Goal: Information Seeking & Learning: Learn about a topic

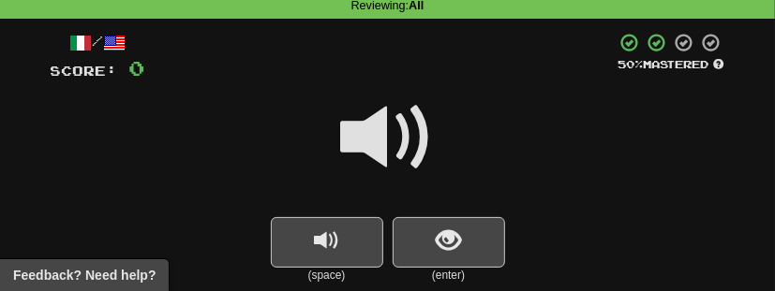
scroll to position [79, 0]
click at [443, 234] on span "show sentence" at bounding box center [448, 241] width 25 height 25
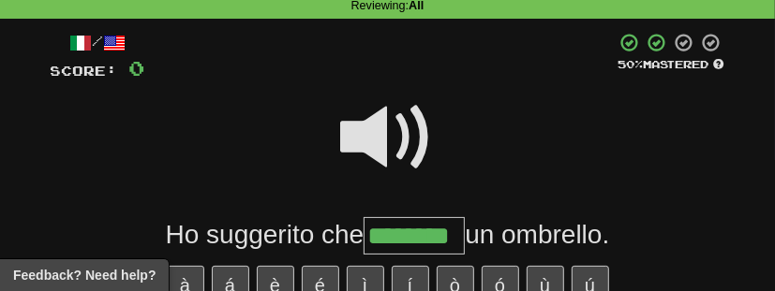
type input "********"
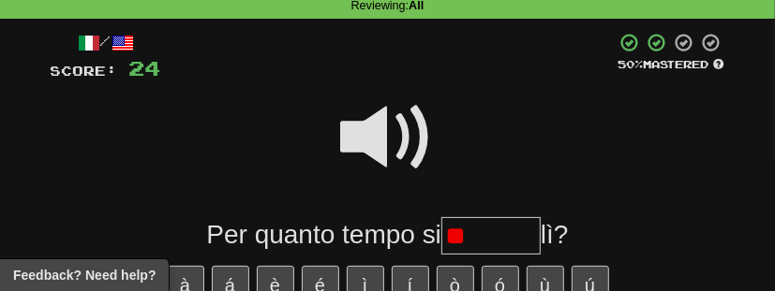
type input "*"
click at [184, 273] on button "à" at bounding box center [185, 285] width 37 height 39
type input "*******"
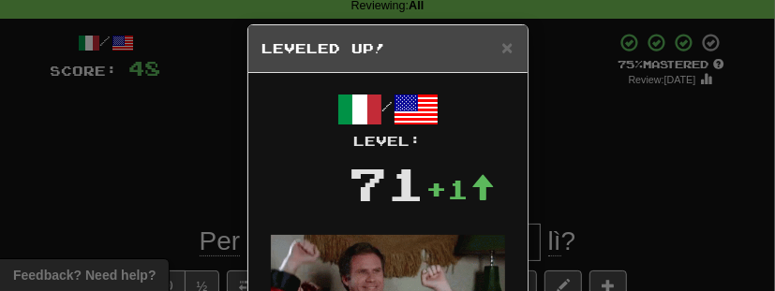
scroll to position [0, 0]
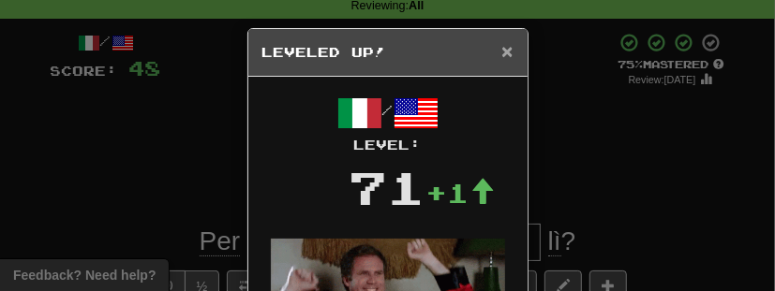
click at [511, 54] on span "×" at bounding box center [506, 51] width 11 height 22
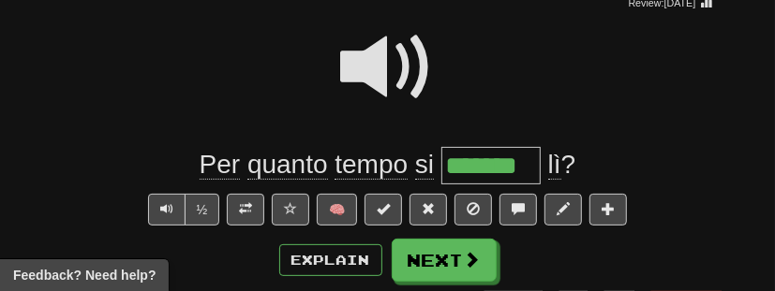
scroll to position [157, 0]
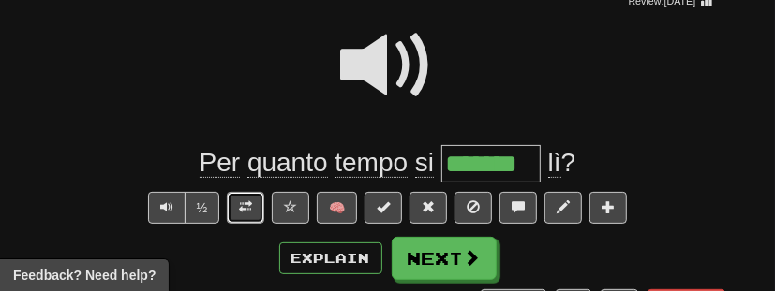
click at [232, 217] on button at bounding box center [245, 208] width 37 height 32
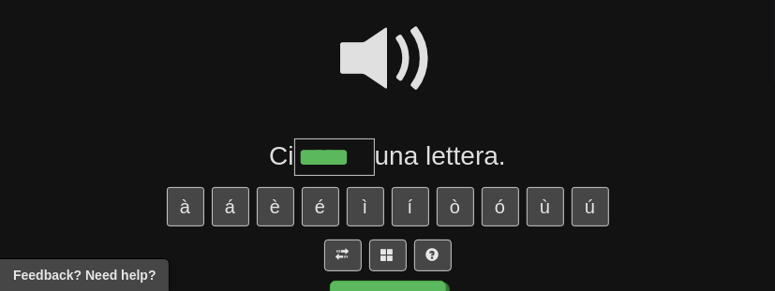
type input "*****"
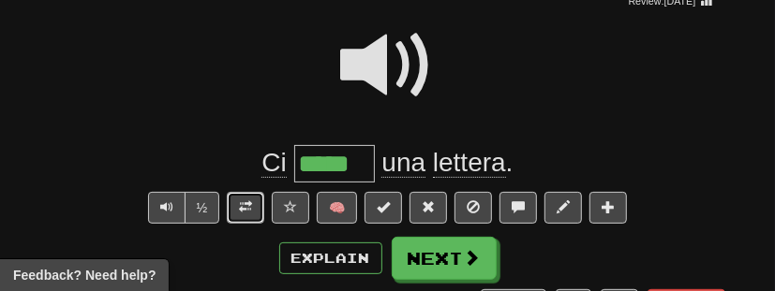
click at [247, 202] on span at bounding box center [245, 207] width 13 height 13
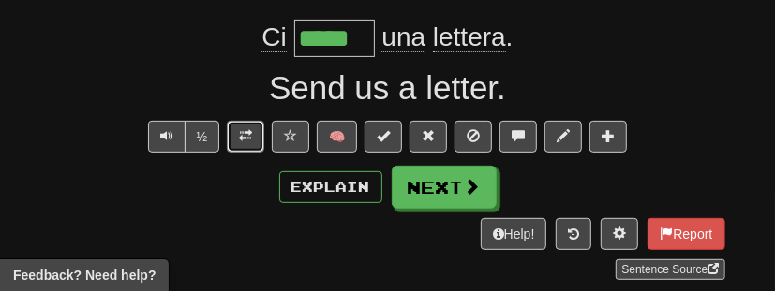
scroll to position [284, 0]
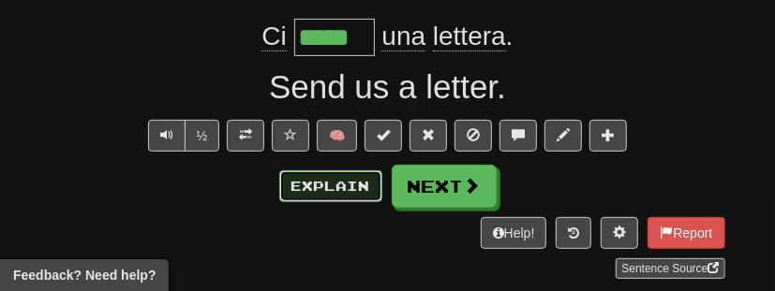
click at [338, 187] on button "Explain" at bounding box center [330, 187] width 103 height 32
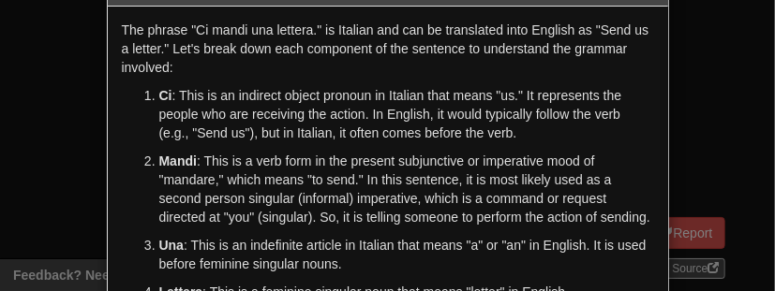
scroll to position [0, 0]
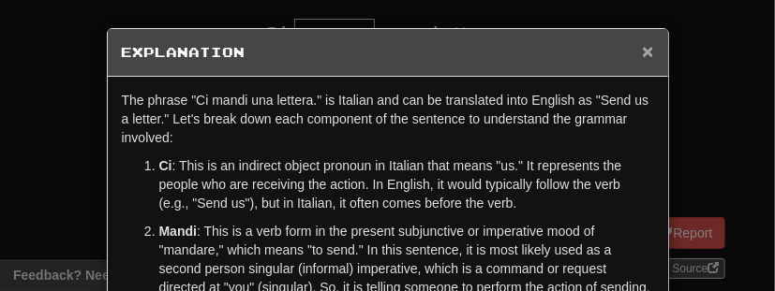
click at [647, 52] on span "×" at bounding box center [647, 51] width 11 height 22
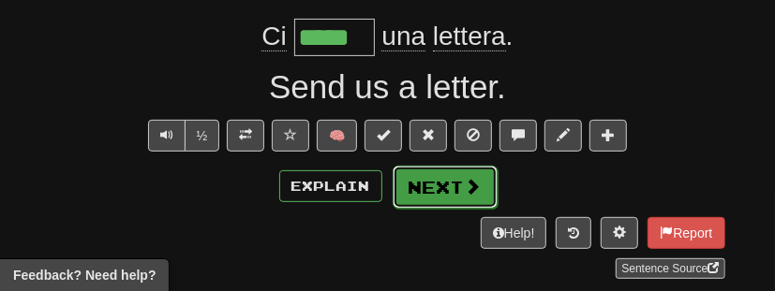
click at [476, 189] on span at bounding box center [473, 186] width 17 height 17
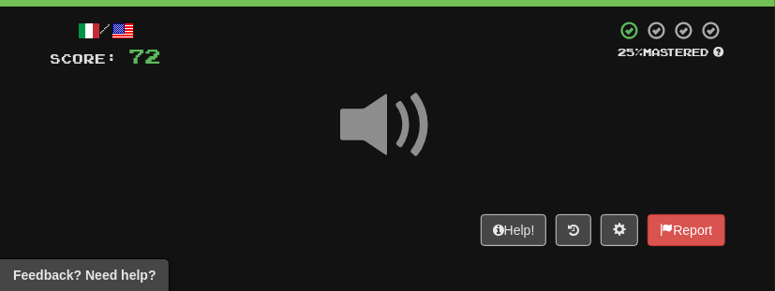
scroll to position [157, 0]
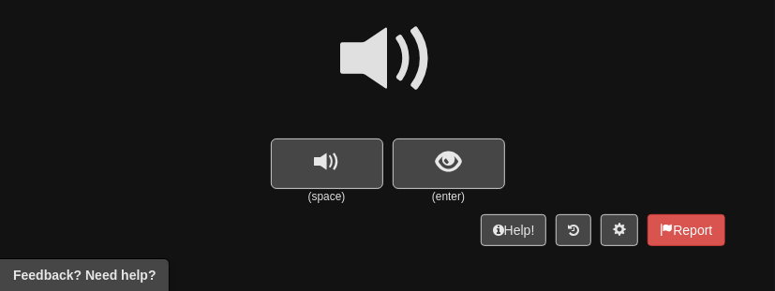
click at [387, 62] on span at bounding box center [388, 59] width 94 height 94
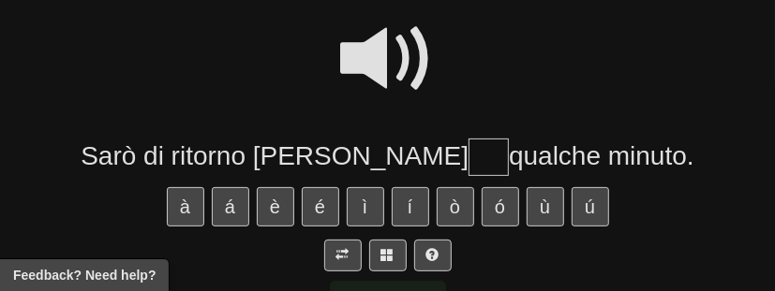
scroll to position [274, 0]
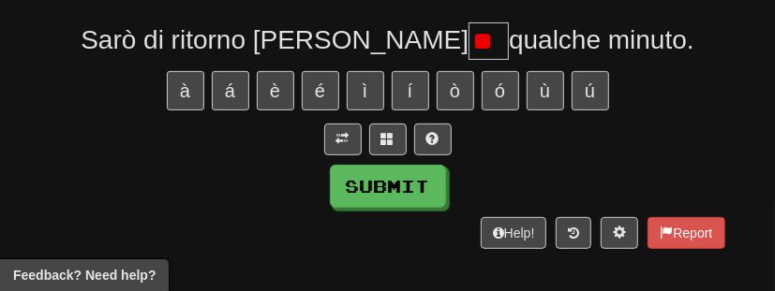
type input "*"
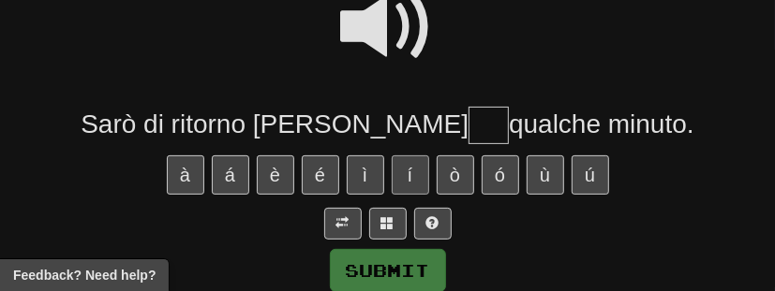
scroll to position [175, 0]
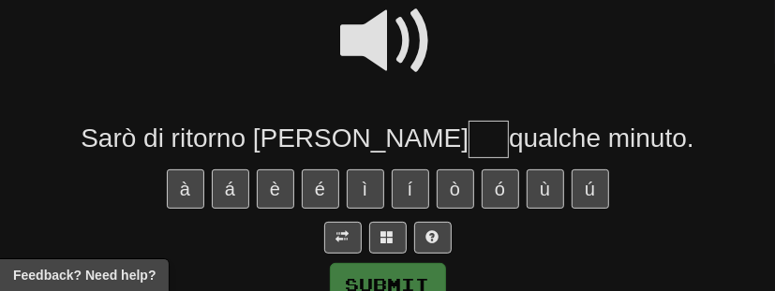
type input "*"
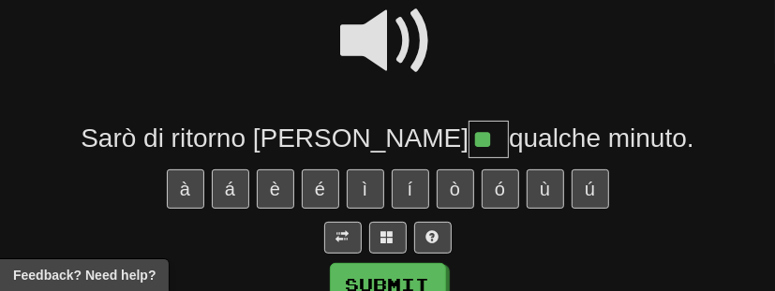
type input "*"
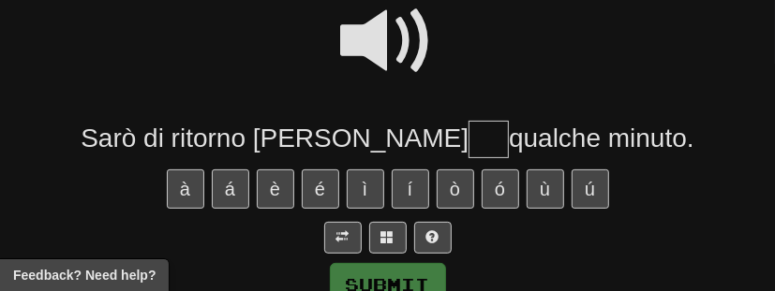
type input "*"
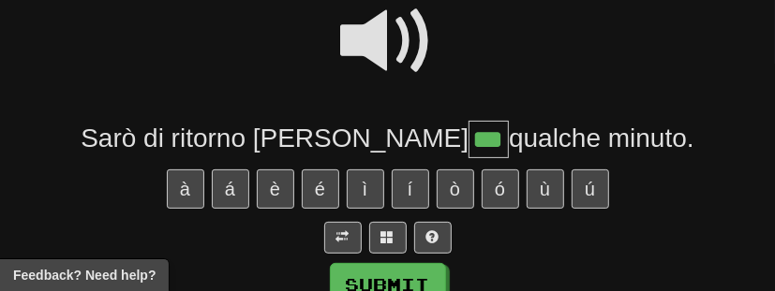
type input "***"
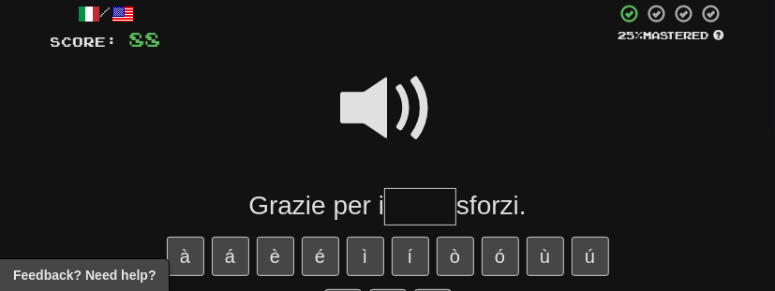
scroll to position [224, 0]
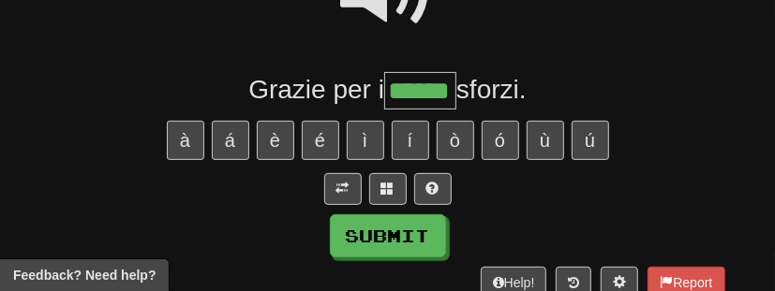
type input "******"
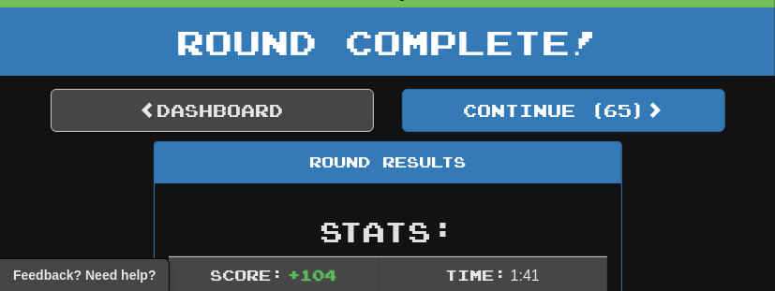
scroll to position [89, 0]
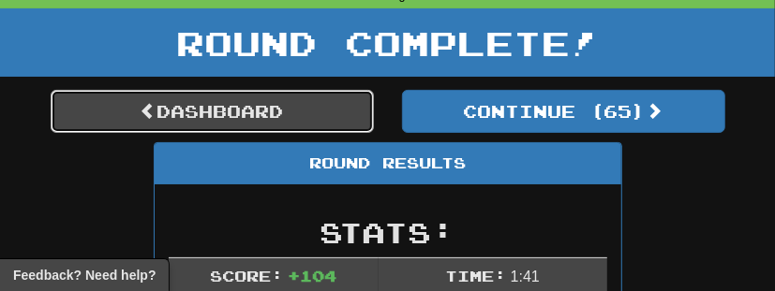
click at [269, 120] on link "Dashboard" at bounding box center [212, 111] width 323 height 43
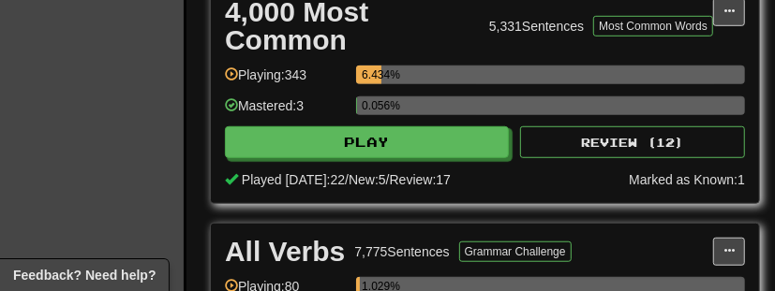
scroll to position [519, 3]
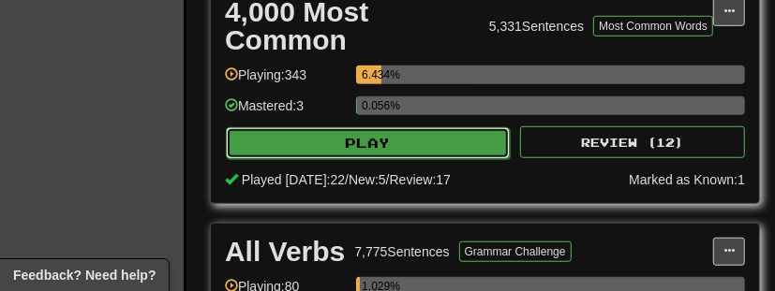
click at [322, 147] on button "Play" at bounding box center [368, 143] width 284 height 32
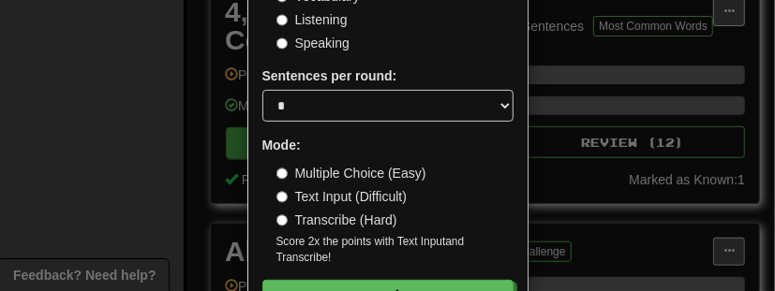
scroll to position [222, 0]
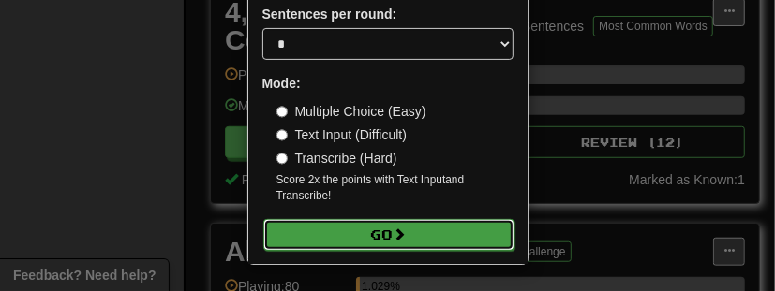
click at [371, 238] on button "Go" at bounding box center [388, 235] width 251 height 32
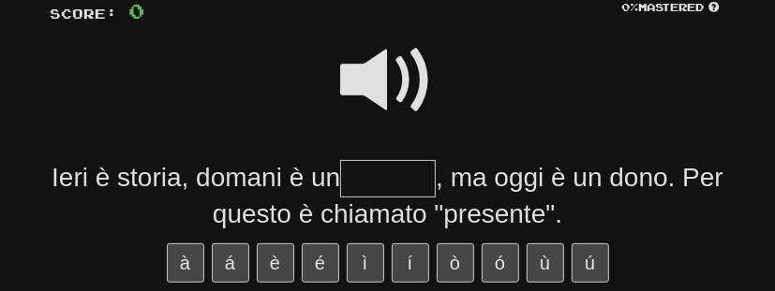
scroll to position [138, 0]
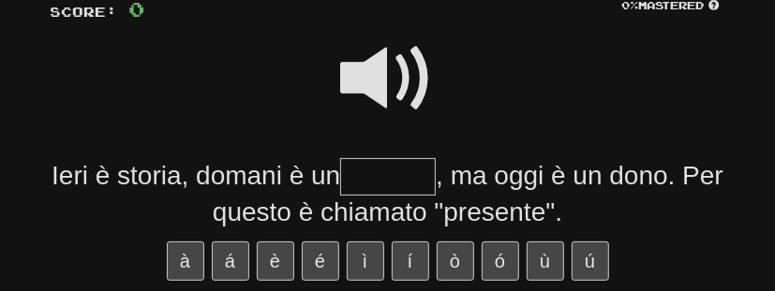
click at [395, 96] on span at bounding box center [388, 79] width 94 height 94
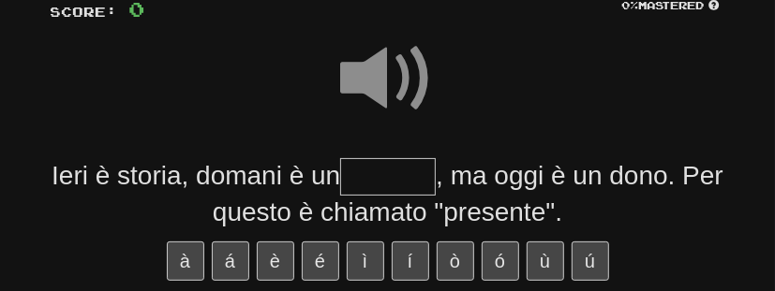
click at [399, 176] on input "text" at bounding box center [388, 176] width 96 height 37
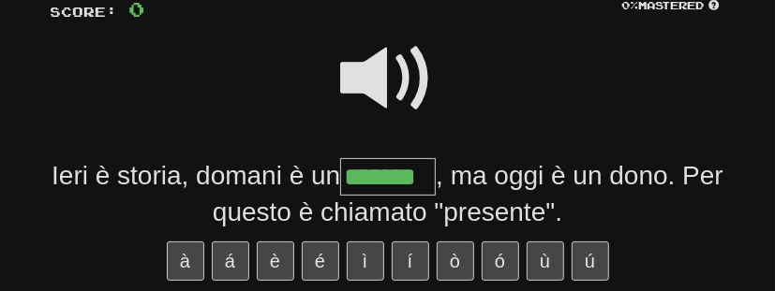
type input "*******"
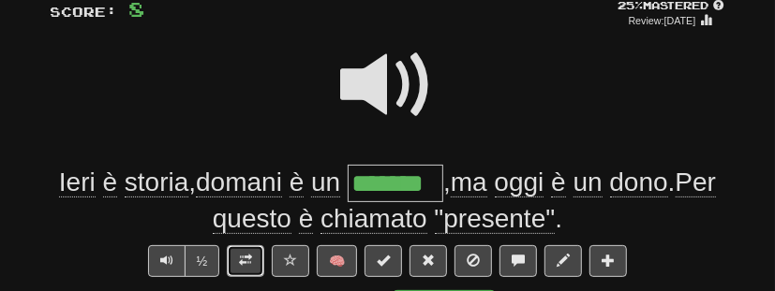
click at [252, 261] on span at bounding box center [245, 260] width 13 height 13
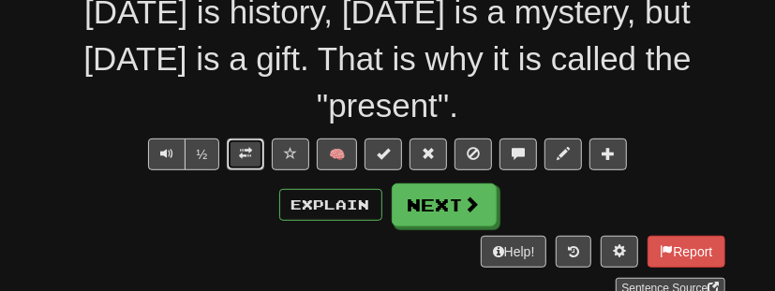
scroll to position [394, 0]
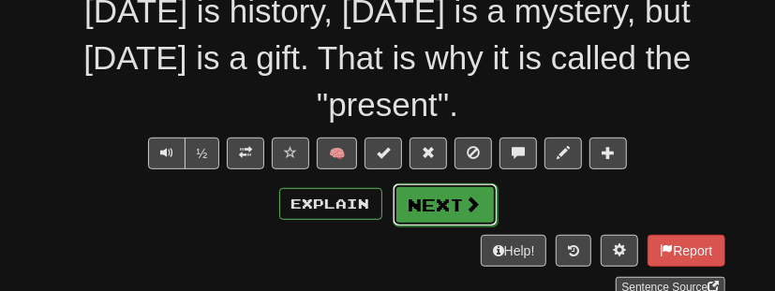
click at [440, 207] on button "Next" at bounding box center [445, 205] width 105 height 43
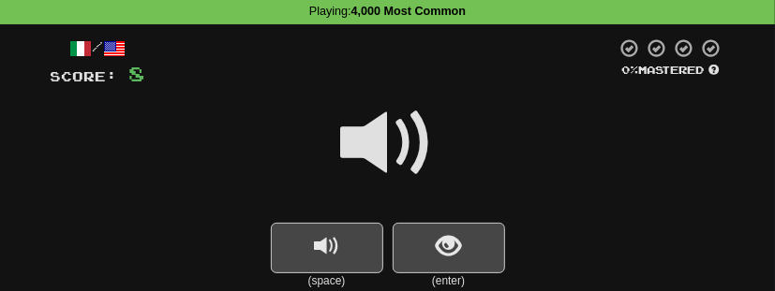
scroll to position [139, 0]
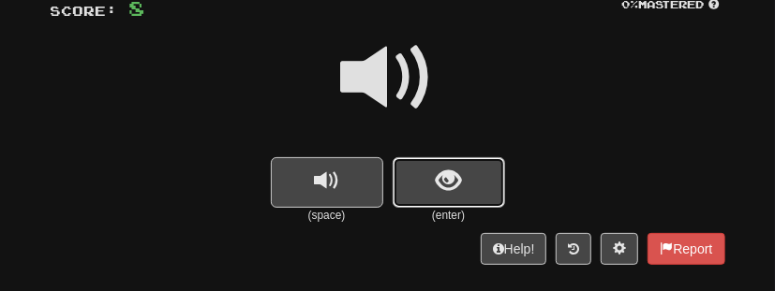
click at [441, 197] on button "show sentence" at bounding box center [449, 182] width 112 height 51
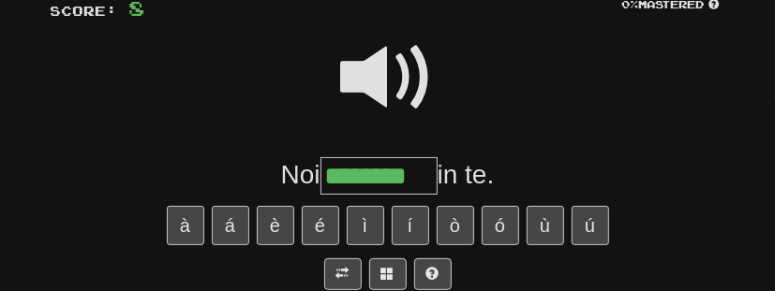
type input "********"
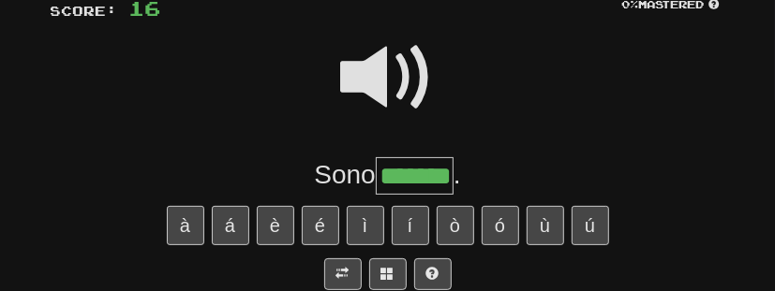
type input "*******"
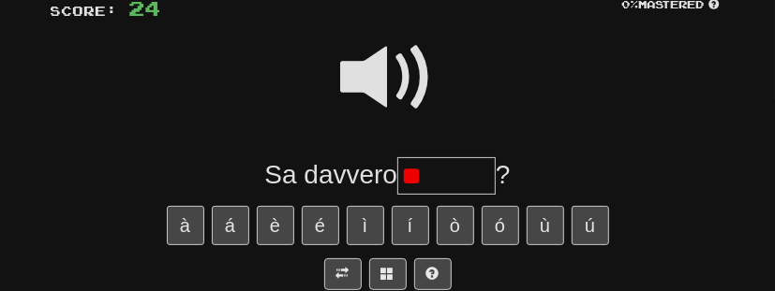
type input "*"
click at [400, 86] on span at bounding box center [388, 78] width 94 height 94
click at [484, 187] on input "***" at bounding box center [446, 175] width 98 height 37
type input "*******"
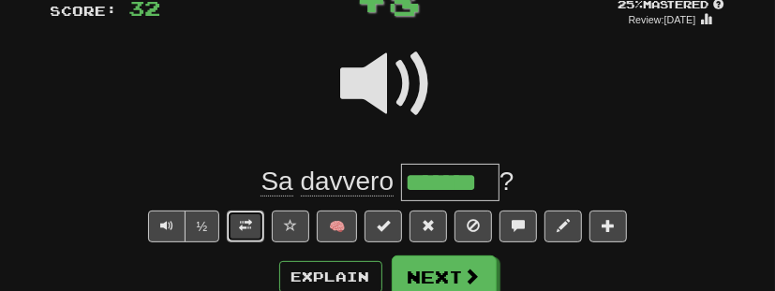
click at [243, 226] on span at bounding box center [245, 225] width 13 height 13
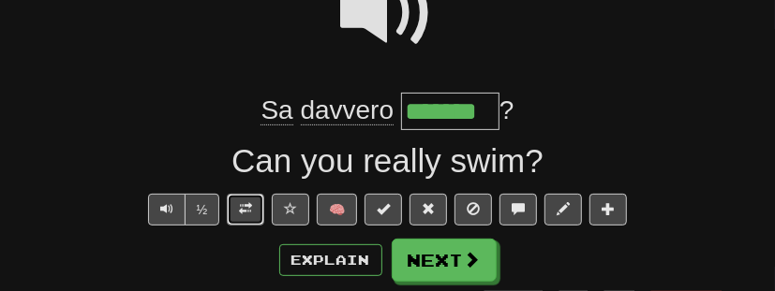
scroll to position [215, 0]
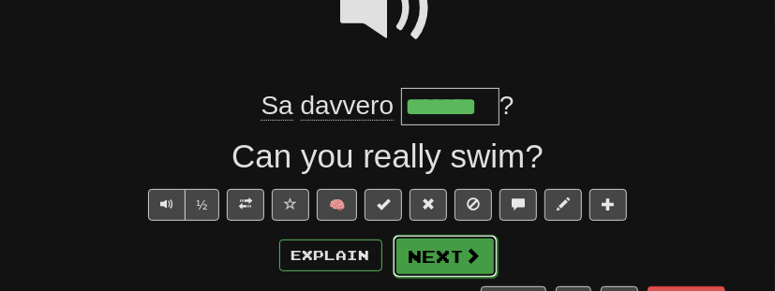
click at [440, 254] on button "Next" at bounding box center [445, 256] width 105 height 43
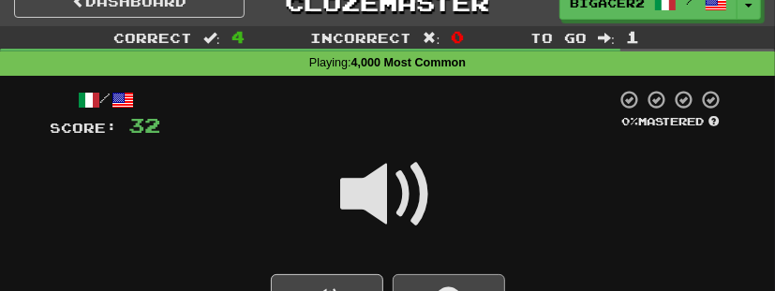
scroll to position [88, 0]
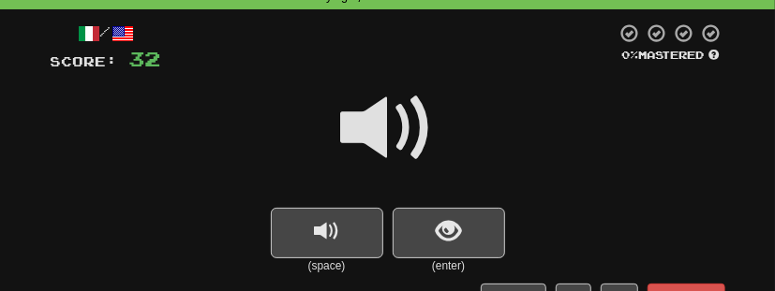
click at [390, 140] on span at bounding box center [388, 129] width 94 height 94
click at [445, 236] on span "show sentence" at bounding box center [448, 231] width 25 height 25
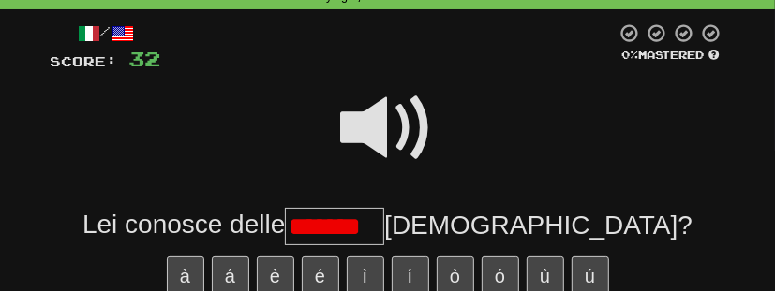
scroll to position [0, 0]
type input "*******"
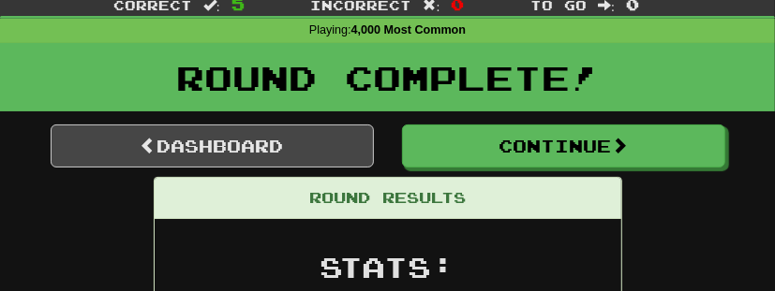
scroll to position [54, 0]
click at [233, 143] on link "Dashboard" at bounding box center [212, 146] width 323 height 43
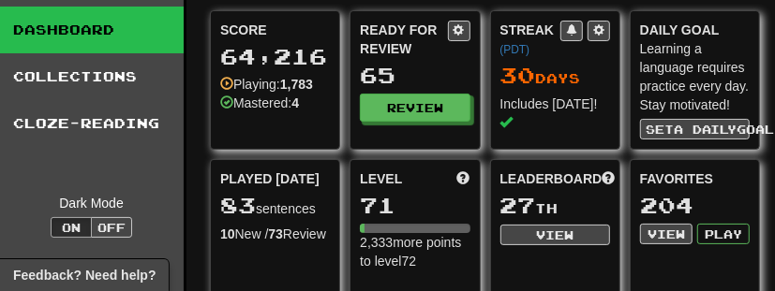
scroll to position [49, 18]
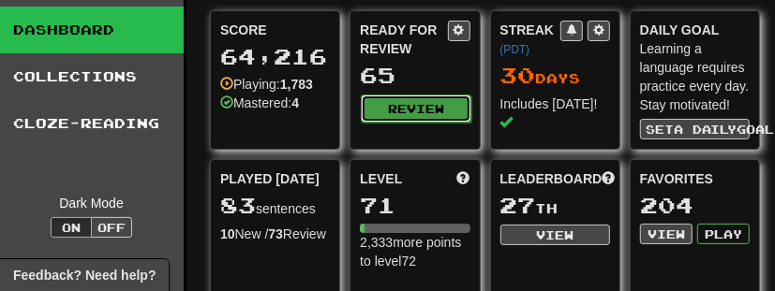
click at [407, 101] on button "Review" at bounding box center [416, 109] width 110 height 28
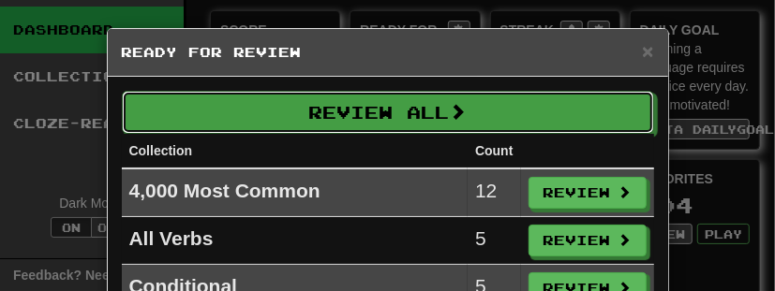
click at [407, 101] on button "Review All" at bounding box center [388, 112] width 532 height 43
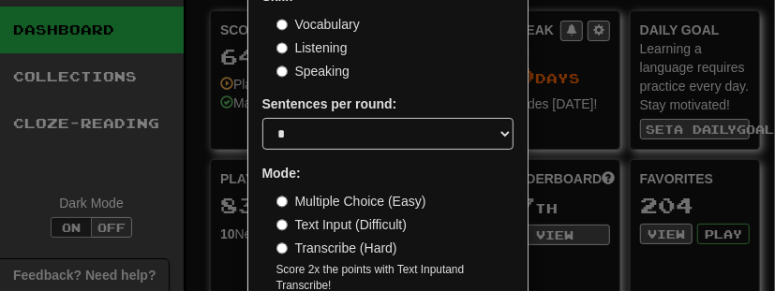
scroll to position [238, 0]
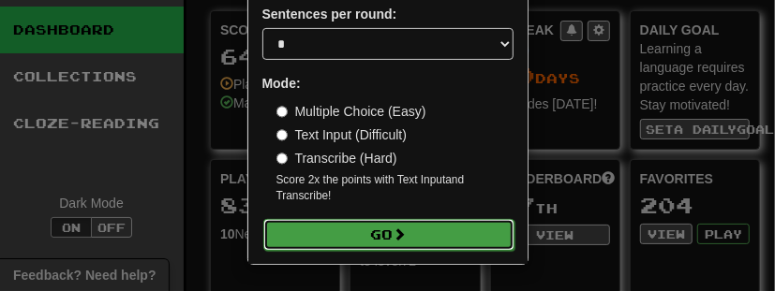
click at [407, 231] on span at bounding box center [400, 234] width 13 height 13
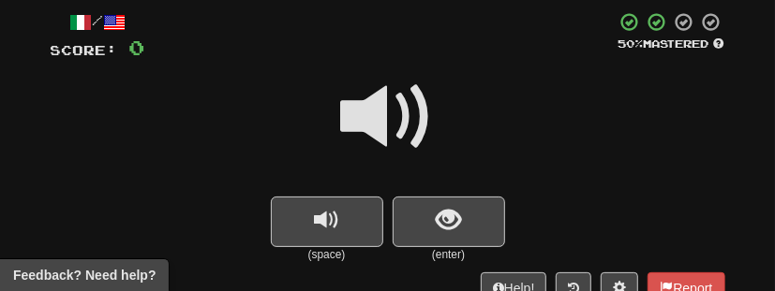
scroll to position [106, 0]
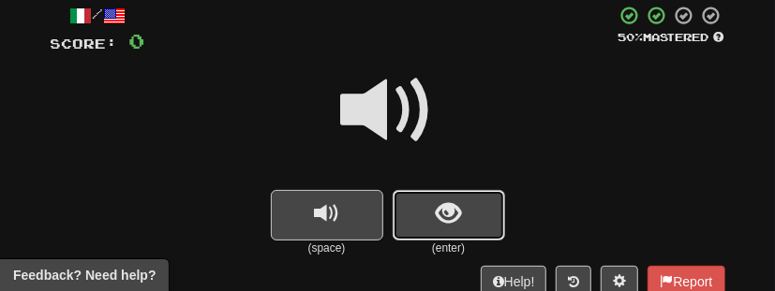
click at [442, 222] on span "show sentence" at bounding box center [448, 214] width 25 height 25
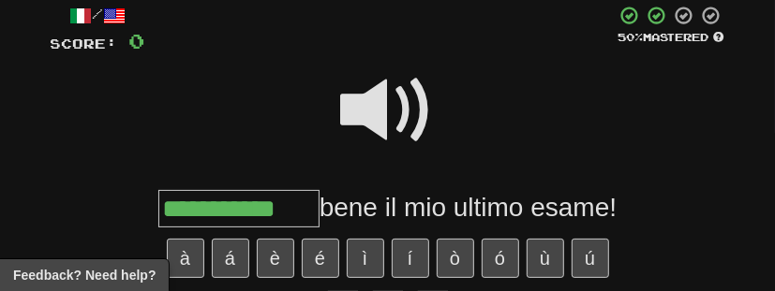
type input "**********"
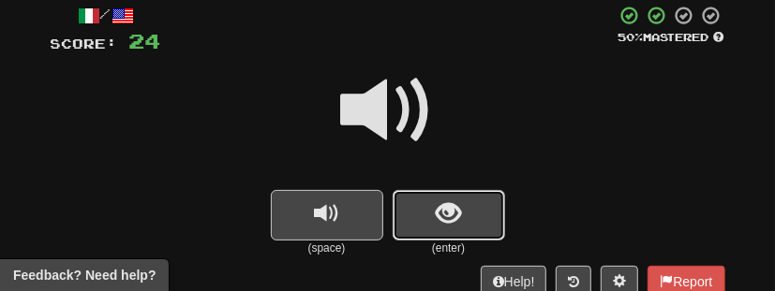
click at [464, 220] on button "show sentence" at bounding box center [449, 215] width 112 height 51
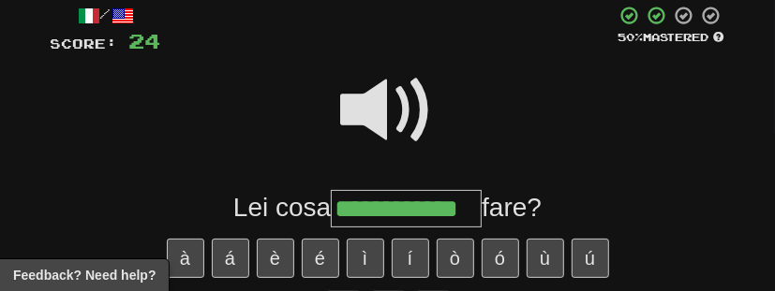
type input "**********"
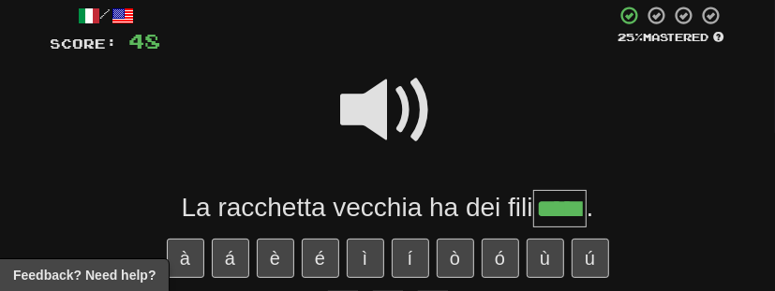
type input "*****"
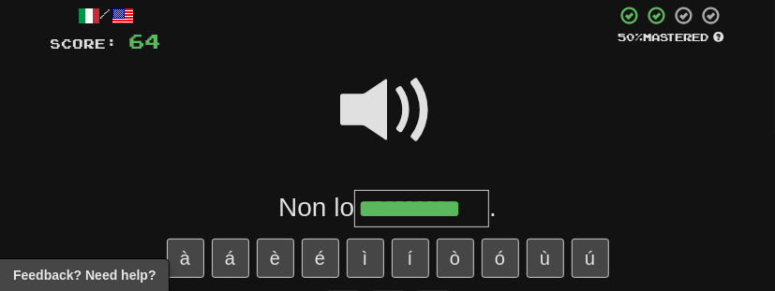
type input "**********"
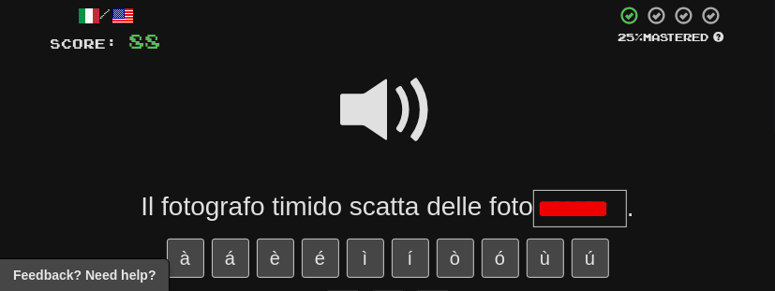
scroll to position [0, 0]
type input "*******"
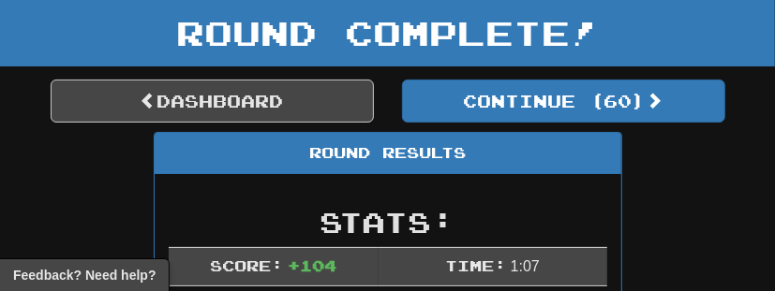
scroll to position [98, 0]
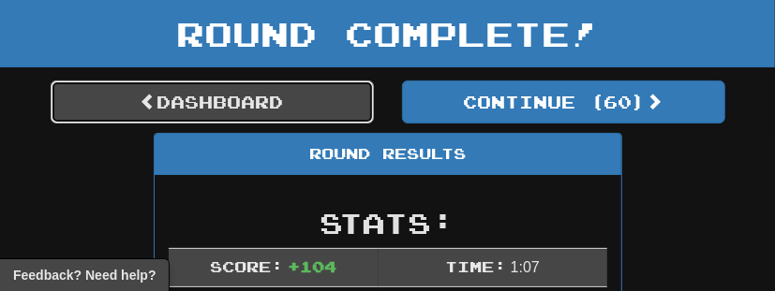
click at [304, 95] on link "Dashboard" at bounding box center [212, 102] width 323 height 43
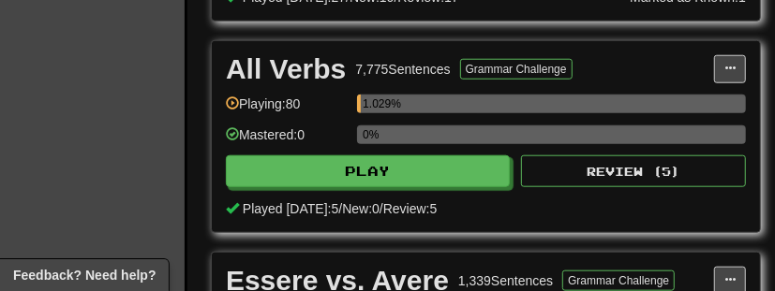
scroll to position [709, 0]
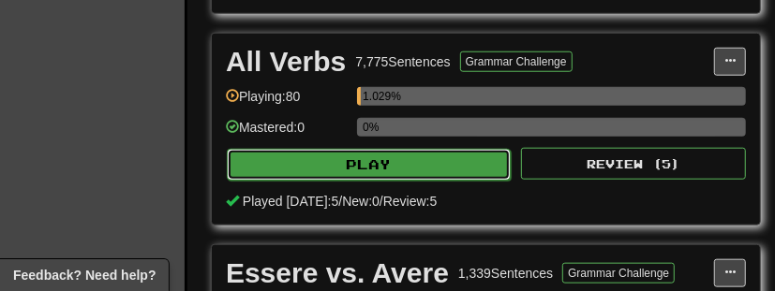
click at [348, 172] on button "Play" at bounding box center [369, 165] width 284 height 32
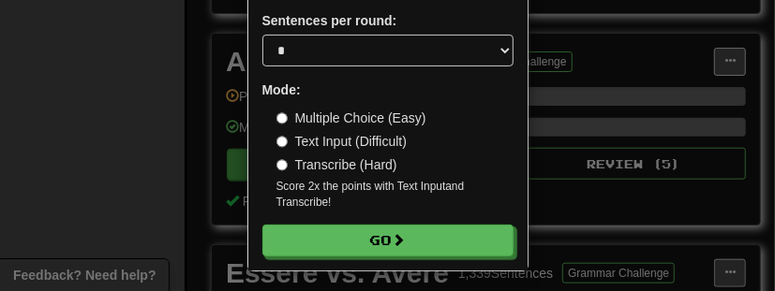
scroll to position [222, 0]
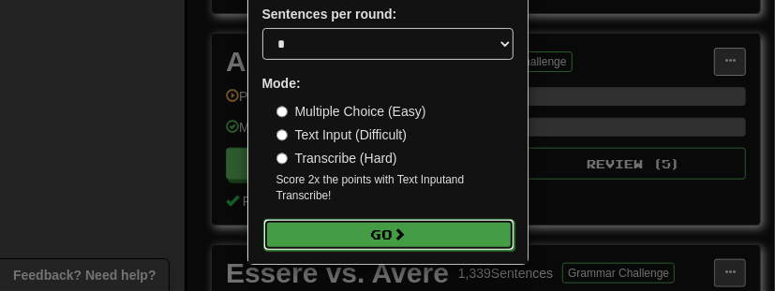
click at [383, 229] on button "Go" at bounding box center [388, 235] width 251 height 32
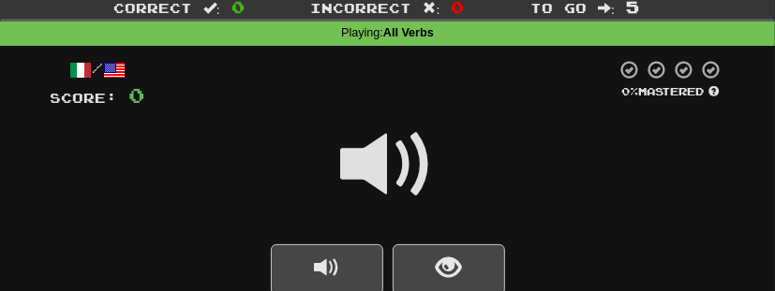
scroll to position [51, 0]
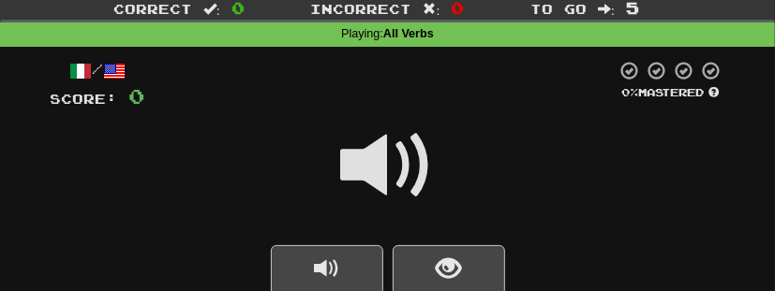
click at [405, 181] on span at bounding box center [388, 166] width 94 height 94
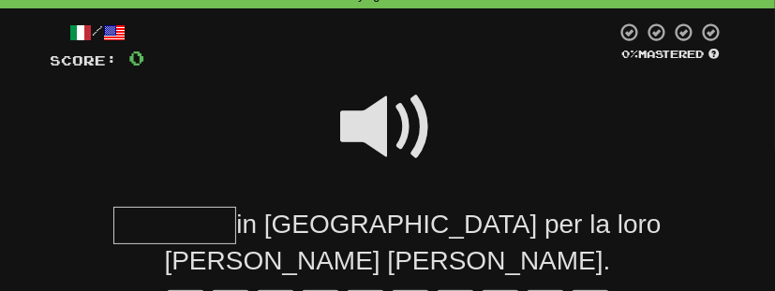
scroll to position [93, 0]
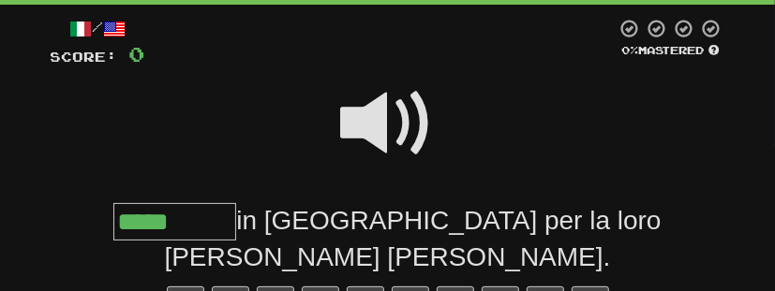
click at [384, 113] on span at bounding box center [388, 124] width 94 height 94
click at [228, 230] on input "*****" at bounding box center [174, 221] width 123 height 37
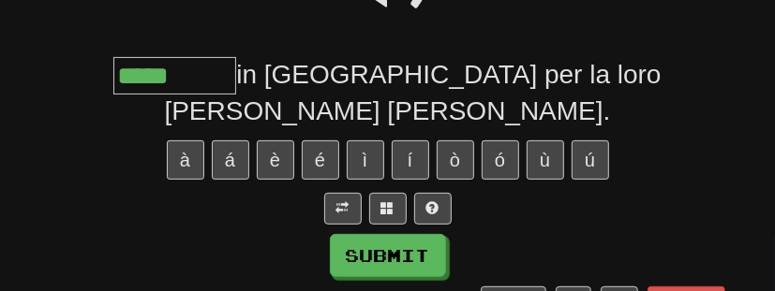
scroll to position [238, 0]
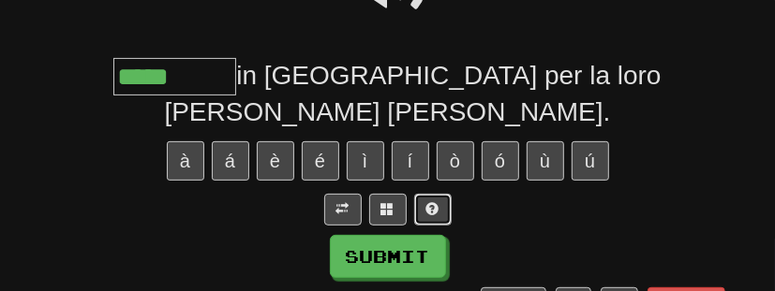
click at [431, 202] on span at bounding box center [432, 208] width 13 height 13
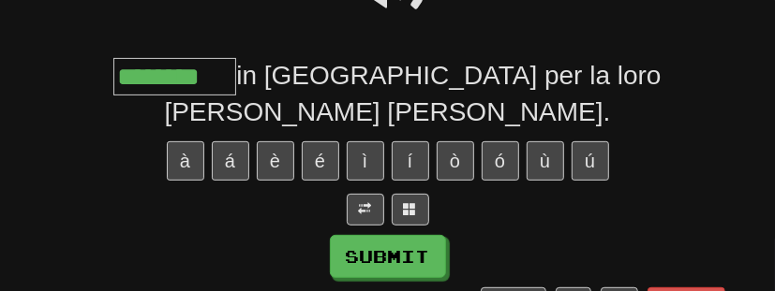
type input "********"
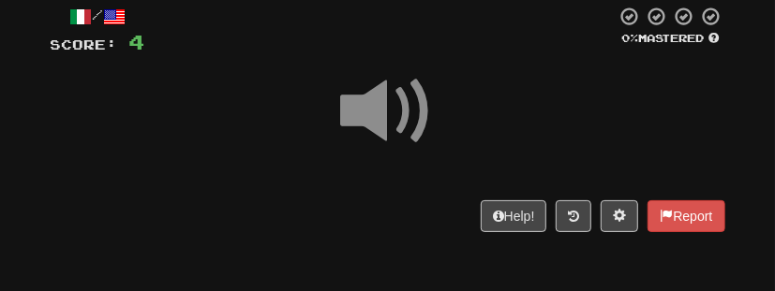
scroll to position [172, 0]
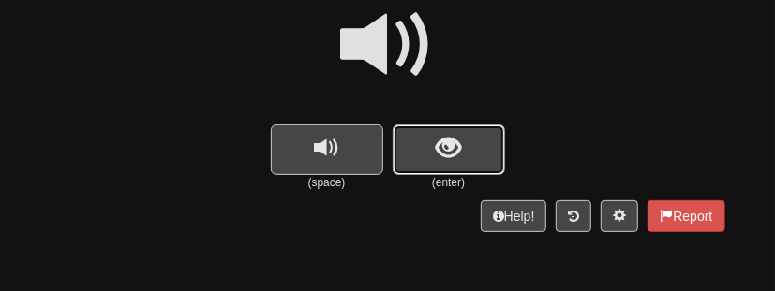
click at [457, 144] on span "show sentence" at bounding box center [448, 148] width 25 height 25
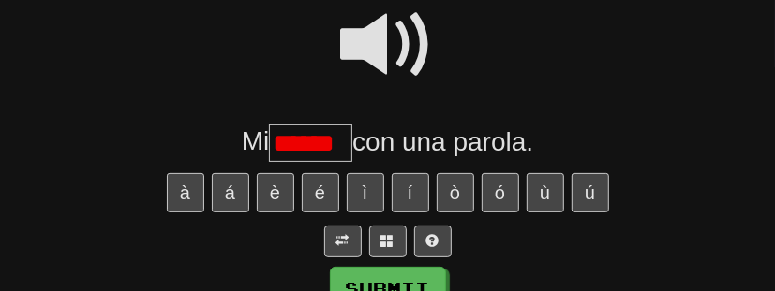
scroll to position [0, 0]
type input "******"
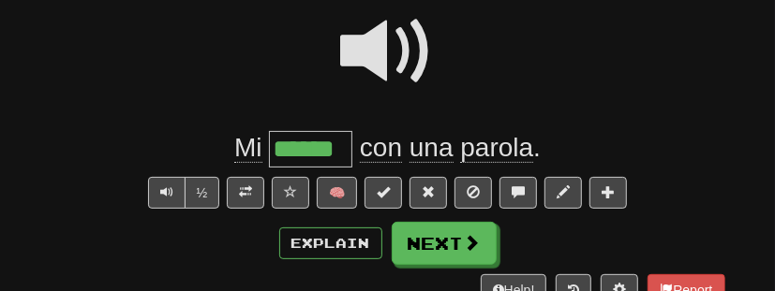
scroll to position [177, 0]
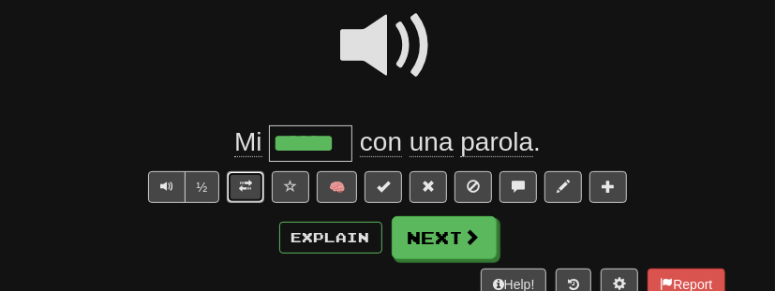
click at [239, 187] on button at bounding box center [245, 188] width 37 height 32
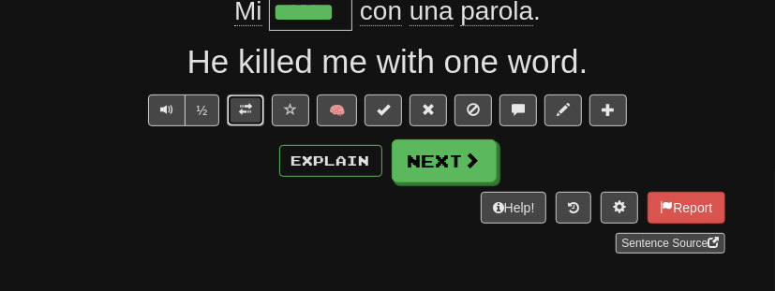
scroll to position [310, 0]
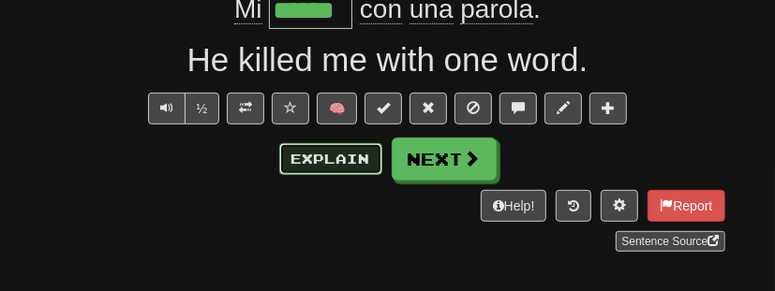
click at [327, 164] on button "Explain" at bounding box center [330, 159] width 103 height 32
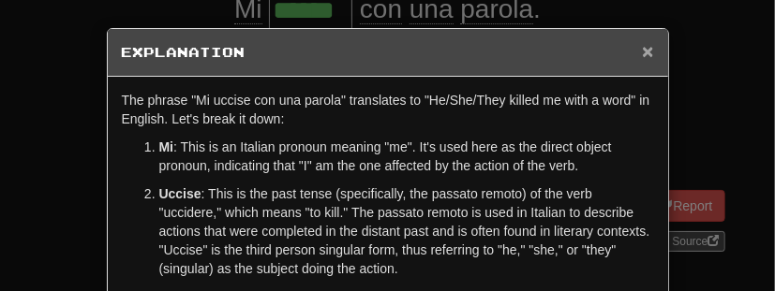
click at [652, 55] on span "×" at bounding box center [647, 51] width 11 height 22
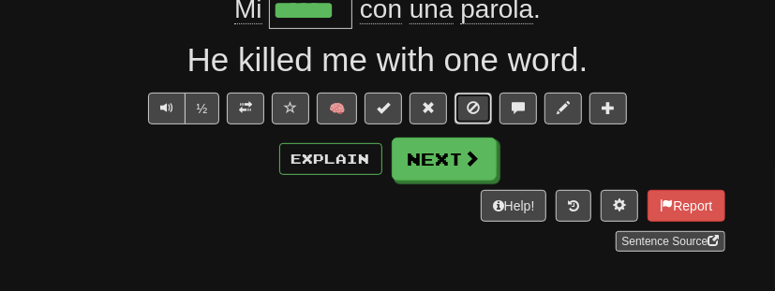
click at [472, 110] on span at bounding box center [473, 107] width 13 height 13
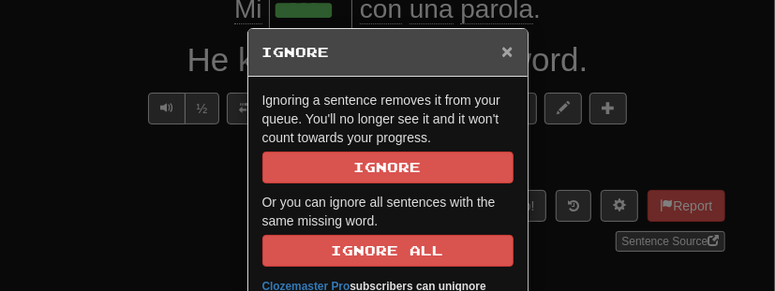
click at [506, 58] on span "×" at bounding box center [506, 51] width 11 height 22
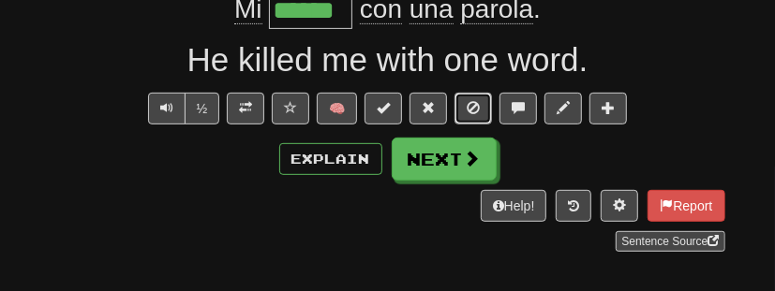
click at [472, 106] on span at bounding box center [473, 107] width 13 height 13
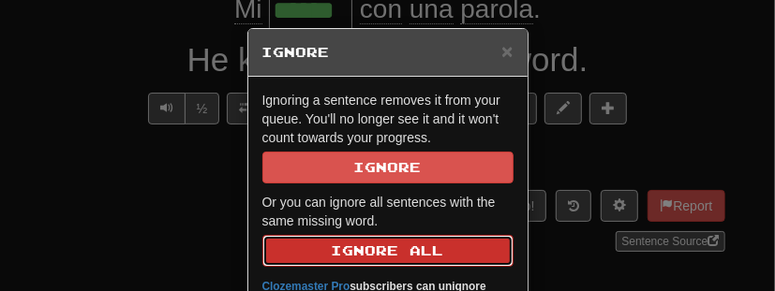
click at [425, 254] on button "Ignore All" at bounding box center [387, 251] width 251 height 32
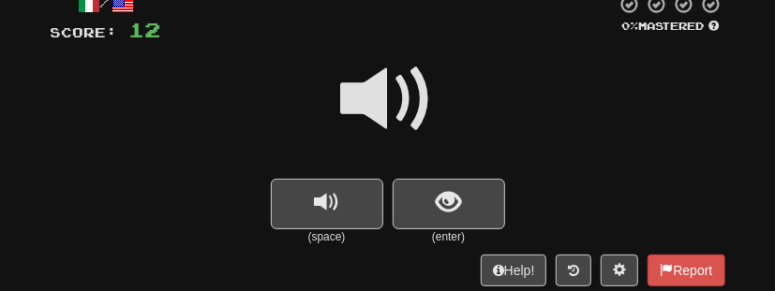
scroll to position [184, 0]
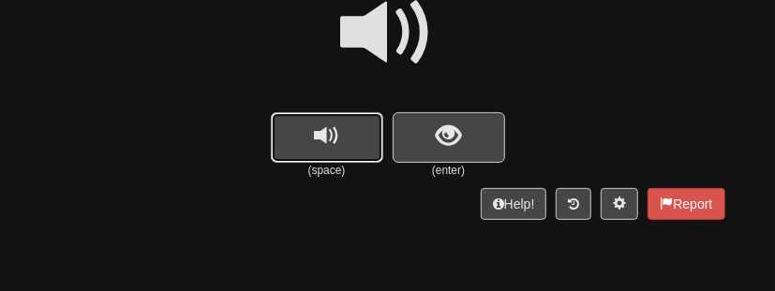
click at [345, 142] on button "replay audio" at bounding box center [327, 137] width 112 height 51
click at [458, 130] on span "show sentence" at bounding box center [448, 136] width 25 height 25
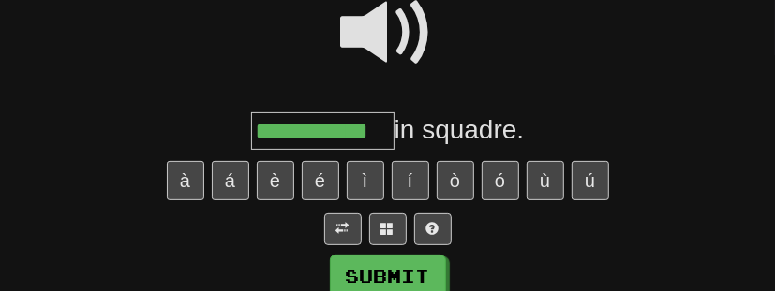
type input "**********"
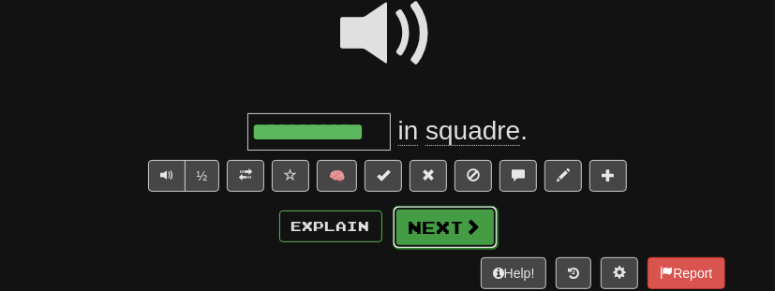
click at [447, 228] on button "Next" at bounding box center [445, 227] width 105 height 43
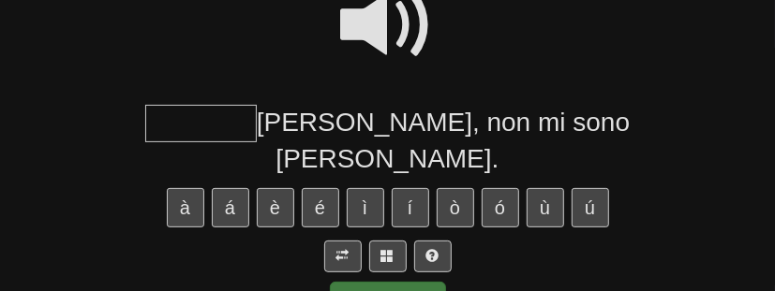
scroll to position [188, 0]
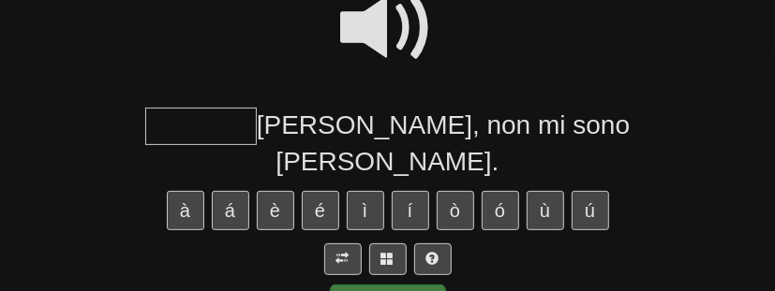
click at [376, 39] on span at bounding box center [388, 28] width 94 height 94
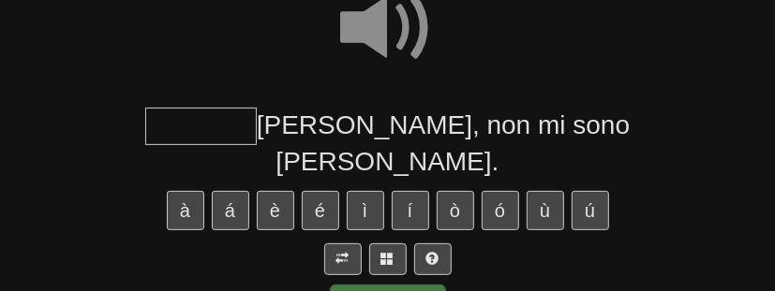
click at [209, 133] on input "text" at bounding box center [201, 126] width 112 height 37
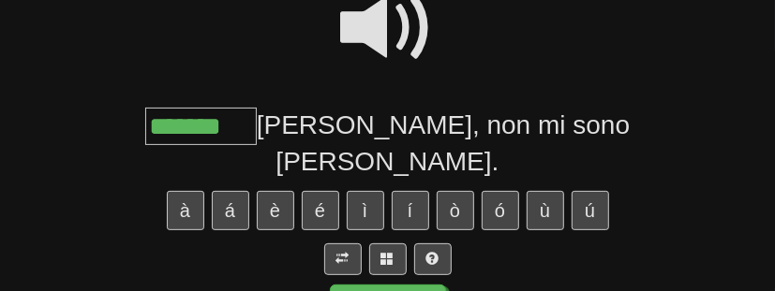
type input "*******"
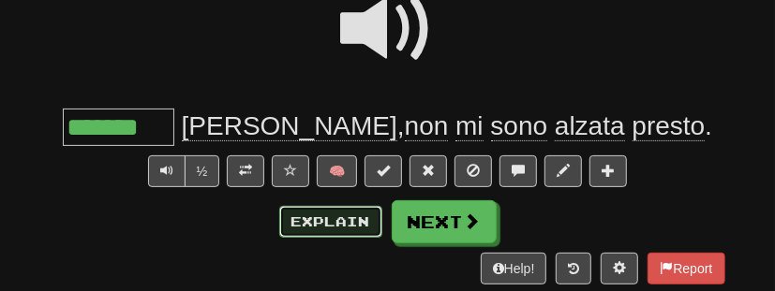
click at [324, 217] on button "Explain" at bounding box center [330, 222] width 103 height 32
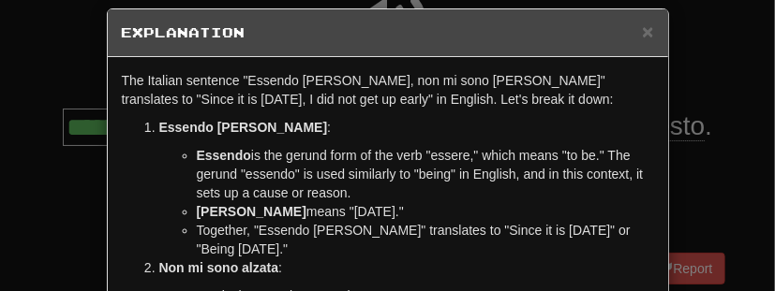
scroll to position [0, 0]
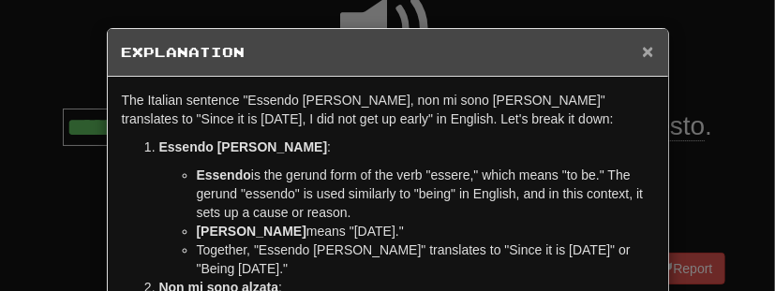
click at [648, 52] on span "×" at bounding box center [647, 51] width 11 height 22
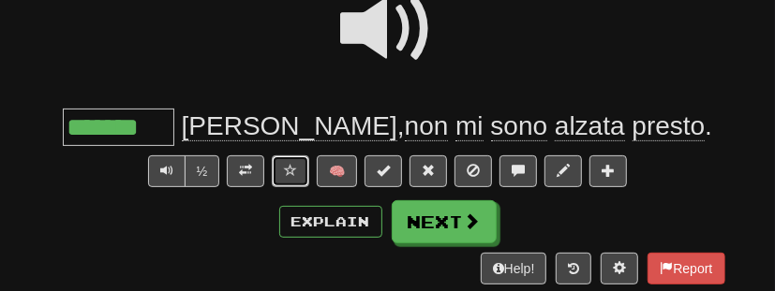
click at [291, 168] on span at bounding box center [290, 170] width 13 height 13
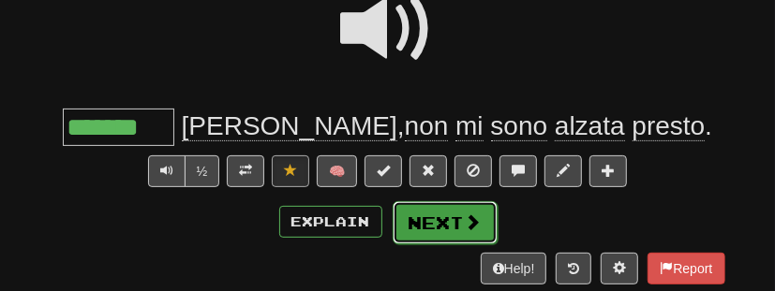
click at [444, 212] on button "Next" at bounding box center [445, 223] width 105 height 43
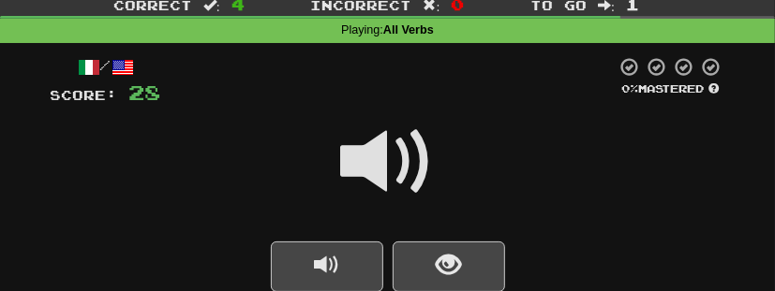
scroll to position [121, 0]
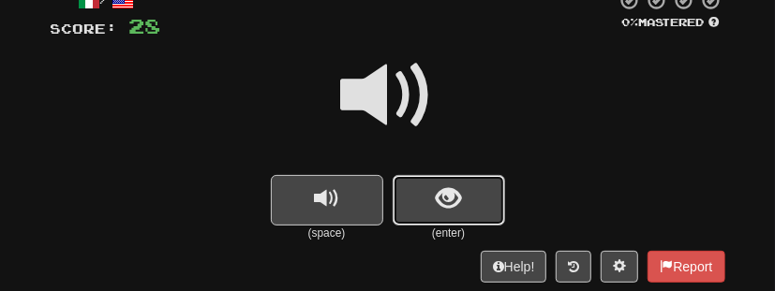
click at [444, 212] on span "show sentence" at bounding box center [448, 199] width 25 height 25
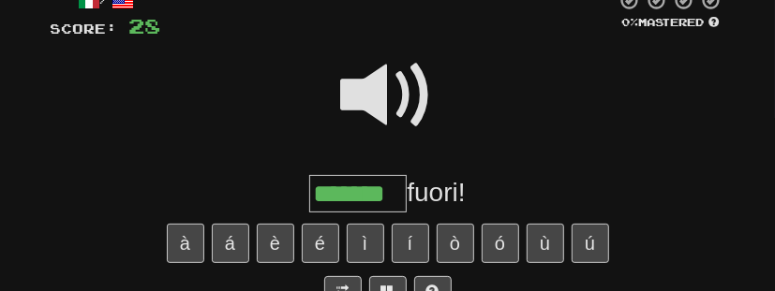
type input "*******"
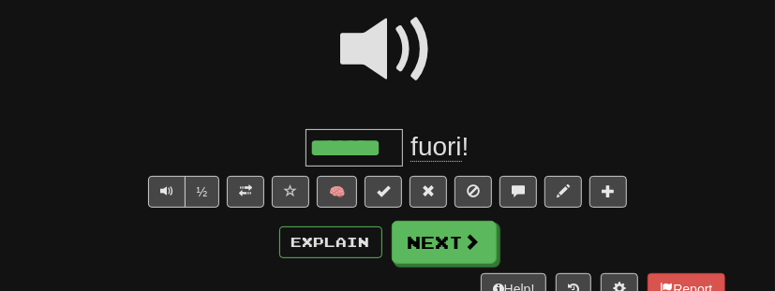
scroll to position [174, 0]
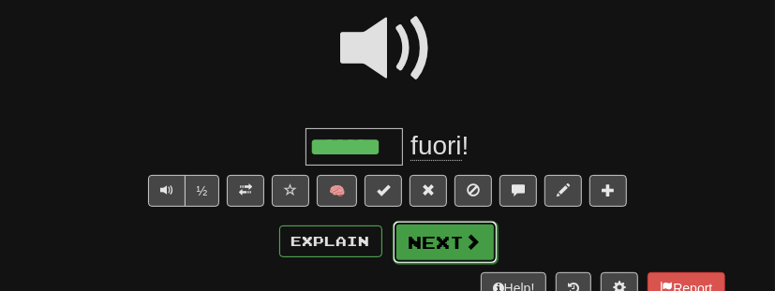
click at [453, 238] on button "Next" at bounding box center [445, 242] width 105 height 43
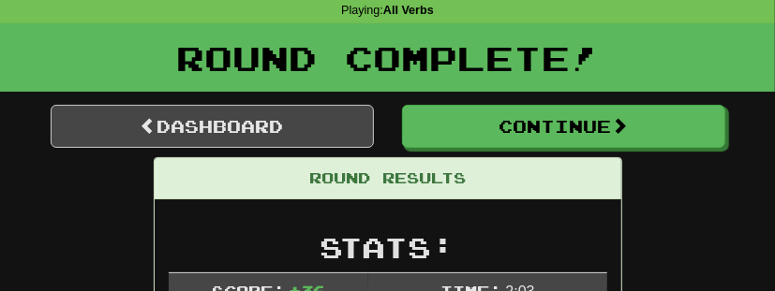
scroll to position [71, 0]
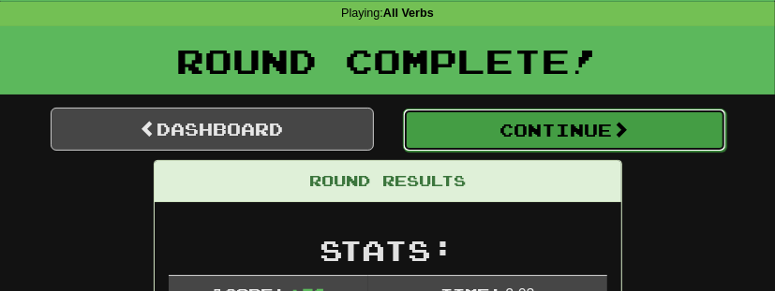
click at [529, 136] on button "Continue" at bounding box center [564, 130] width 323 height 43
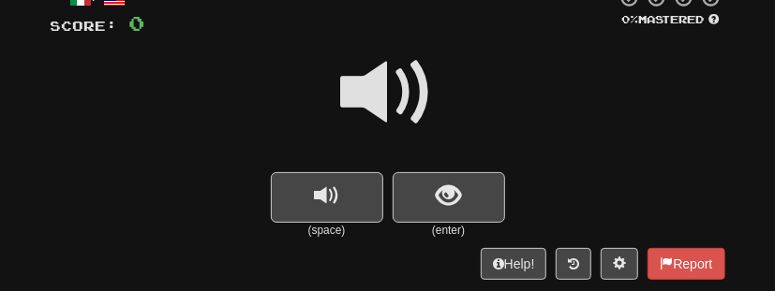
scroll to position [132, 0]
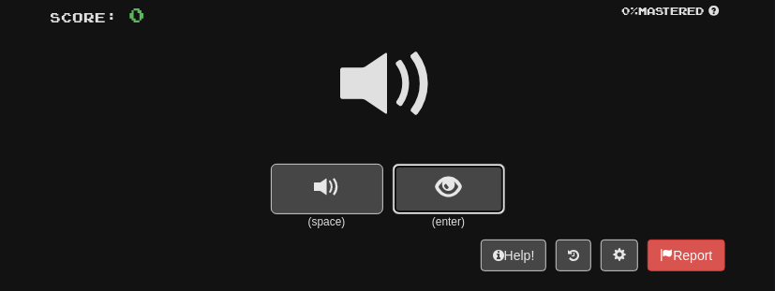
click at [469, 181] on button "show sentence" at bounding box center [449, 189] width 112 height 51
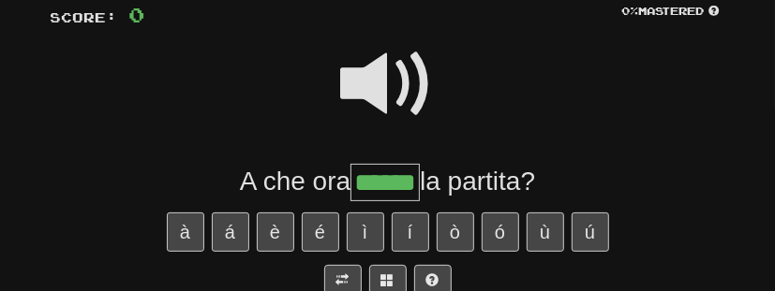
type input "******"
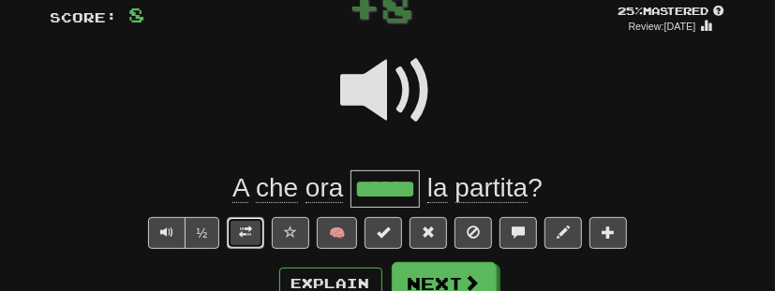
click at [256, 225] on button at bounding box center [245, 233] width 37 height 32
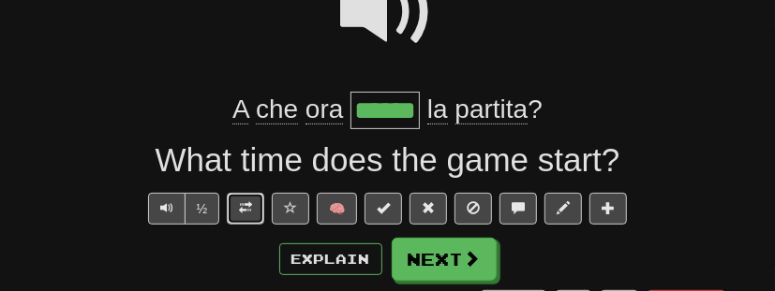
scroll to position [0, 0]
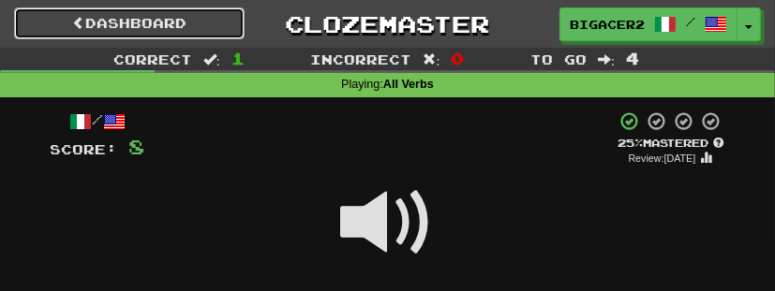
click at [148, 13] on link "Dashboard" at bounding box center [129, 23] width 231 height 32
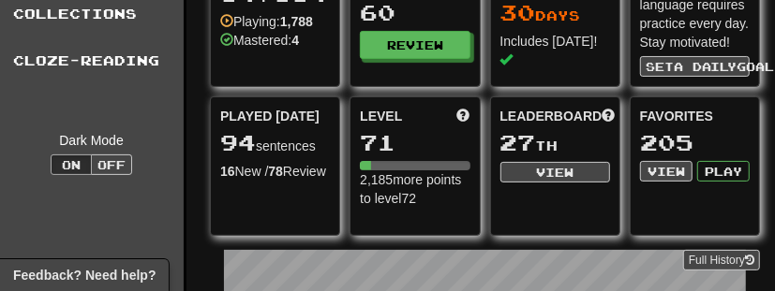
scroll to position [111, 6]
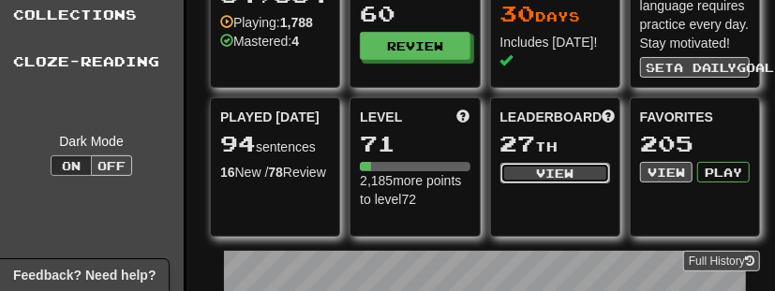
click at [547, 163] on button "View" at bounding box center [555, 173] width 110 height 21
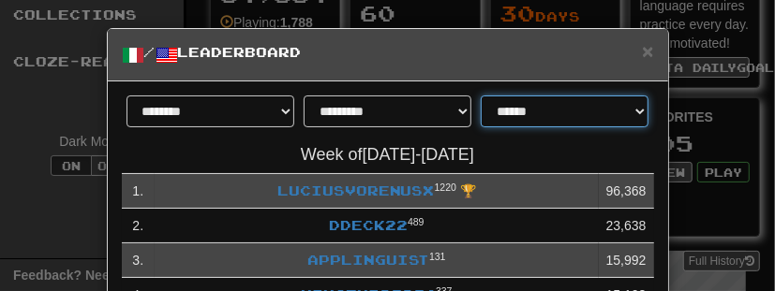
click at [540, 111] on select "**********" at bounding box center [565, 112] width 168 height 32
select select "**********"
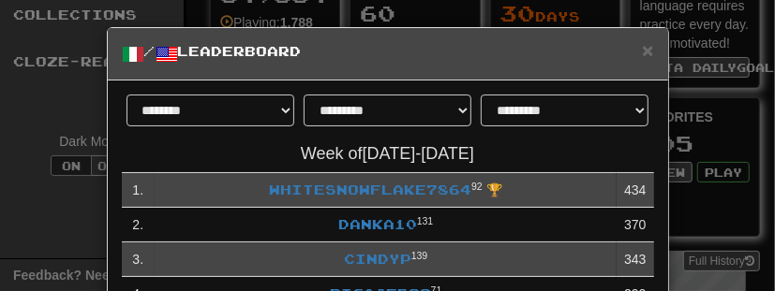
scroll to position [0, 0]
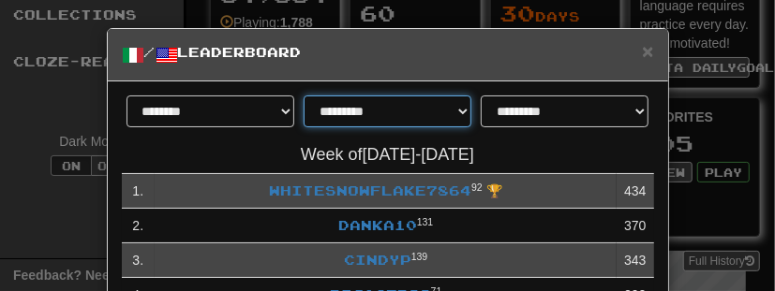
click at [396, 114] on select "**********" at bounding box center [388, 112] width 168 height 32
select select "*******"
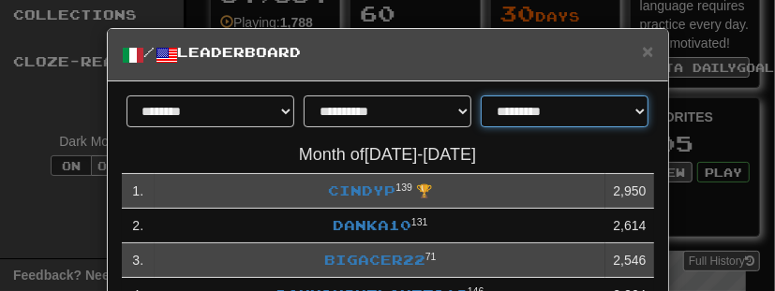
click at [557, 113] on select "**********" at bounding box center [565, 112] width 168 height 32
click at [556, 110] on select "**********" at bounding box center [565, 112] width 168 height 32
select select "**********"
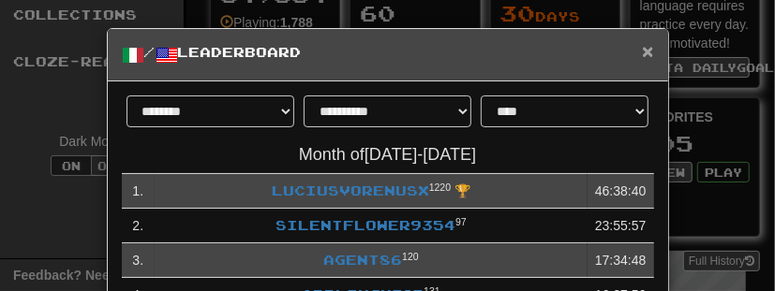
click at [653, 50] on span "×" at bounding box center [647, 51] width 11 height 22
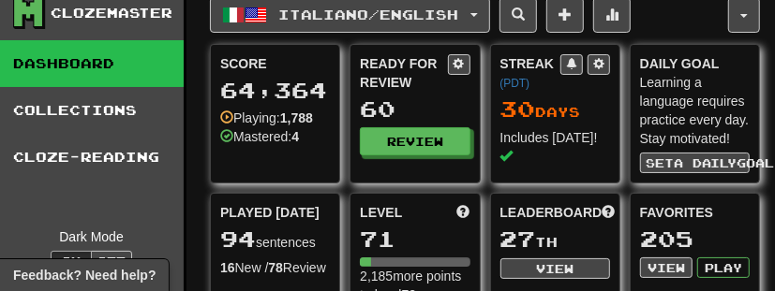
scroll to position [15, 6]
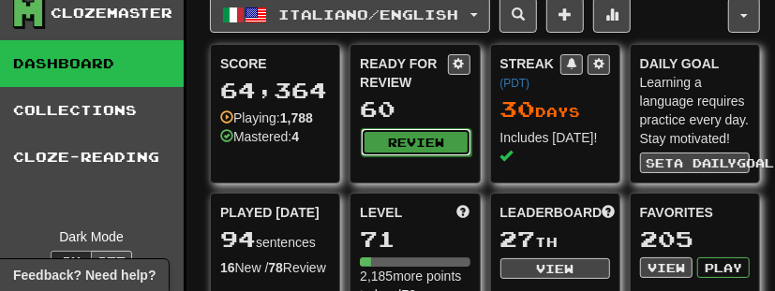
click at [407, 139] on button "Review" at bounding box center [416, 142] width 110 height 28
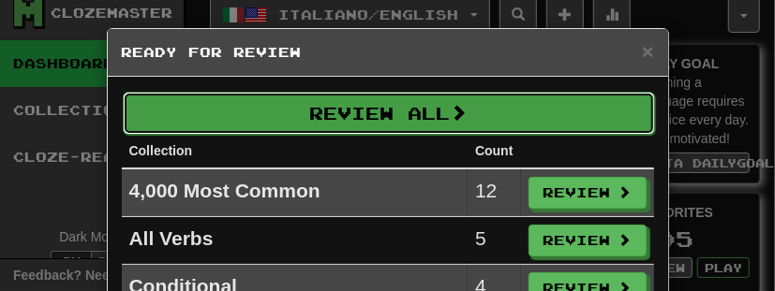
click at [414, 119] on button "Review All" at bounding box center [389, 113] width 532 height 43
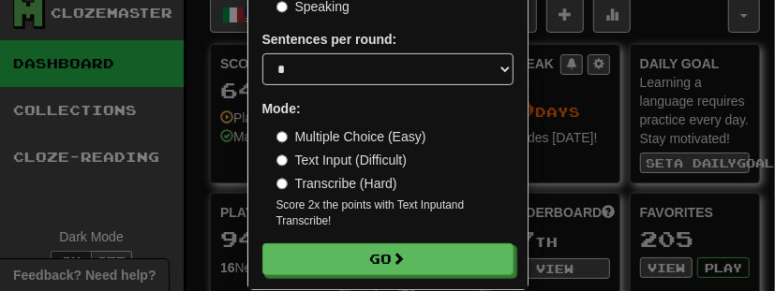
scroll to position [238, 0]
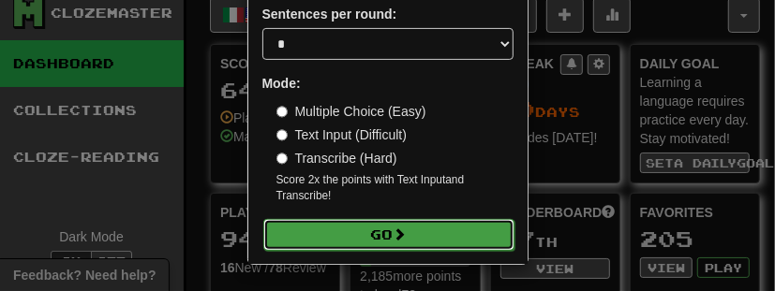
click at [428, 236] on button "Go" at bounding box center [388, 235] width 251 height 32
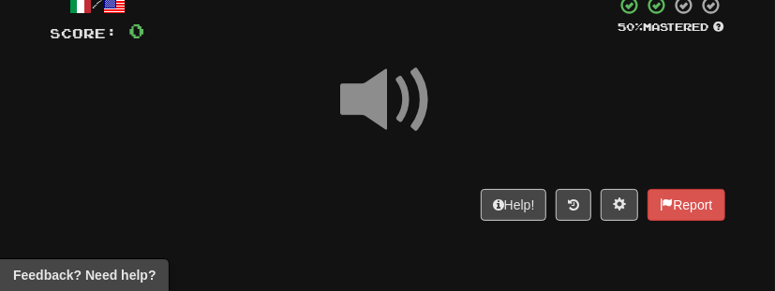
scroll to position [115, 0]
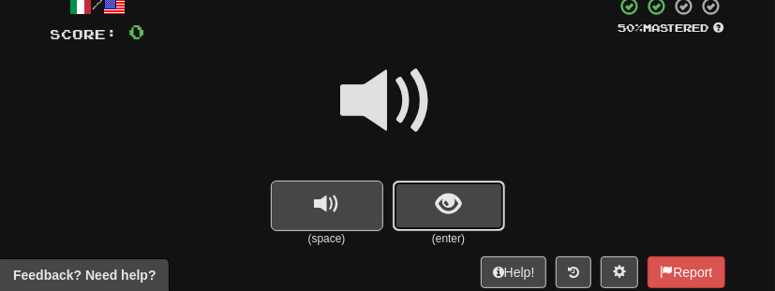
click at [443, 206] on span "show sentence" at bounding box center [448, 204] width 25 height 25
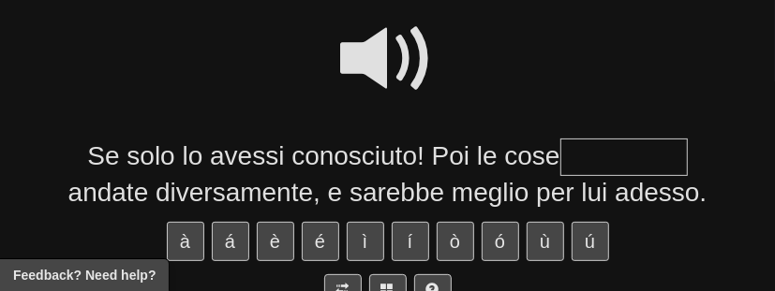
scroll to position [157, 0]
type input "*********"
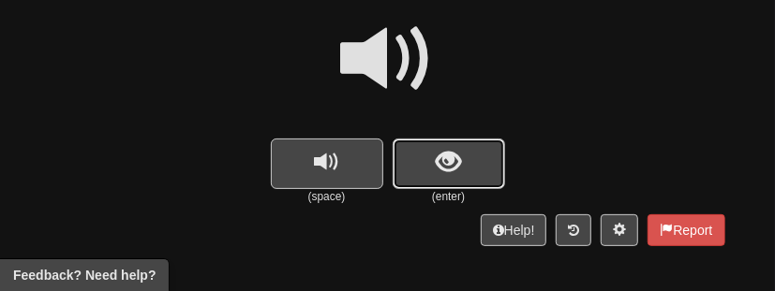
click at [476, 169] on button "show sentence" at bounding box center [449, 164] width 112 height 51
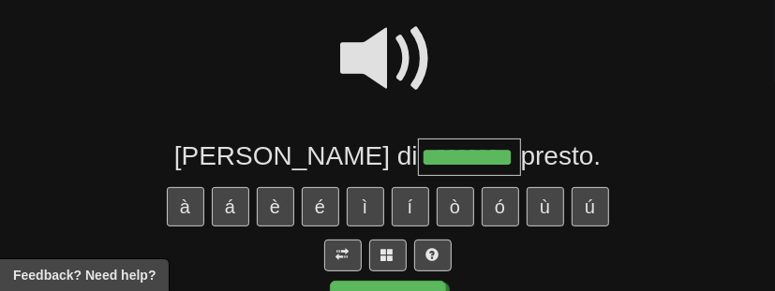
type input "*********"
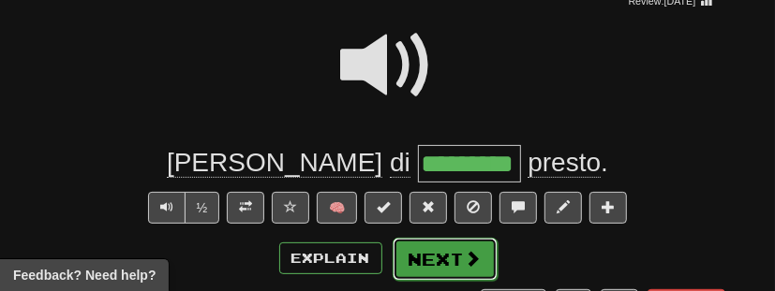
click at [472, 265] on span at bounding box center [473, 258] width 17 height 17
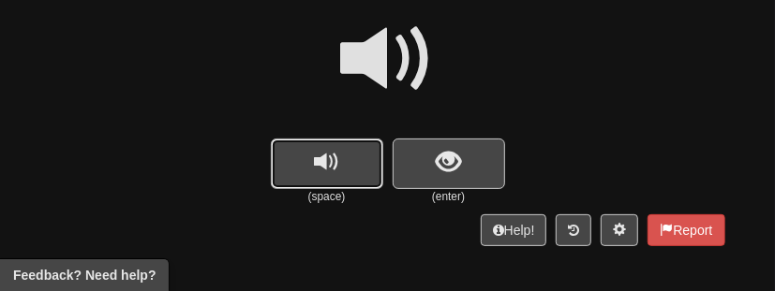
click at [331, 164] on span "replay audio" at bounding box center [326, 162] width 25 height 25
click at [460, 171] on span "show sentence" at bounding box center [448, 162] width 25 height 25
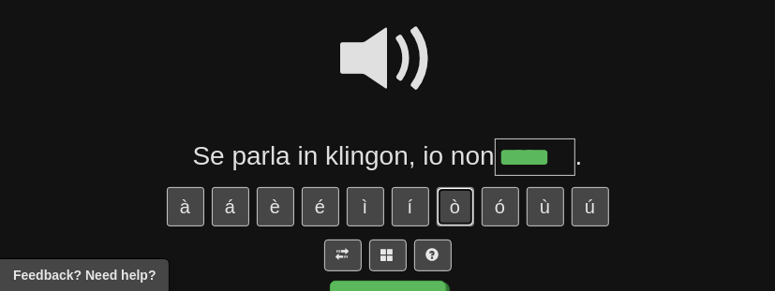
click at [460, 207] on button "ò" at bounding box center [455, 206] width 37 height 39
type input "******"
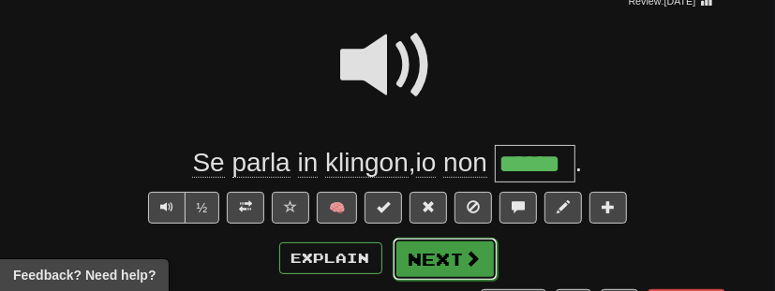
click at [447, 264] on button "Next" at bounding box center [445, 259] width 105 height 43
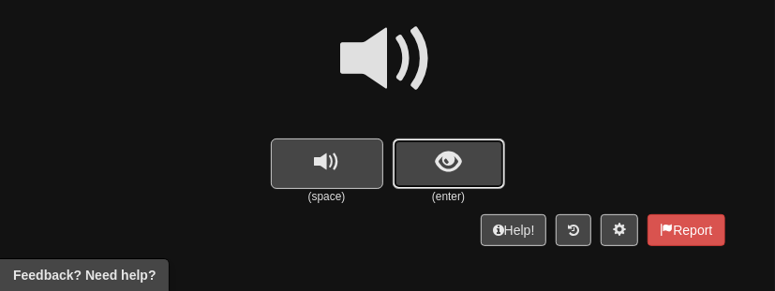
click at [441, 172] on span "show sentence" at bounding box center [448, 162] width 25 height 25
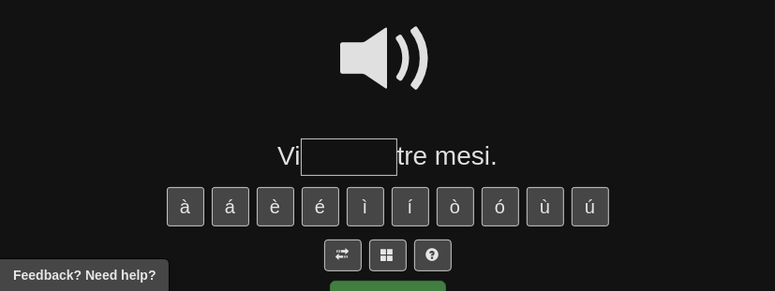
click at [409, 68] on span at bounding box center [388, 59] width 94 height 94
click at [353, 158] on input "text" at bounding box center [349, 157] width 97 height 37
click at [391, 60] on span at bounding box center [388, 59] width 94 height 94
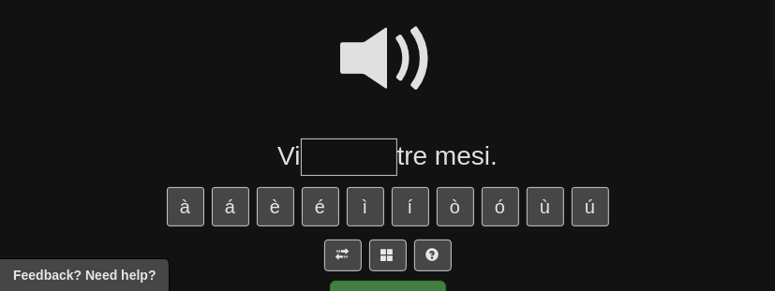
click at [352, 155] on input "text" at bounding box center [349, 157] width 97 height 37
type input "*"
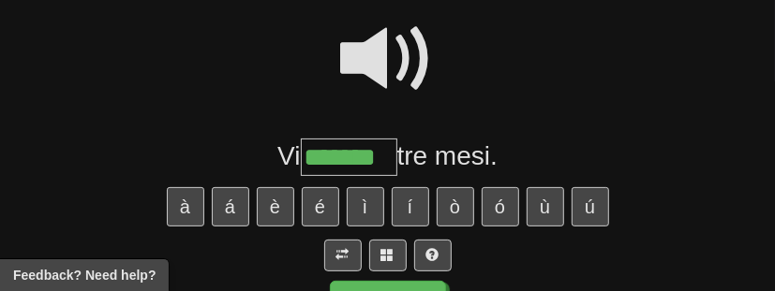
type input "*******"
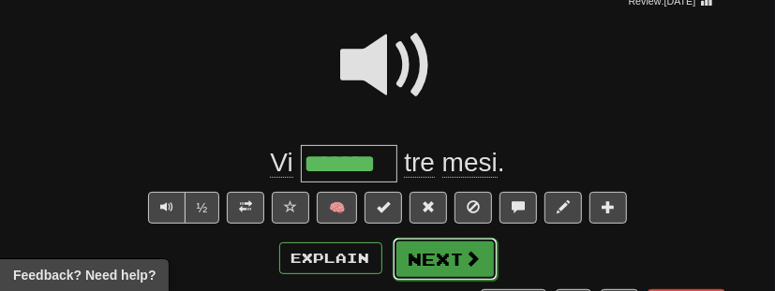
click at [465, 261] on span at bounding box center [473, 258] width 17 height 17
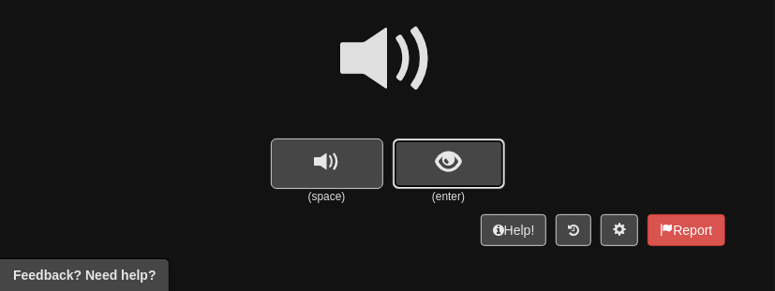
click at [431, 175] on button "show sentence" at bounding box center [449, 164] width 112 height 51
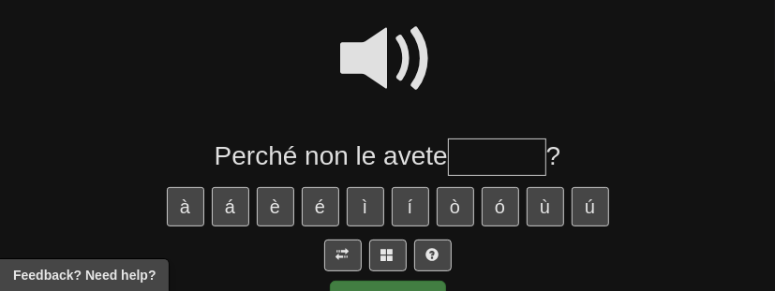
click at [388, 82] on span at bounding box center [388, 59] width 94 height 94
click at [460, 162] on input "text" at bounding box center [497, 157] width 98 height 37
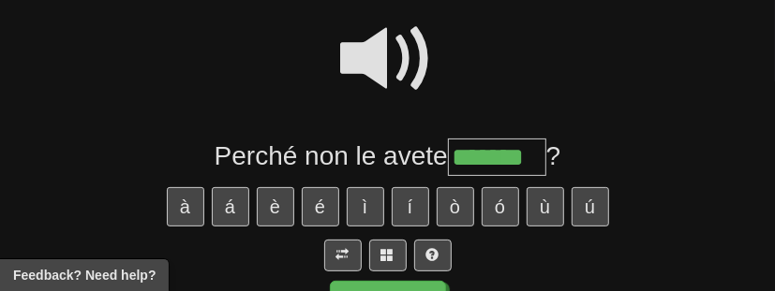
type input "*******"
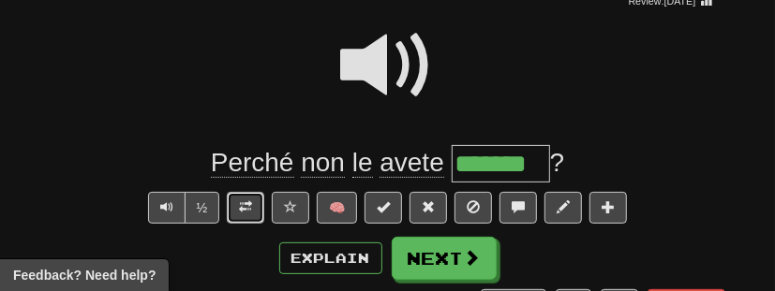
click at [250, 207] on span at bounding box center [245, 207] width 13 height 13
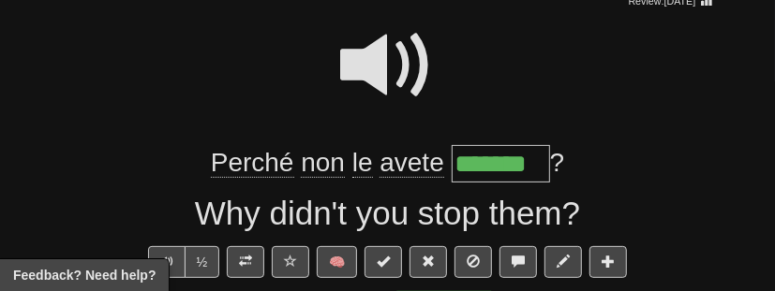
click at [394, 79] on span at bounding box center [388, 66] width 94 height 94
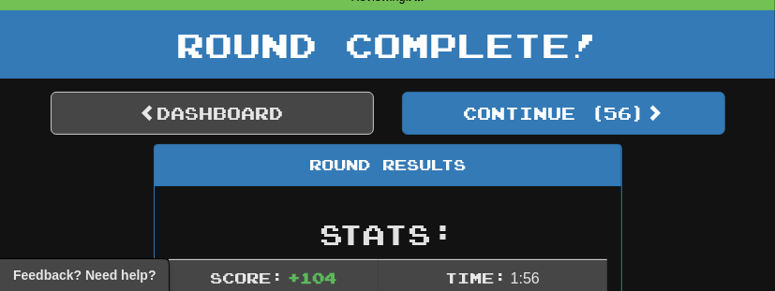
scroll to position [87, 0]
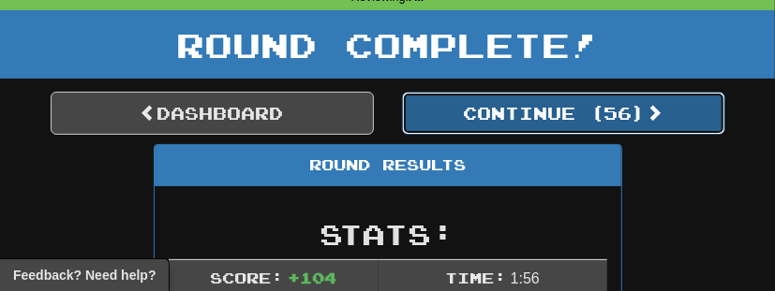
click at [536, 119] on button "Continue ( 56 )" at bounding box center [563, 113] width 323 height 43
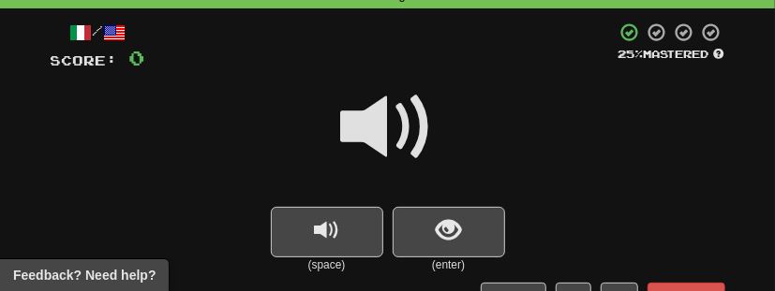
scroll to position [92, 0]
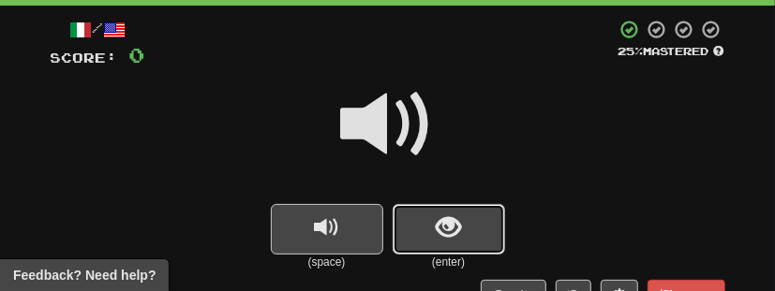
click at [476, 242] on button "show sentence" at bounding box center [449, 229] width 112 height 51
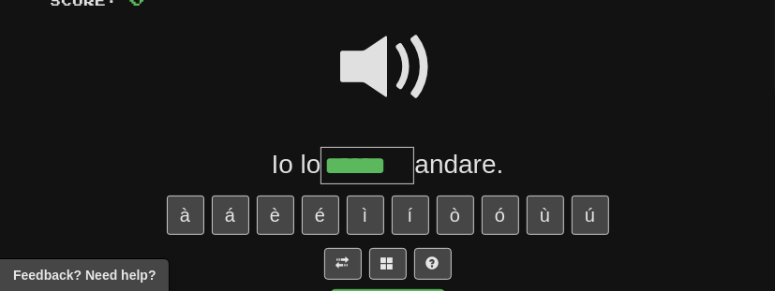
scroll to position [152, 0]
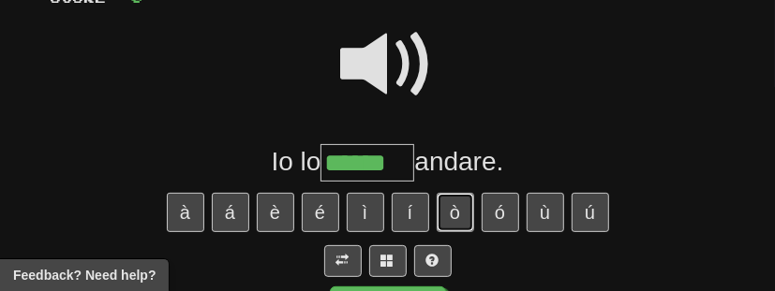
click at [458, 211] on button "ò" at bounding box center [455, 212] width 37 height 39
type input "*******"
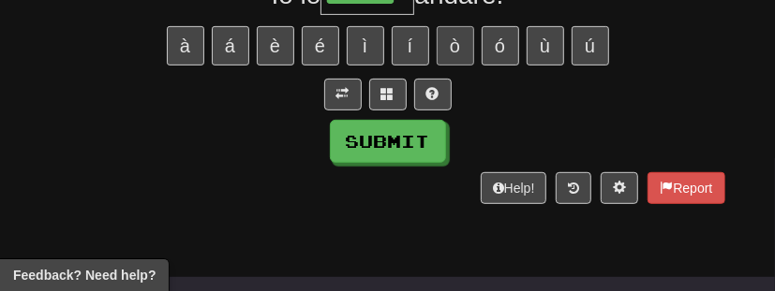
scroll to position [321, 0]
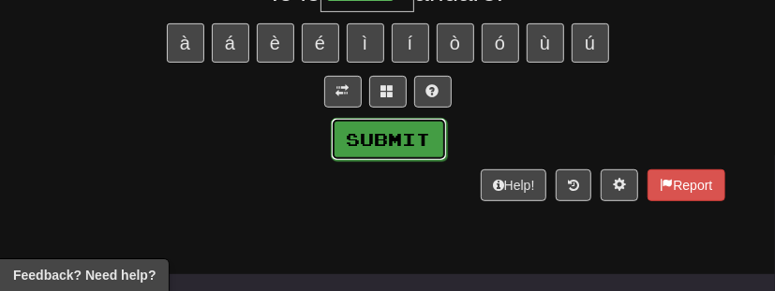
click at [423, 155] on button "Submit" at bounding box center [389, 139] width 116 height 43
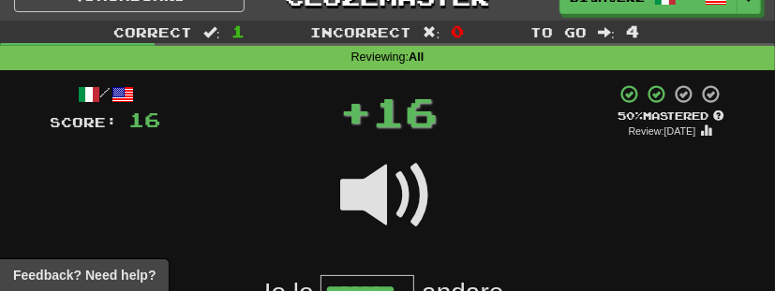
scroll to position [0, 0]
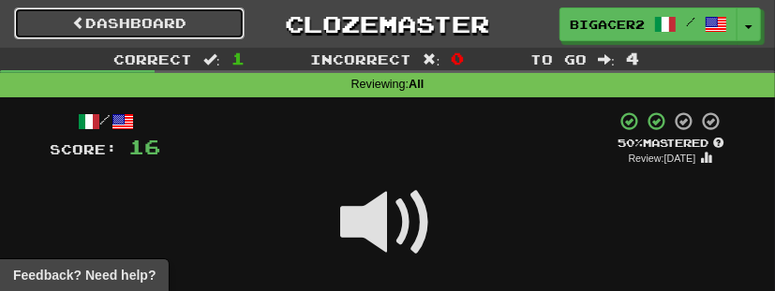
click at [152, 26] on link "Dashboard" at bounding box center [129, 23] width 231 height 32
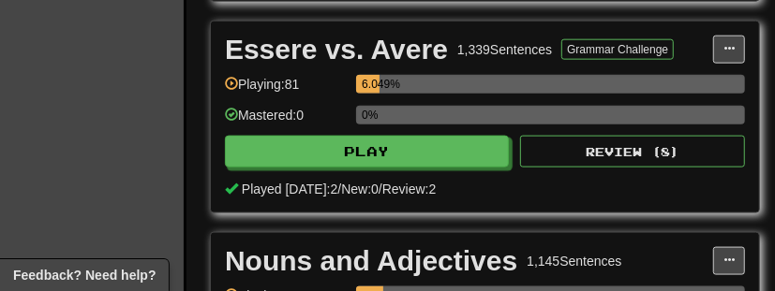
scroll to position [933, 10]
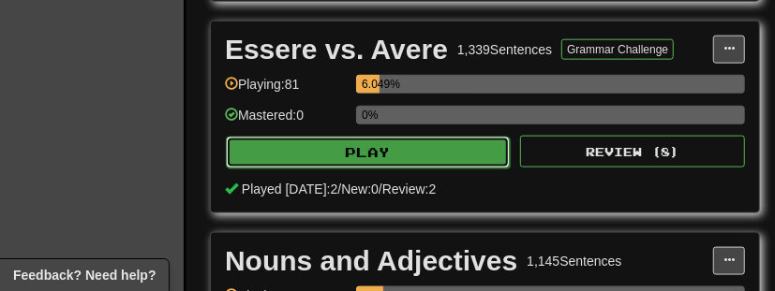
click at [308, 154] on button "Play" at bounding box center [368, 153] width 284 height 32
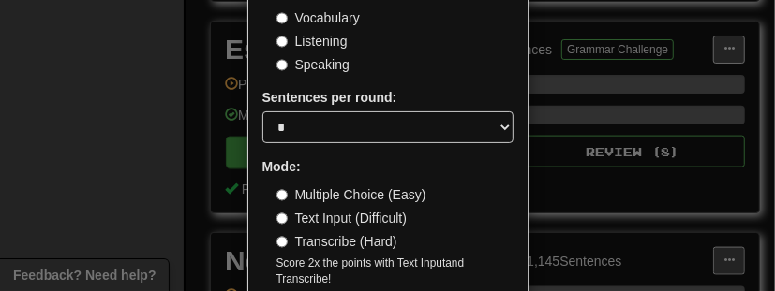
scroll to position [222, 0]
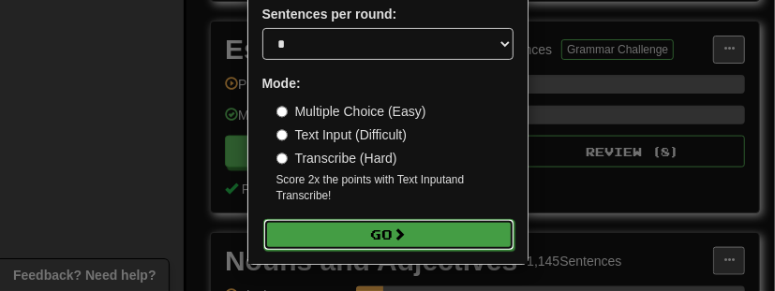
click at [368, 236] on button "Go" at bounding box center [388, 235] width 251 height 32
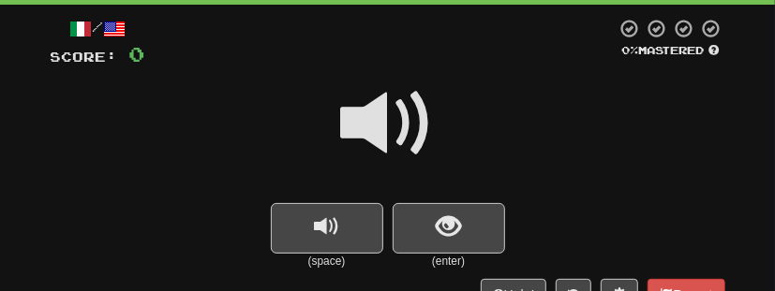
scroll to position [96, 0]
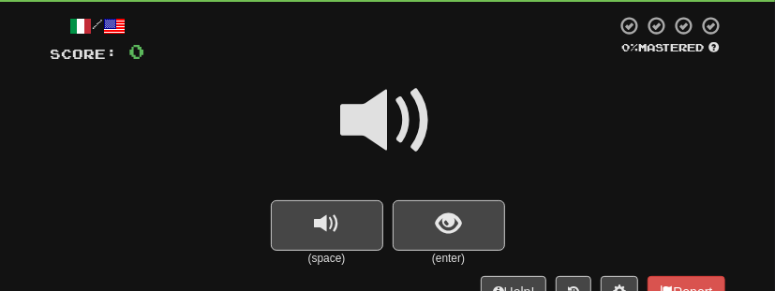
click at [386, 125] on span at bounding box center [388, 121] width 94 height 94
click at [463, 233] on button "show sentence" at bounding box center [449, 226] width 112 height 51
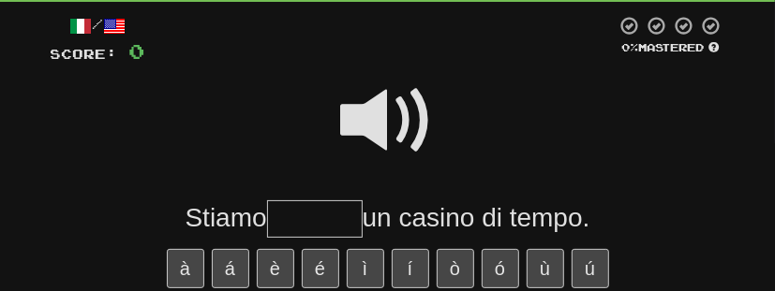
type input "*"
type input "******"
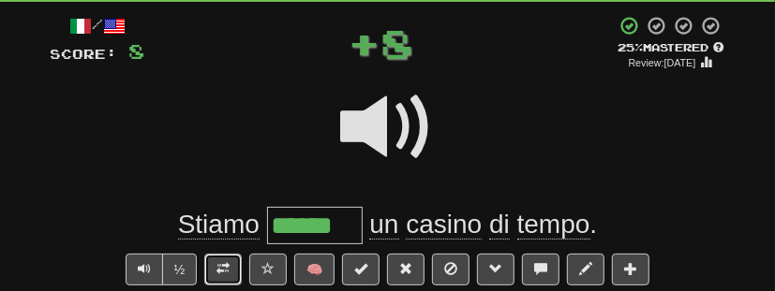
click at [228, 269] on span at bounding box center [223, 268] width 13 height 13
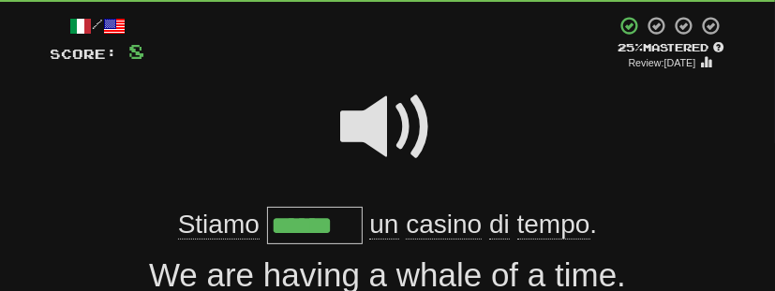
click at [228, 269] on div "We are having a whale of a time." at bounding box center [388, 275] width 675 height 47
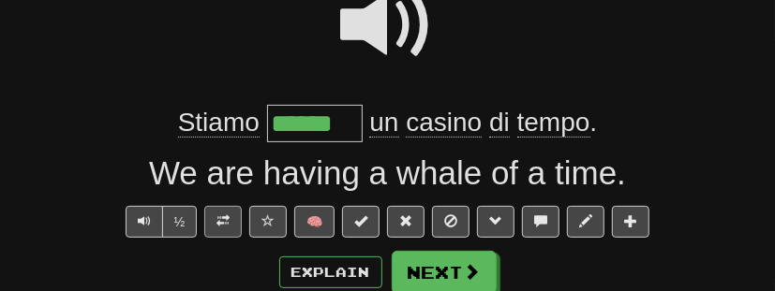
scroll to position [201, 0]
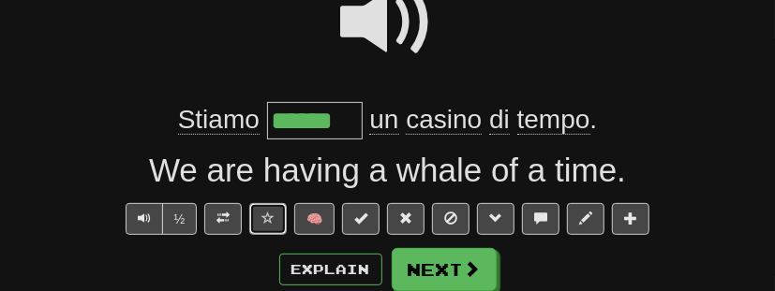
click at [271, 217] on span at bounding box center [267, 218] width 13 height 13
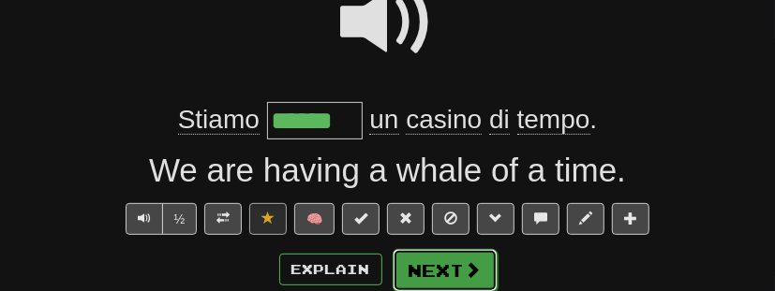
click at [473, 271] on span at bounding box center [473, 269] width 17 height 17
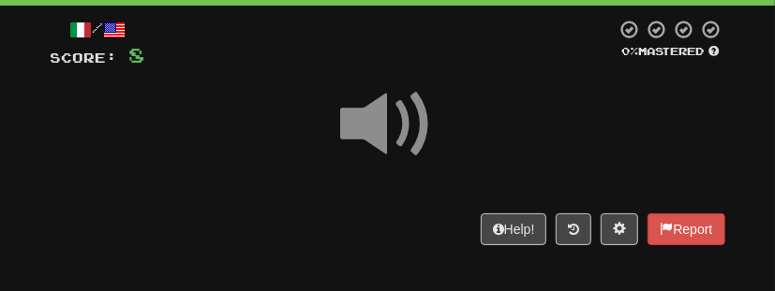
scroll to position [86, 0]
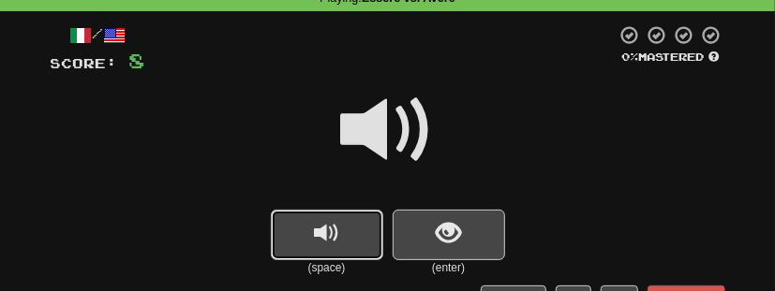
click at [343, 235] on button "replay audio" at bounding box center [327, 235] width 112 height 51
click at [473, 242] on button "show sentence" at bounding box center [449, 235] width 112 height 51
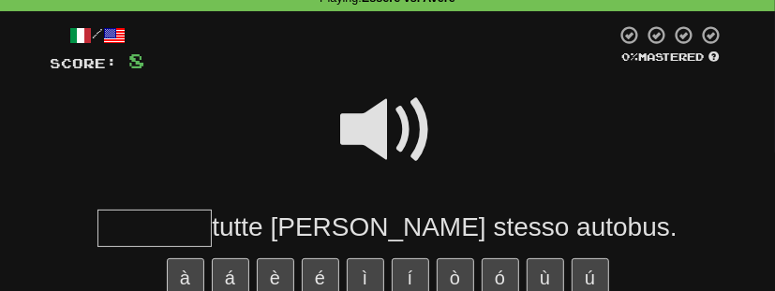
click at [391, 147] on span at bounding box center [388, 130] width 94 height 94
click at [212, 230] on input "text" at bounding box center [154, 228] width 114 height 37
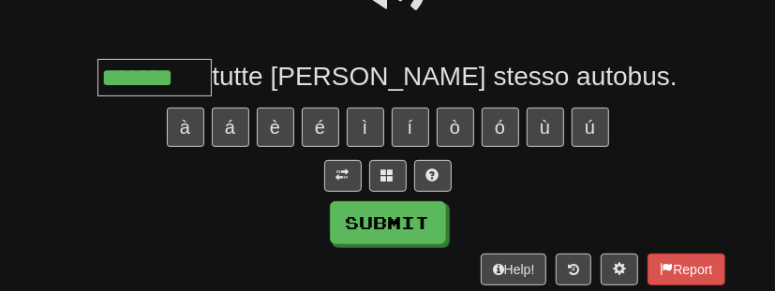
scroll to position [243, 0]
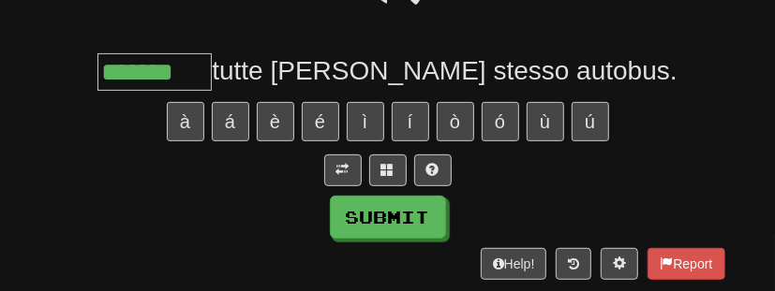
type input "*******"
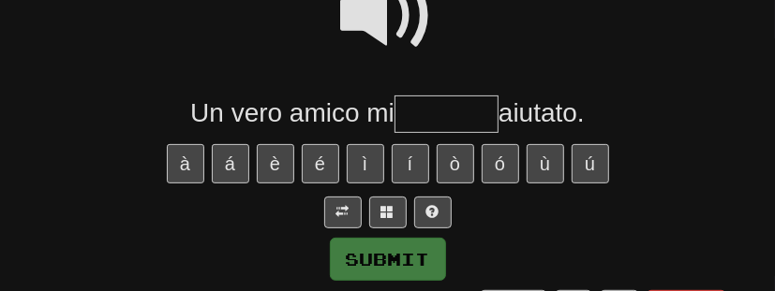
scroll to position [194, 0]
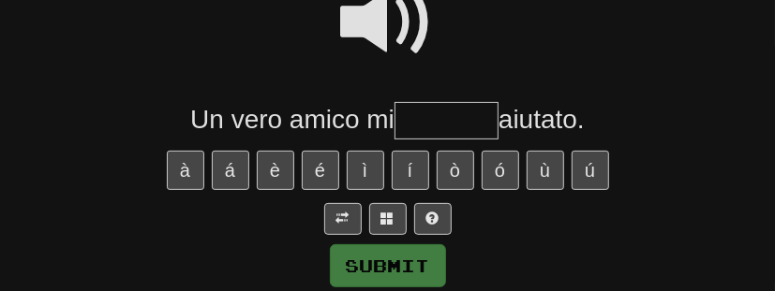
type input "*"
click at [382, 37] on span at bounding box center [388, 23] width 94 height 94
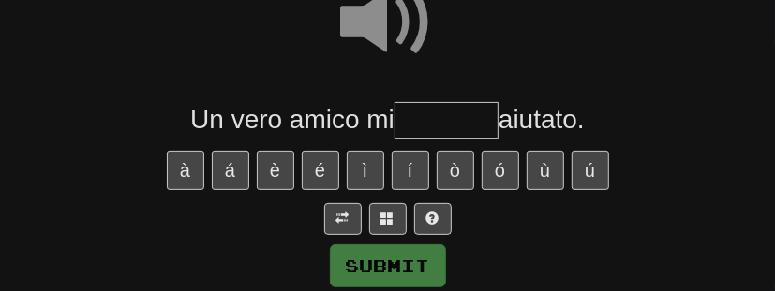
click at [435, 119] on input "text" at bounding box center [447, 120] width 104 height 37
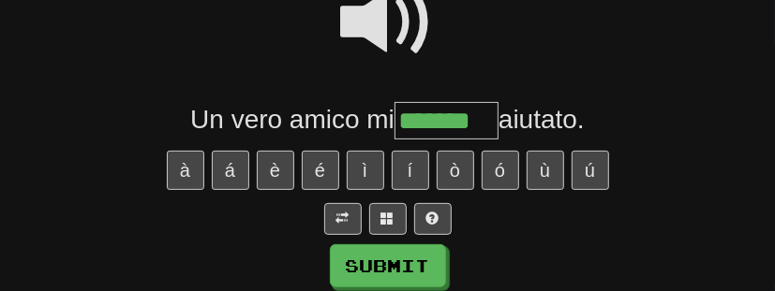
type input "*******"
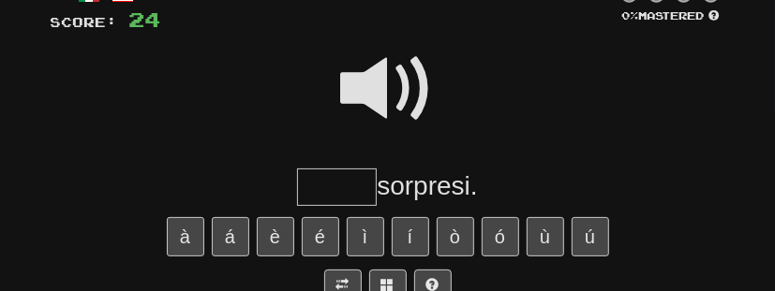
scroll to position [244, 0]
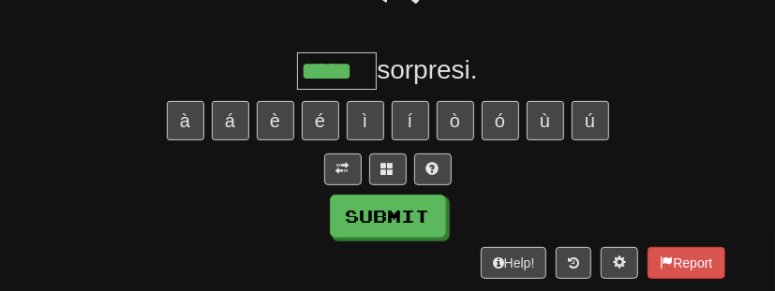
type input "*****"
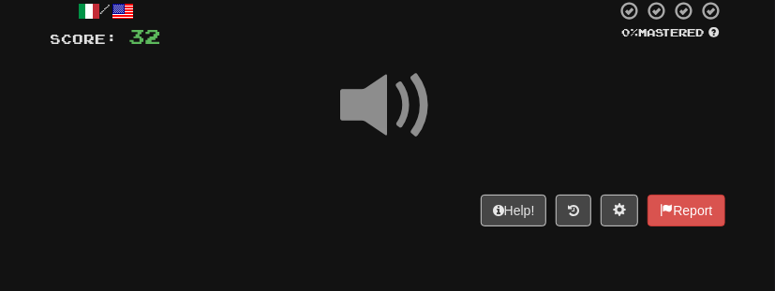
scroll to position [176, 0]
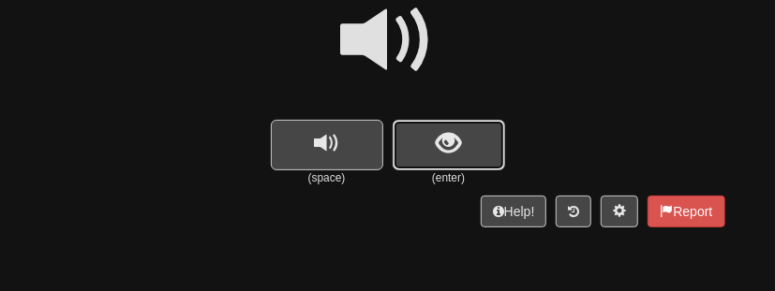
click at [462, 136] on button "show sentence" at bounding box center [449, 145] width 112 height 51
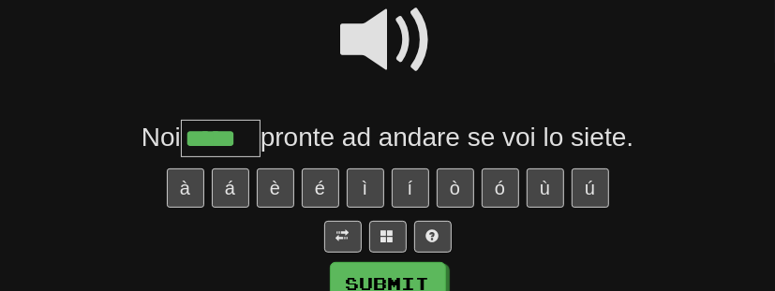
type input "*****"
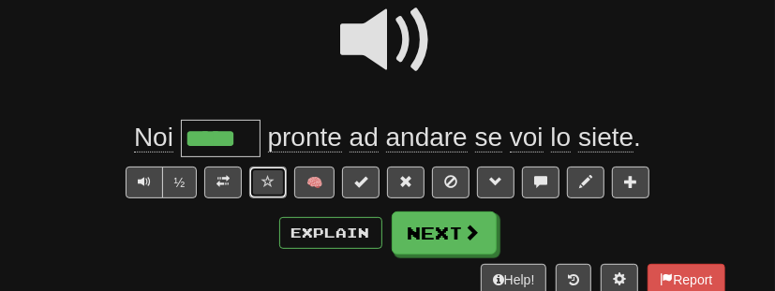
click at [269, 178] on span at bounding box center [267, 181] width 13 height 13
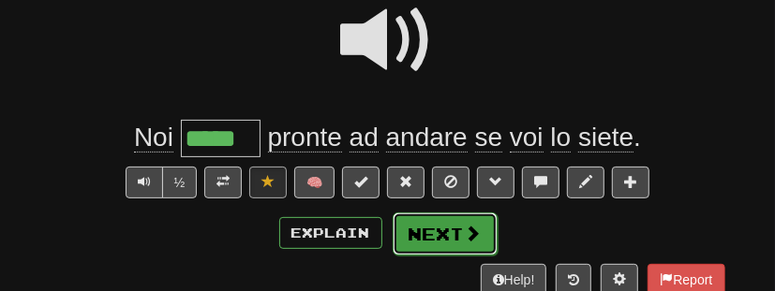
click at [442, 222] on button "Next" at bounding box center [445, 234] width 105 height 43
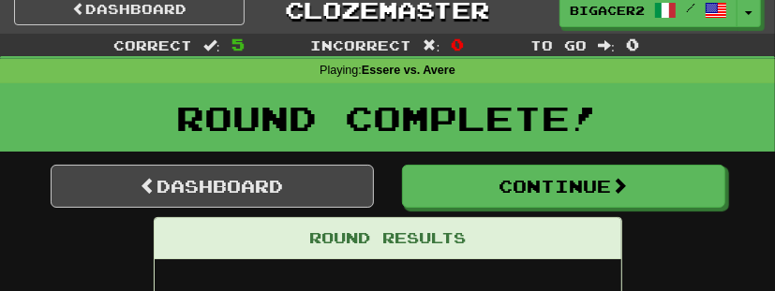
scroll to position [0, 0]
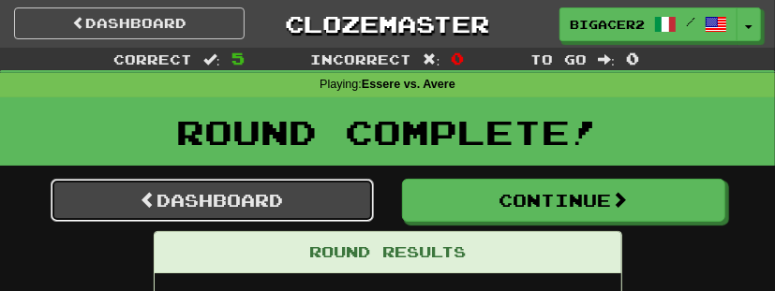
click at [328, 208] on link "Dashboard" at bounding box center [212, 200] width 323 height 43
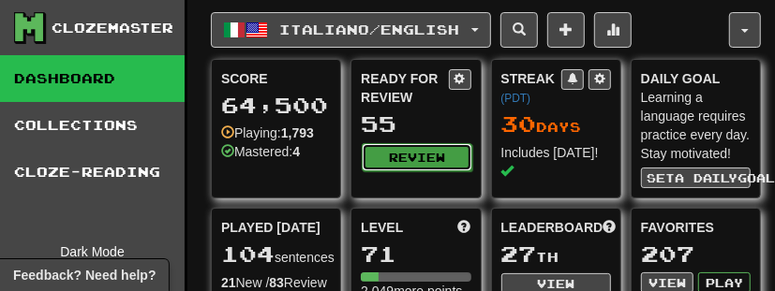
click at [433, 156] on button "Review" at bounding box center [417, 157] width 110 height 28
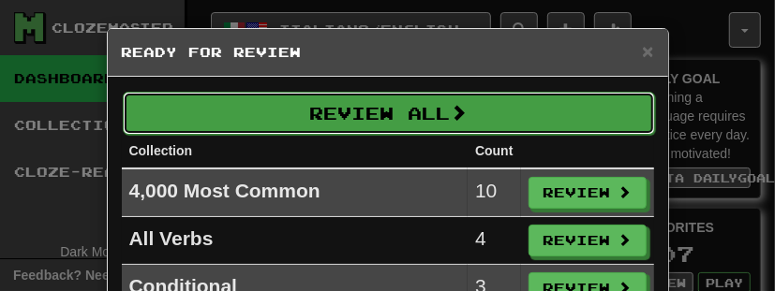
click at [422, 119] on button "Review All" at bounding box center [389, 113] width 532 height 43
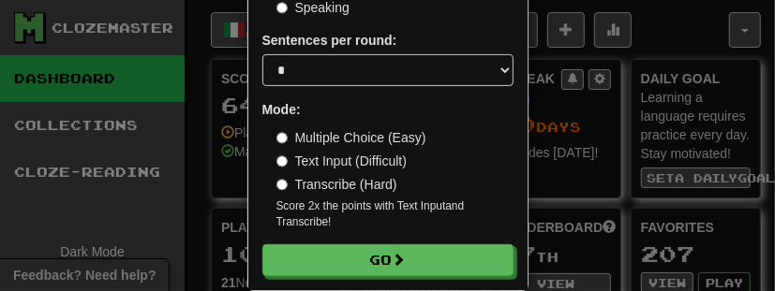
scroll to position [238, 0]
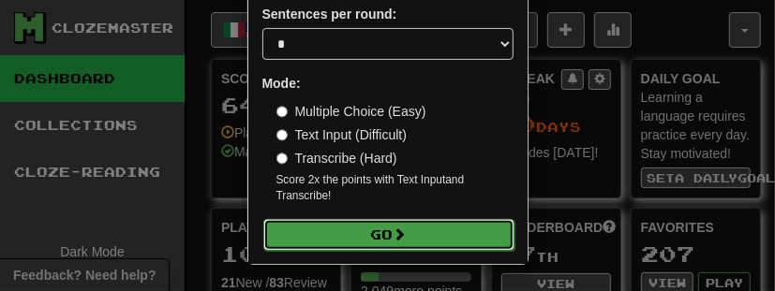
click at [429, 233] on button "Go" at bounding box center [388, 235] width 251 height 32
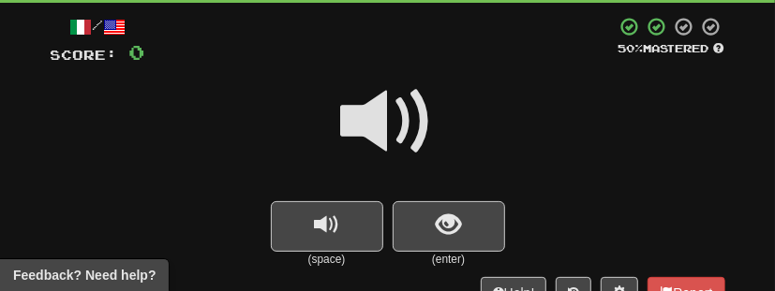
scroll to position [92, 0]
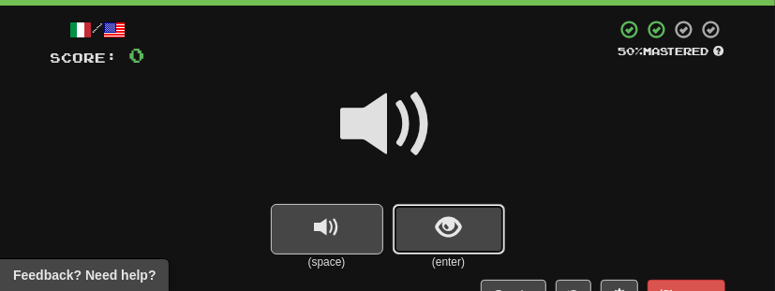
click at [448, 231] on span "show sentence" at bounding box center [448, 228] width 25 height 25
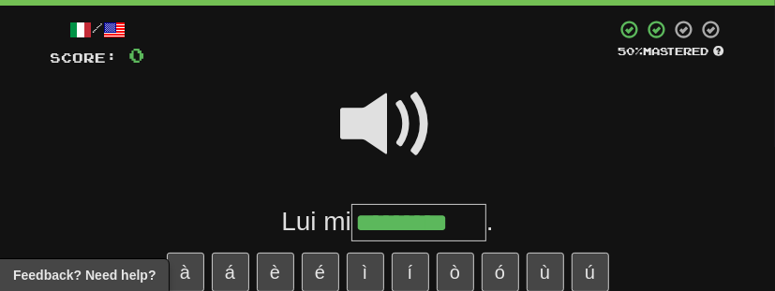
type input "*********"
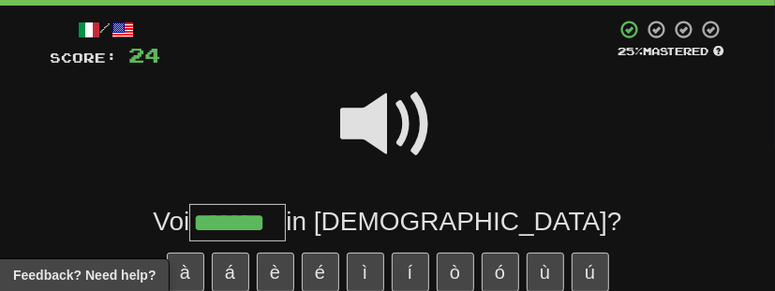
type input "*******"
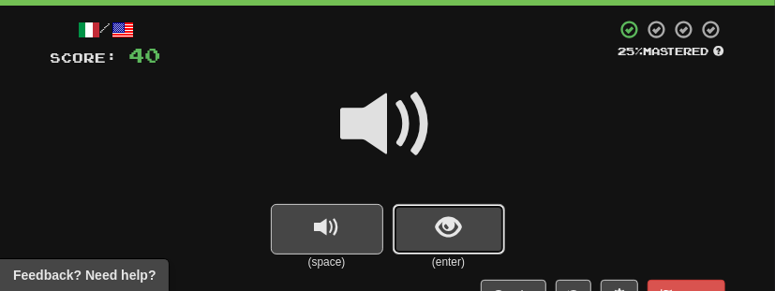
click at [436, 223] on span "show sentence" at bounding box center [448, 228] width 25 height 25
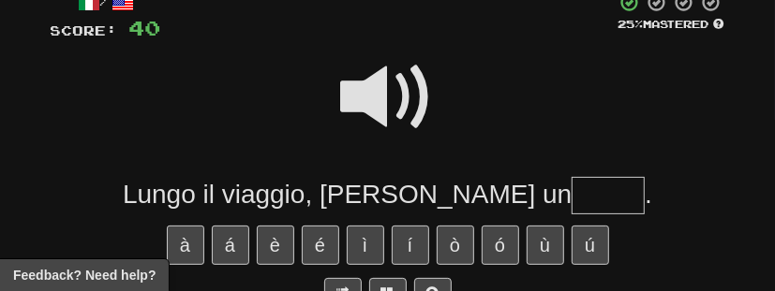
scroll to position [121, 0]
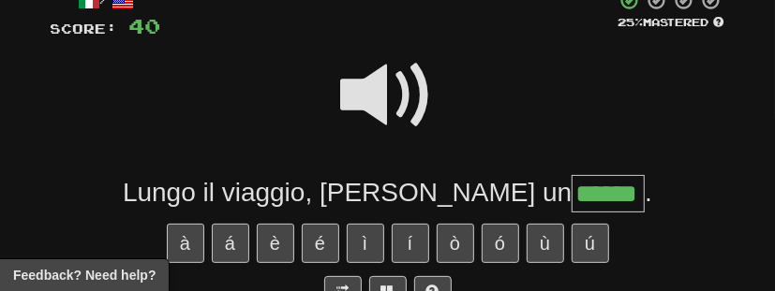
type input "******"
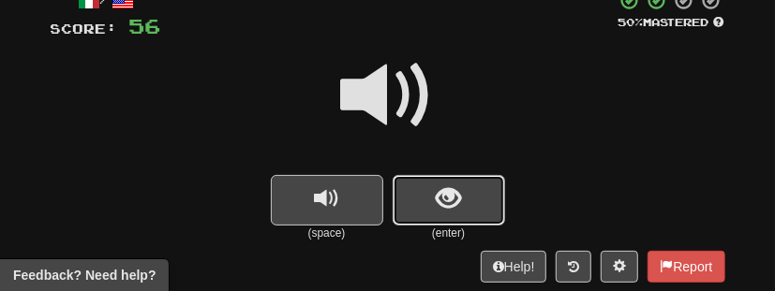
click at [473, 217] on button "show sentence" at bounding box center [449, 200] width 112 height 51
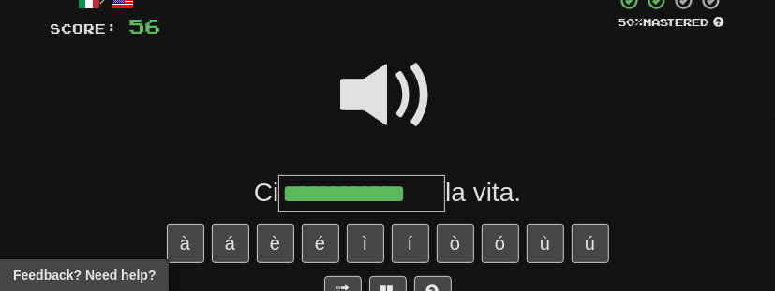
type input "**********"
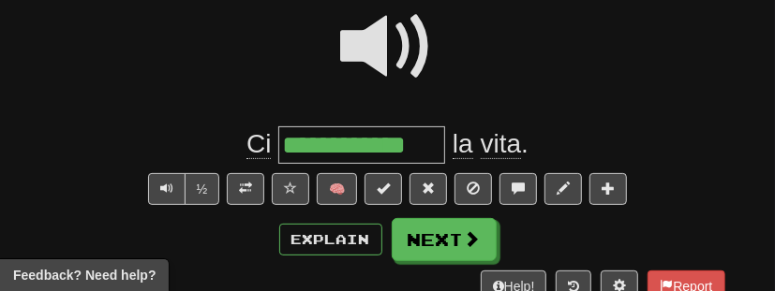
scroll to position [180, 0]
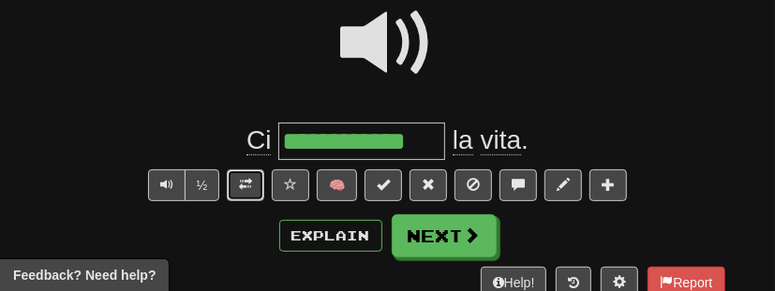
click at [246, 191] on button at bounding box center [245, 186] width 37 height 32
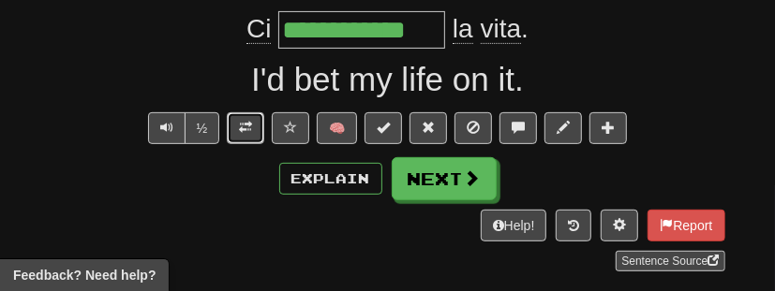
scroll to position [292, 0]
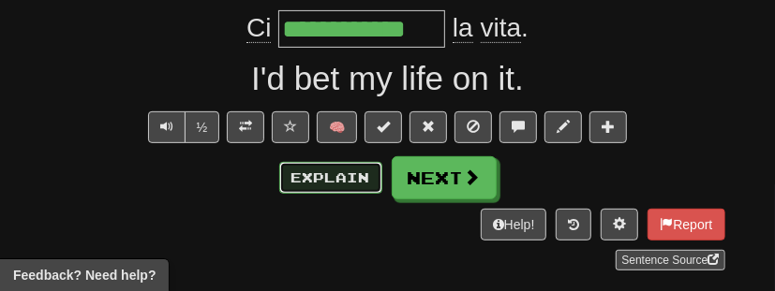
click at [347, 177] on button "Explain" at bounding box center [330, 178] width 103 height 32
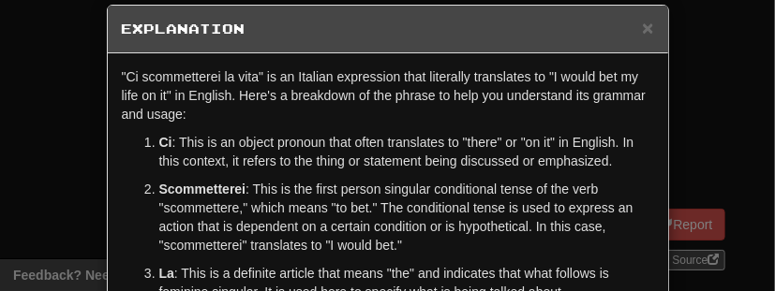
scroll to position [30, 0]
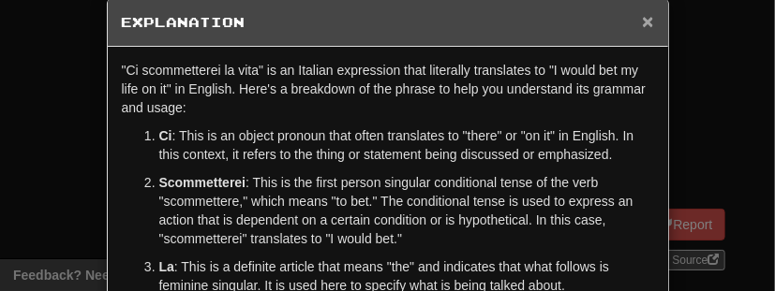
click at [651, 18] on span "×" at bounding box center [647, 21] width 11 height 22
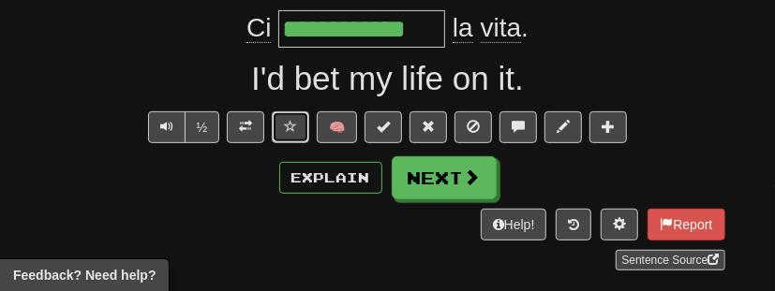
click at [293, 128] on span at bounding box center [290, 126] width 13 height 13
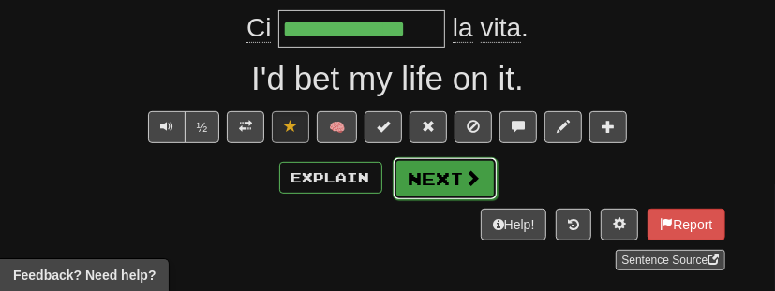
click at [459, 187] on button "Next" at bounding box center [445, 178] width 105 height 43
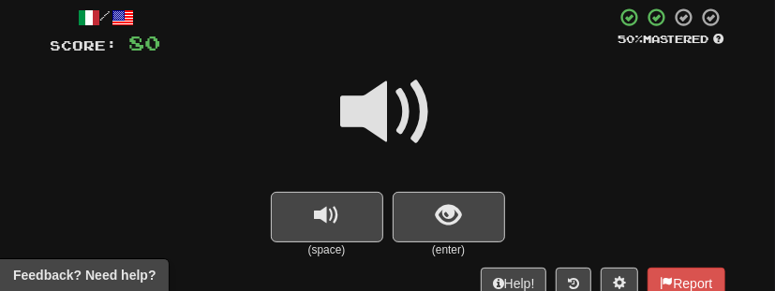
scroll to position [103, 0]
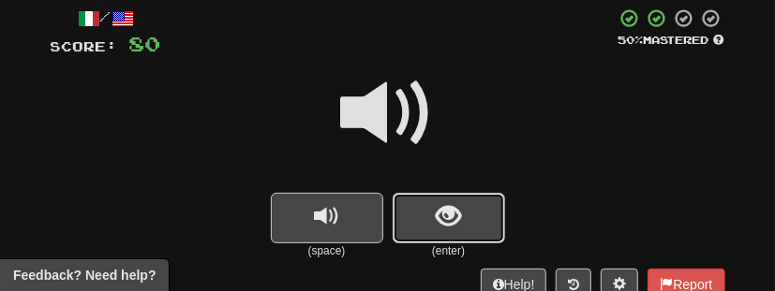
click at [469, 213] on button "show sentence" at bounding box center [449, 218] width 112 height 51
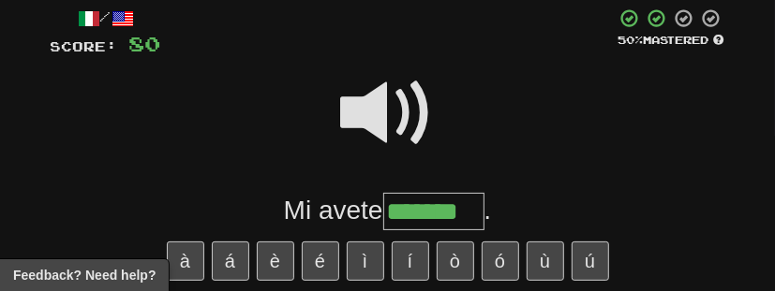
type input "*******"
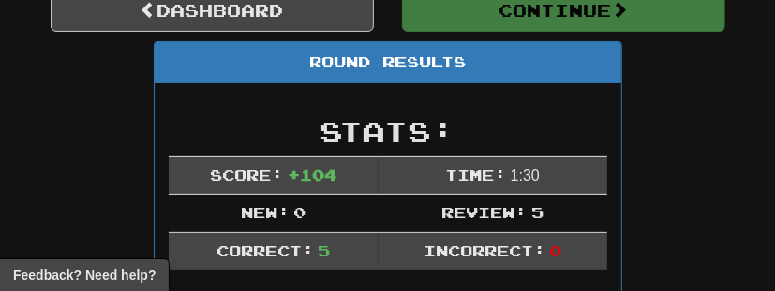
scroll to position [186, 0]
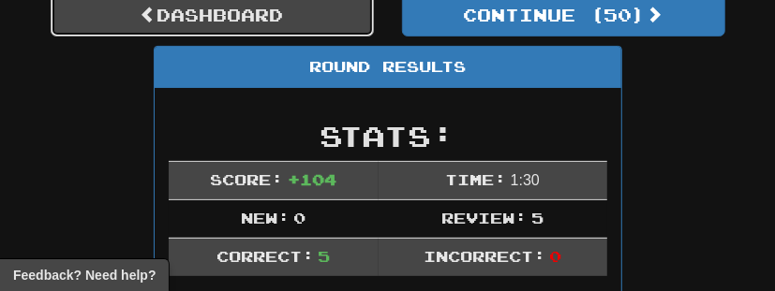
click at [333, 13] on link "Dashboard" at bounding box center [212, 14] width 323 height 43
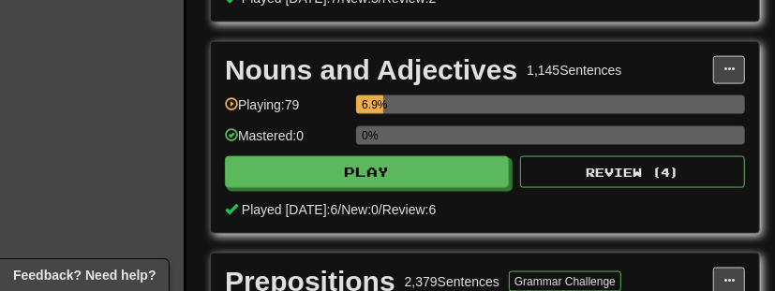
scroll to position [1147, 18]
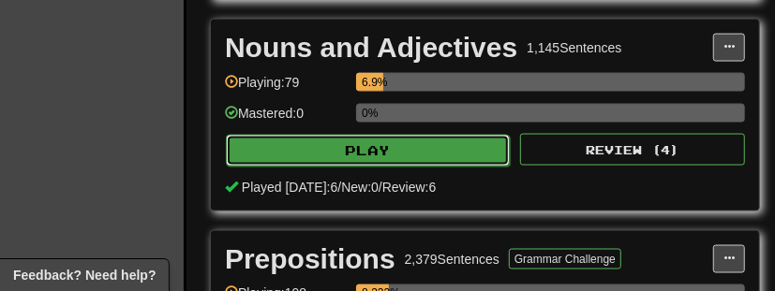
click at [415, 152] on button "Play" at bounding box center [368, 151] width 284 height 32
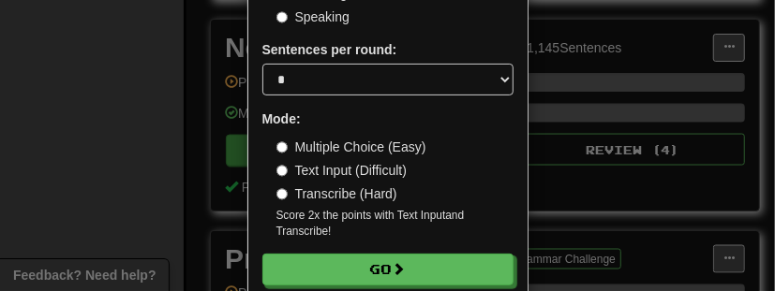
scroll to position [222, 0]
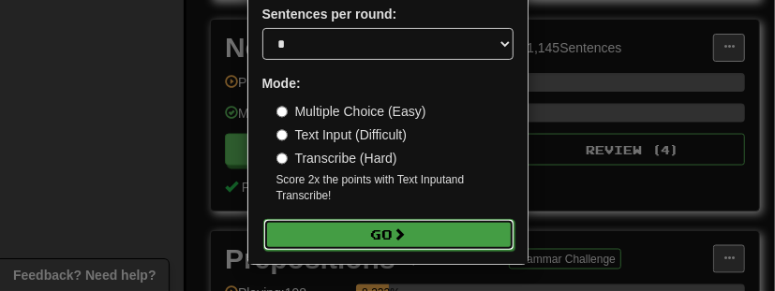
click at [429, 228] on button "Go" at bounding box center [388, 235] width 251 height 32
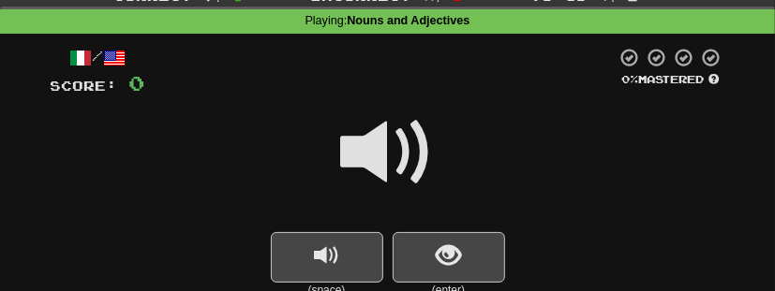
scroll to position [60, 0]
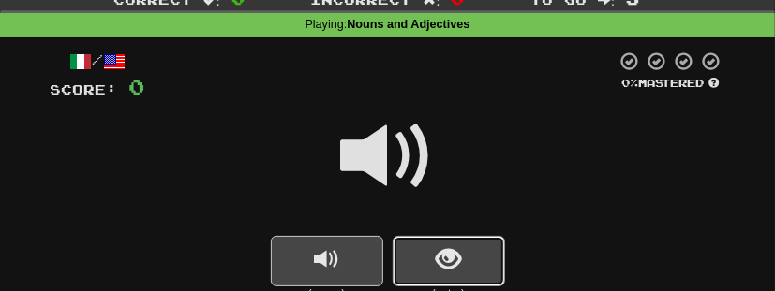
click at [438, 247] on span "show sentence" at bounding box center [448, 259] width 25 height 25
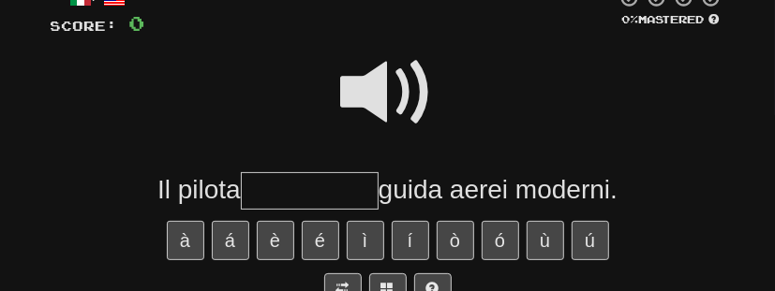
scroll to position [128, 0]
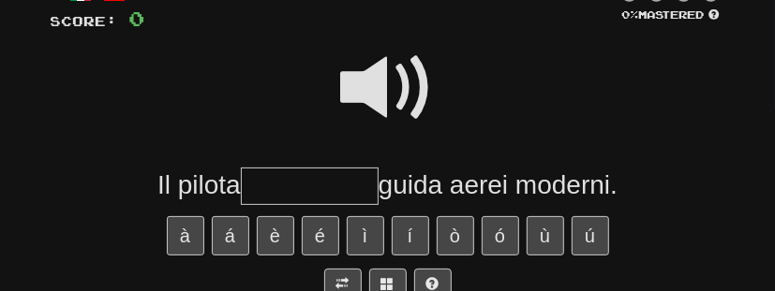
click at [397, 75] on span at bounding box center [388, 88] width 94 height 94
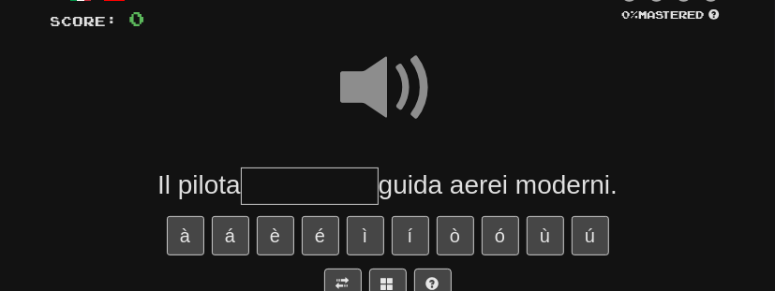
click at [336, 177] on input "text" at bounding box center [310, 186] width 138 height 37
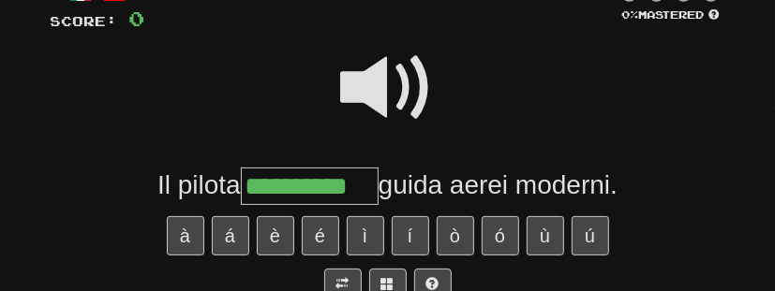
type input "**********"
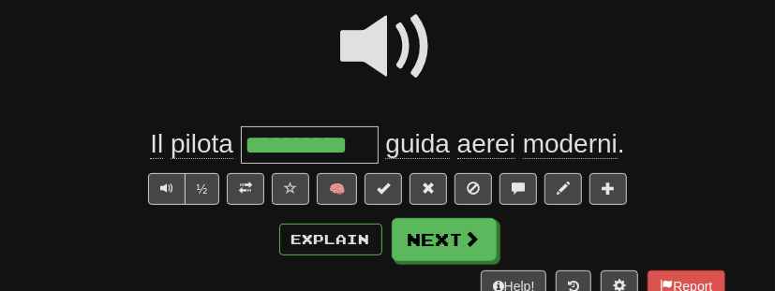
scroll to position [178, 0]
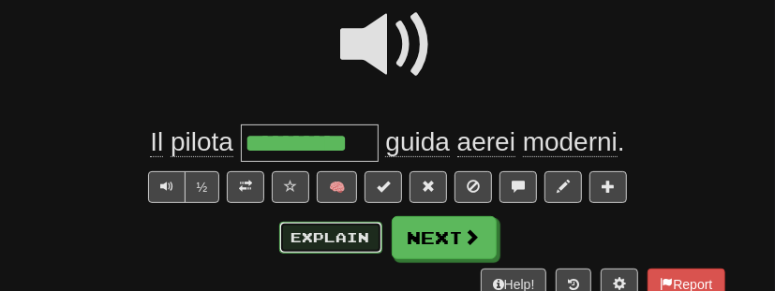
click at [317, 234] on button "Explain" at bounding box center [330, 238] width 103 height 32
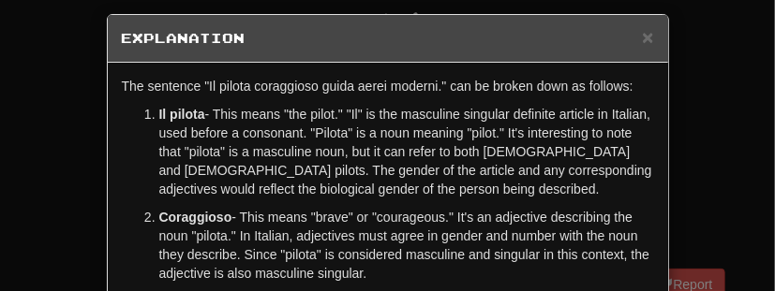
scroll to position [6, 0]
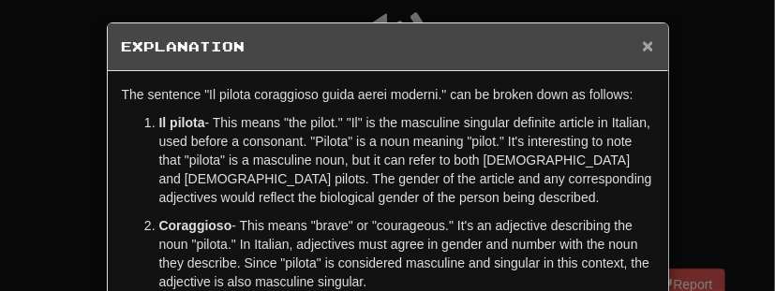
click at [650, 46] on span "×" at bounding box center [647, 46] width 11 height 22
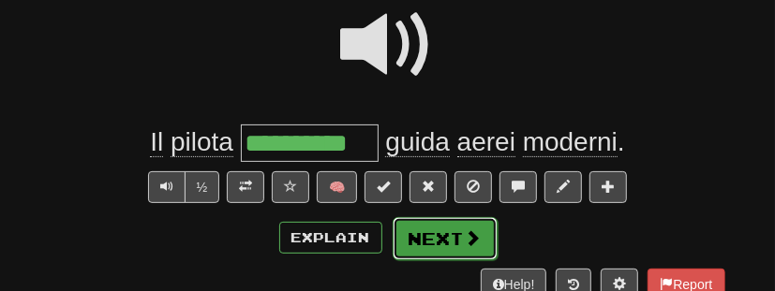
click at [472, 237] on span at bounding box center [473, 238] width 17 height 17
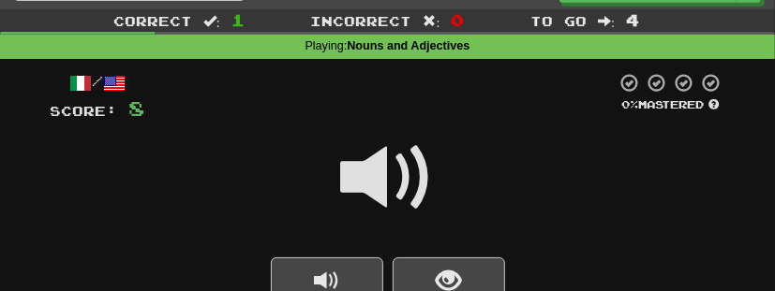
scroll to position [105, 0]
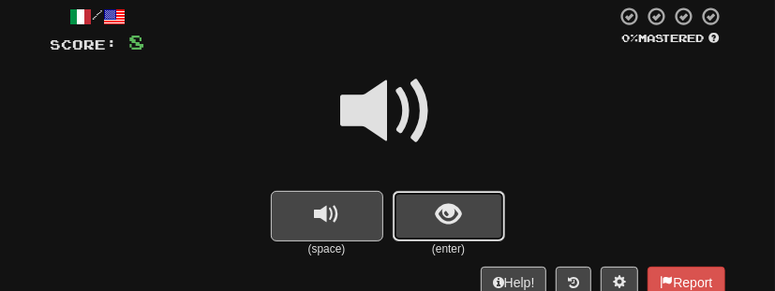
click at [443, 224] on span "show sentence" at bounding box center [448, 214] width 25 height 25
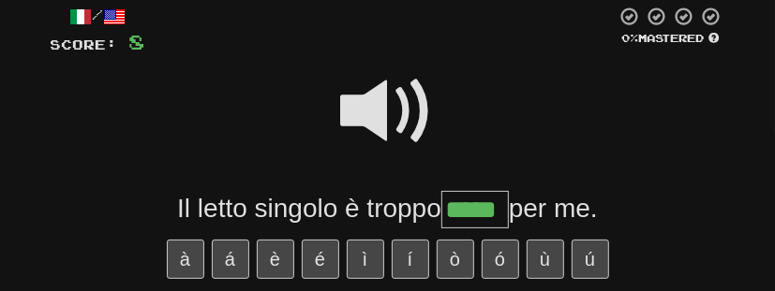
type input "*****"
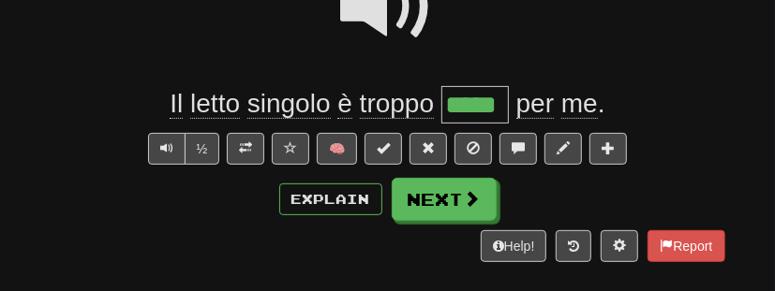
scroll to position [216, 0]
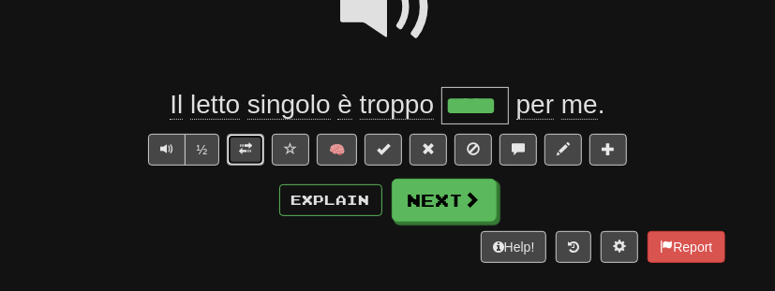
click at [249, 153] on span at bounding box center [245, 148] width 13 height 13
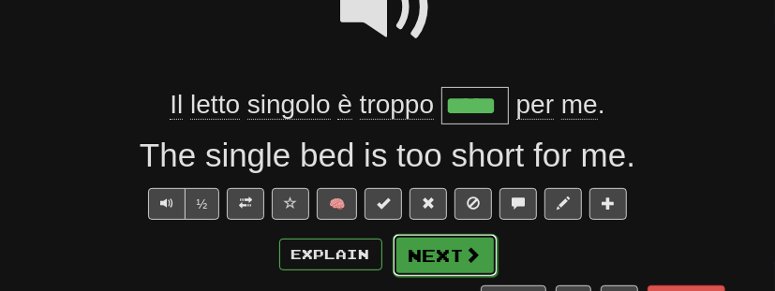
click at [437, 255] on button "Next" at bounding box center [445, 255] width 105 height 43
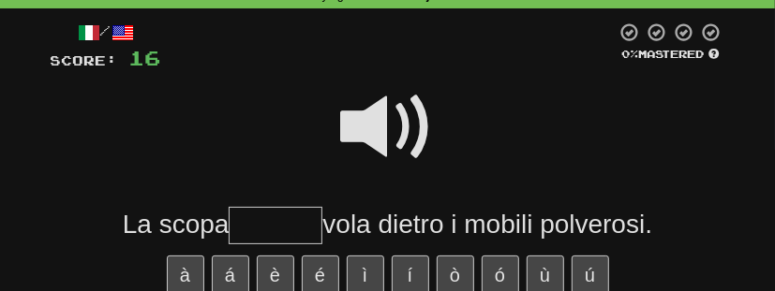
scroll to position [205, 0]
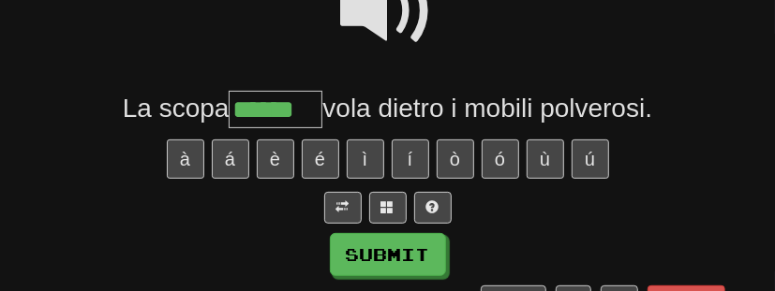
type input "******"
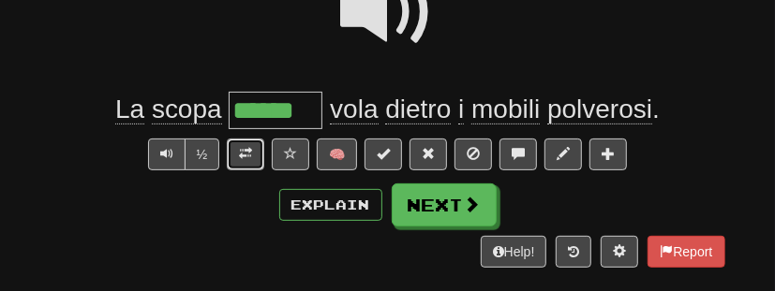
click at [250, 160] on button at bounding box center [245, 155] width 37 height 32
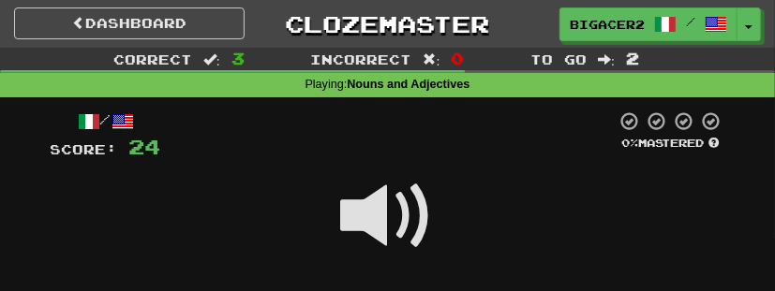
scroll to position [169, 0]
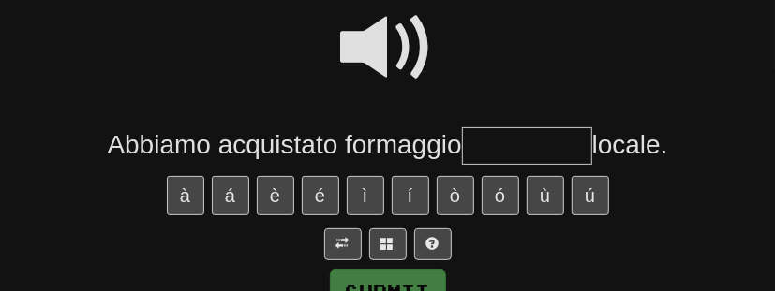
type input "**********"
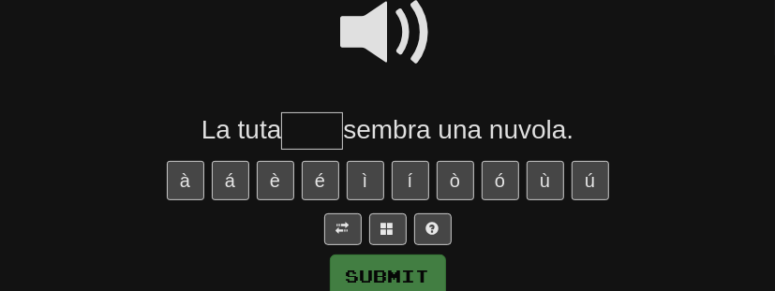
scroll to position [179, 0]
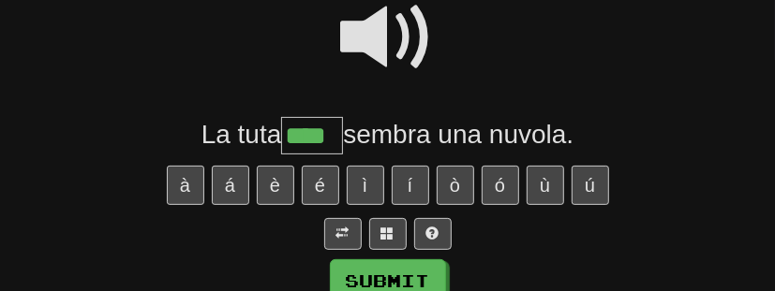
type input "****"
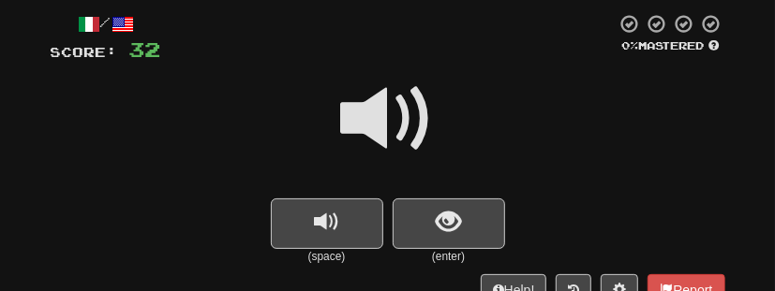
scroll to position [96, 0]
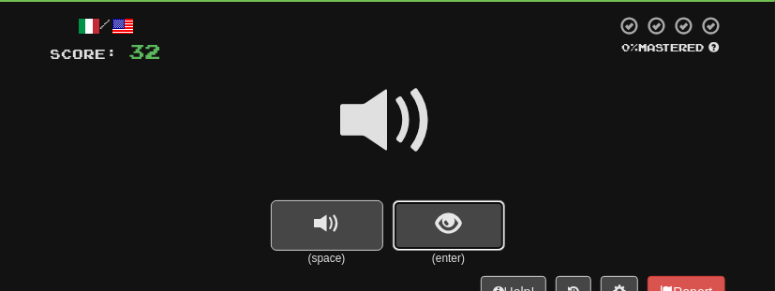
click at [459, 226] on span "show sentence" at bounding box center [448, 224] width 25 height 25
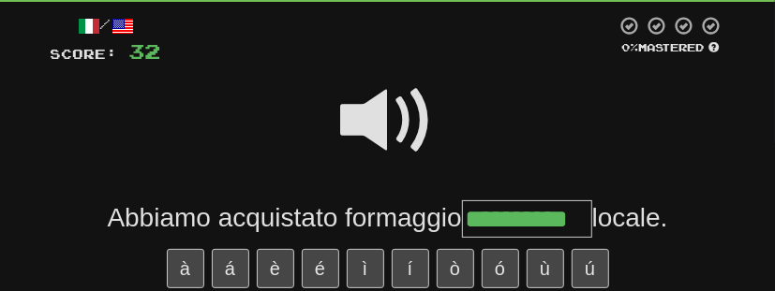
type input "**********"
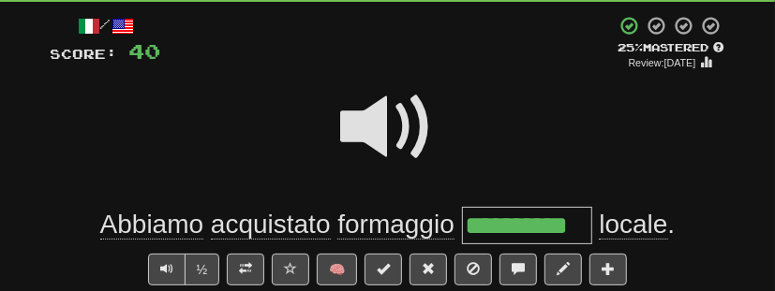
scroll to position [97, 0]
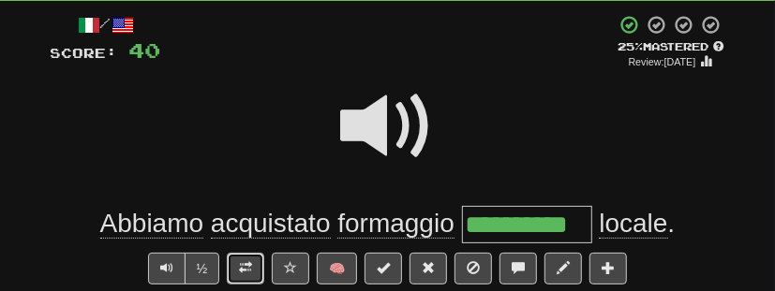
click at [247, 264] on span at bounding box center [245, 267] width 13 height 13
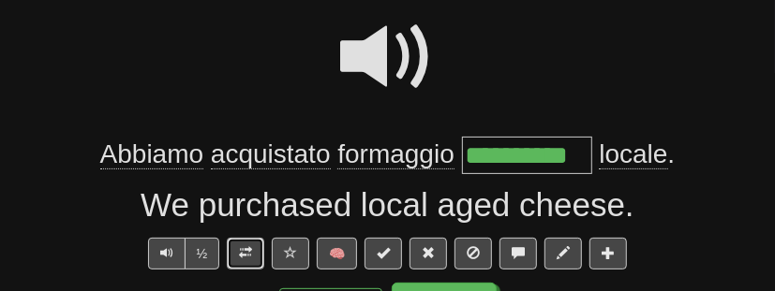
scroll to position [229, 0]
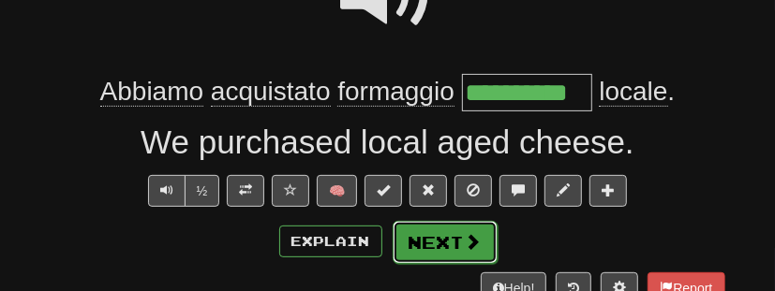
click at [467, 244] on span at bounding box center [473, 241] width 17 height 17
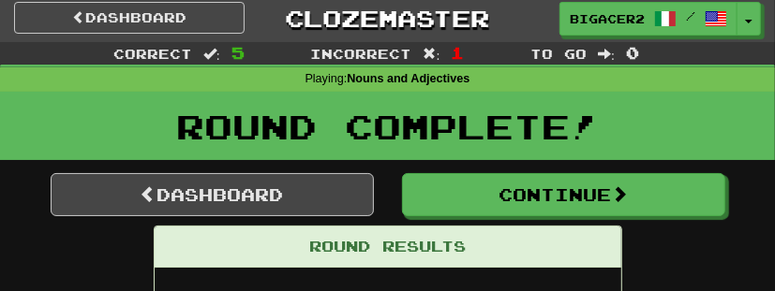
scroll to position [0, 0]
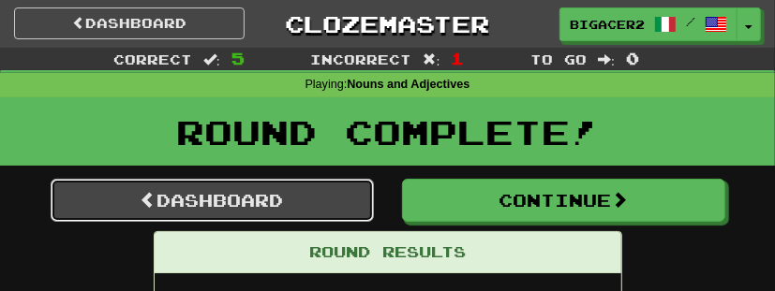
click at [304, 216] on link "Dashboard" at bounding box center [212, 200] width 323 height 43
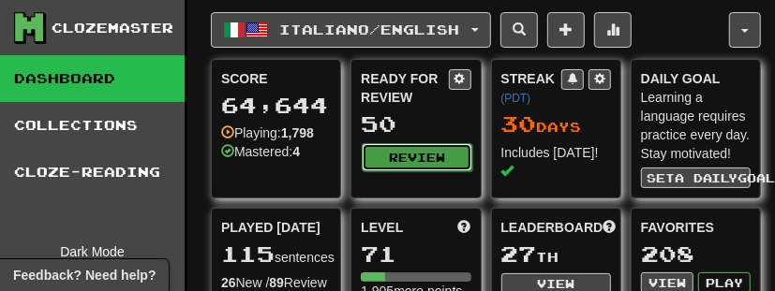
click at [406, 152] on button "Review" at bounding box center [417, 157] width 110 height 28
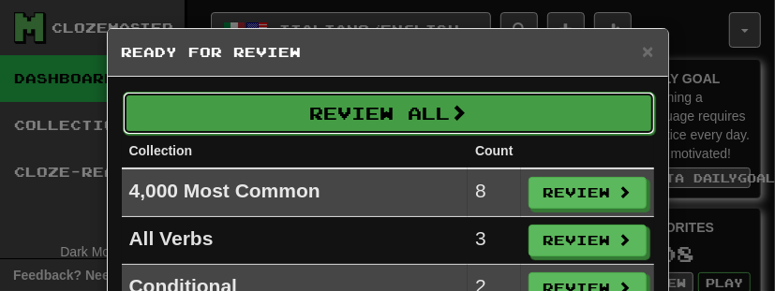
click at [416, 117] on button "Review All" at bounding box center [389, 113] width 532 height 43
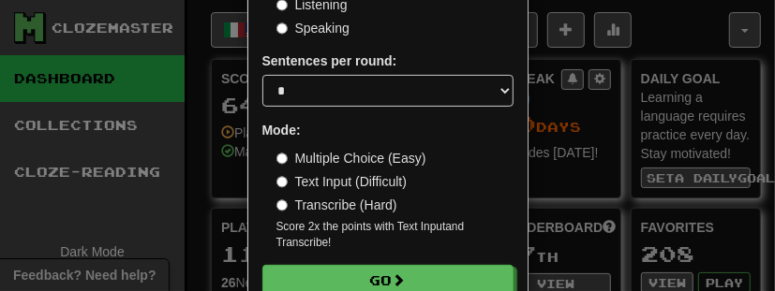
scroll to position [238, 0]
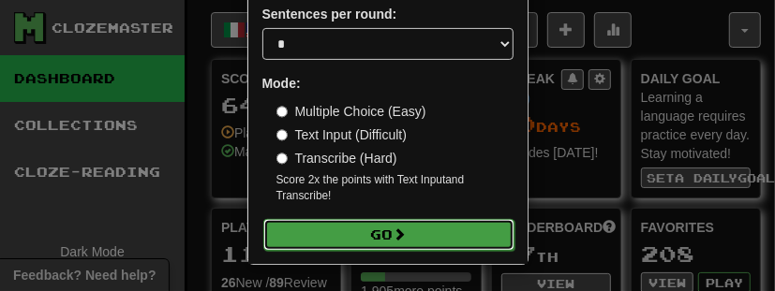
click at [423, 239] on button "Go" at bounding box center [388, 235] width 251 height 32
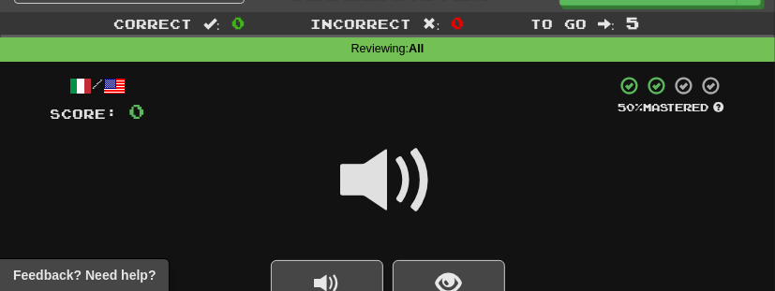
scroll to position [34, 0]
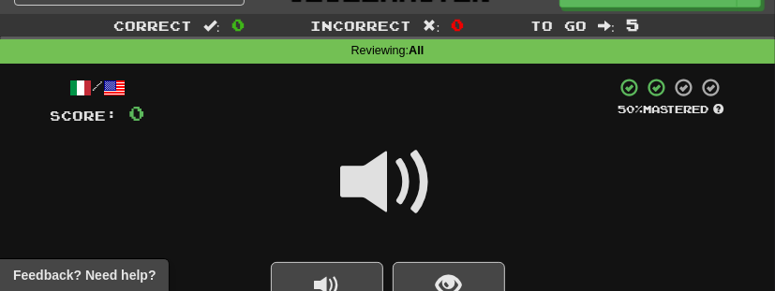
click at [413, 194] on span at bounding box center [388, 183] width 94 height 94
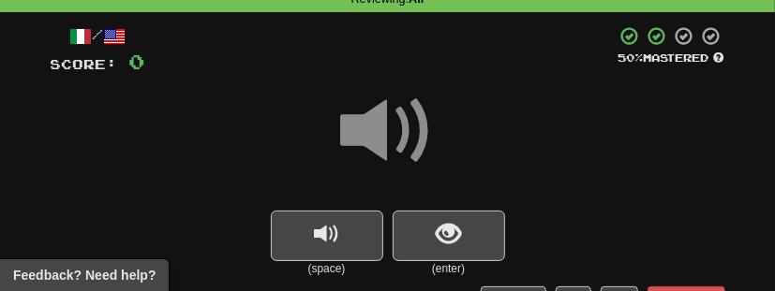
scroll to position [105, 0]
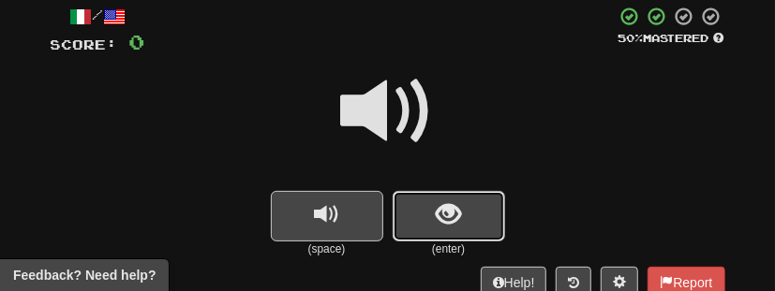
click at [440, 219] on span "show sentence" at bounding box center [448, 214] width 25 height 25
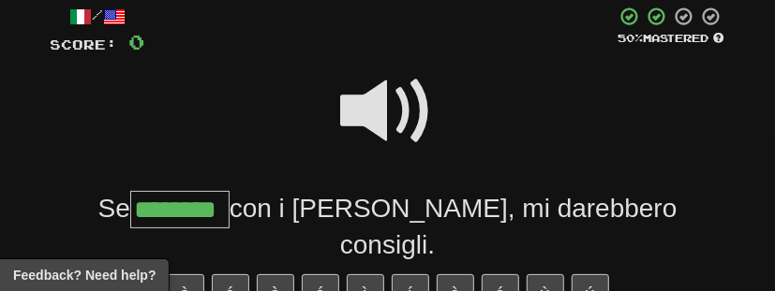
type input "********"
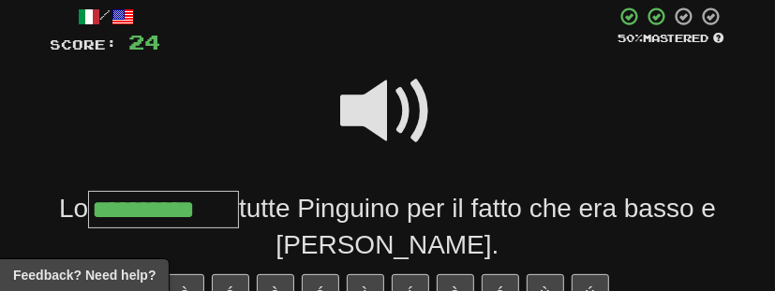
type input "**********"
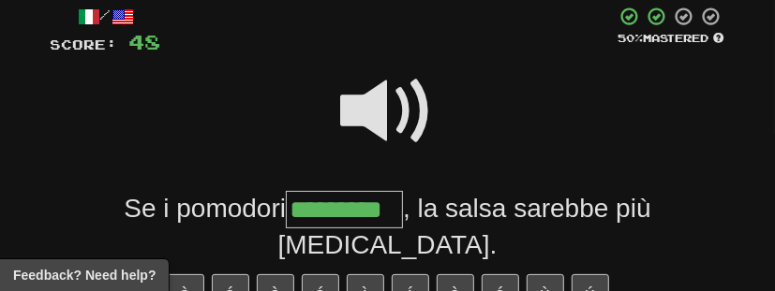
type input "*********"
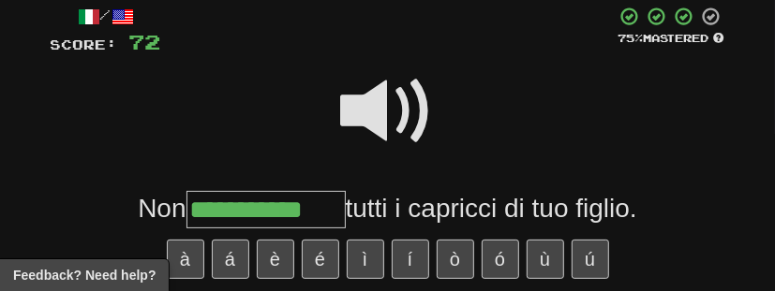
type input "**********"
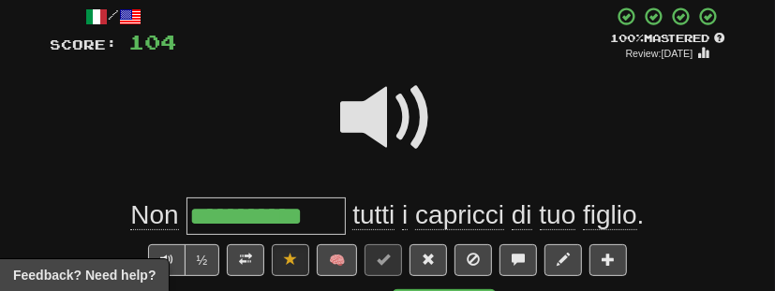
click at [414, 114] on span at bounding box center [388, 118] width 94 height 94
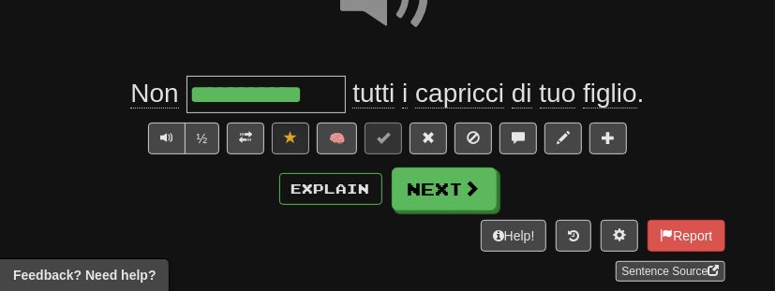
scroll to position [230, 0]
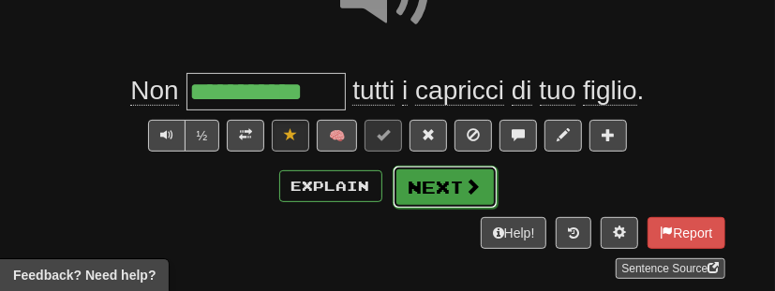
click at [479, 187] on span at bounding box center [473, 186] width 17 height 17
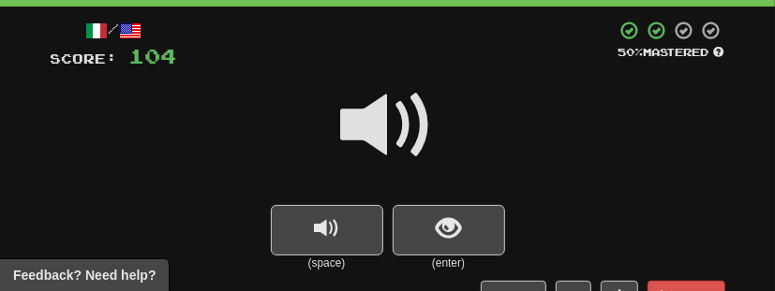
scroll to position [157, 0]
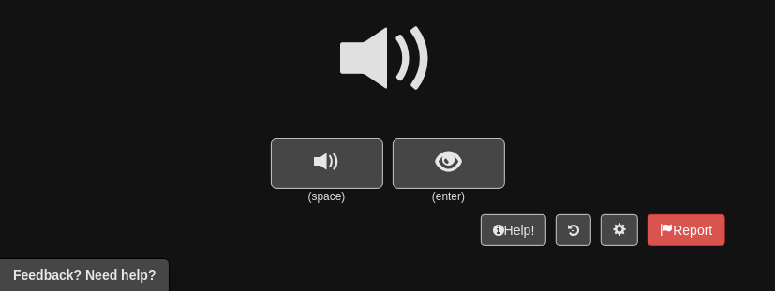
click at [401, 71] on span at bounding box center [388, 59] width 94 height 94
click at [449, 172] on span "show sentence" at bounding box center [448, 162] width 25 height 25
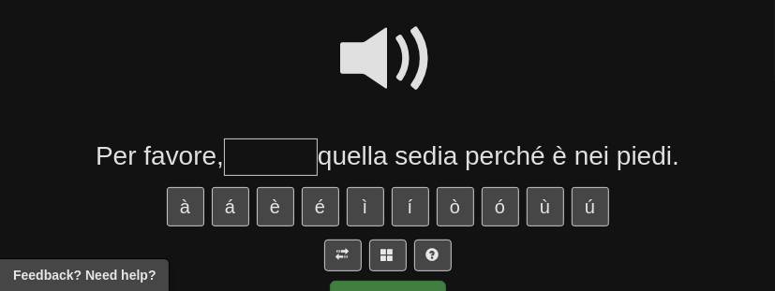
drag, startPoint x: 420, startPoint y: 80, endPoint x: 399, endPoint y: 59, distance: 29.2
click at [399, 59] on span at bounding box center [388, 59] width 94 height 94
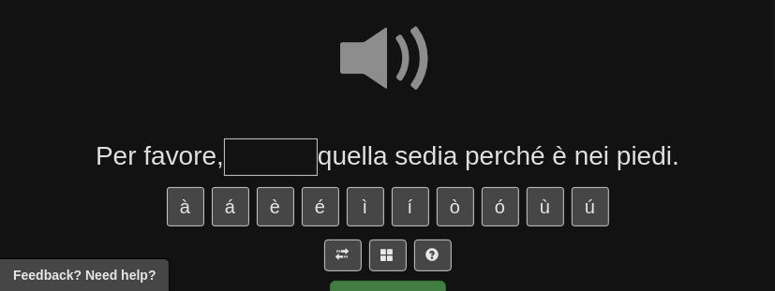
click at [278, 168] on input "text" at bounding box center [271, 157] width 94 height 37
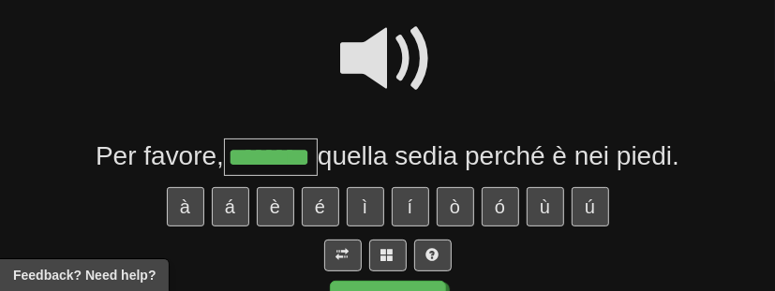
type input "********"
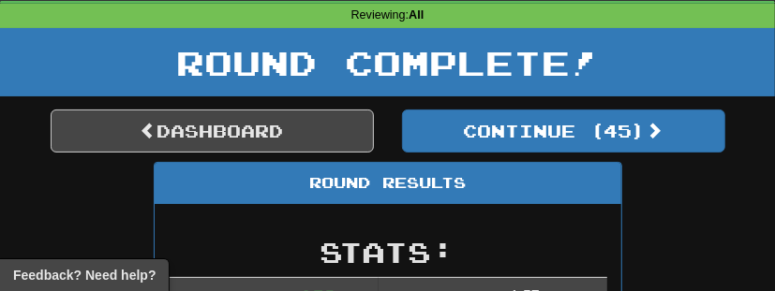
scroll to position [70, 0]
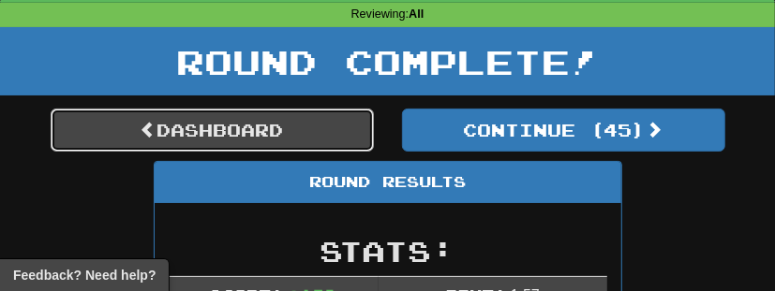
click at [218, 137] on link "Dashboard" at bounding box center [212, 130] width 323 height 43
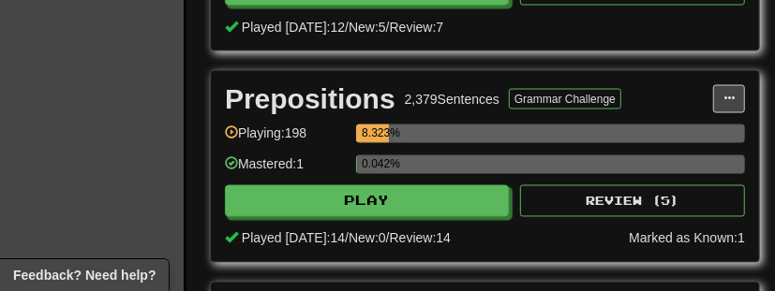
scroll to position [1305, 18]
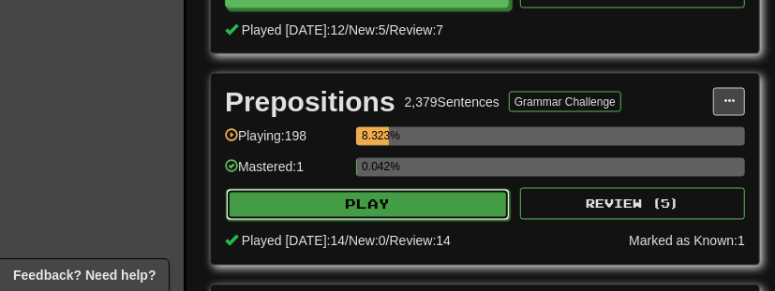
click at [301, 202] on button "Play" at bounding box center [368, 205] width 284 height 32
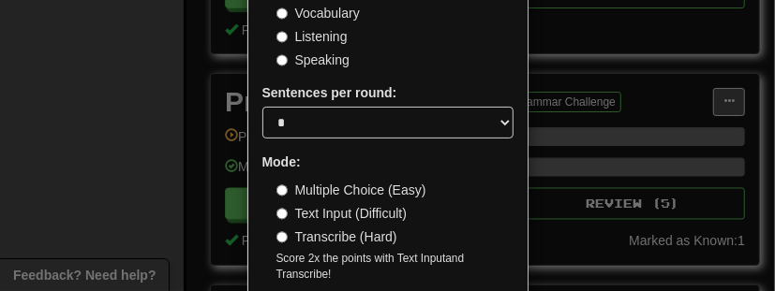
scroll to position [222, 0]
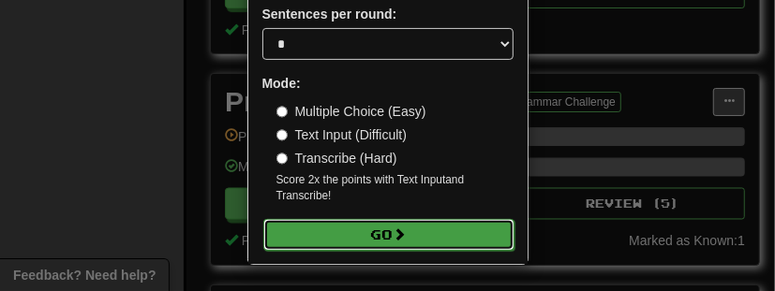
click at [381, 228] on button "Go" at bounding box center [388, 235] width 251 height 32
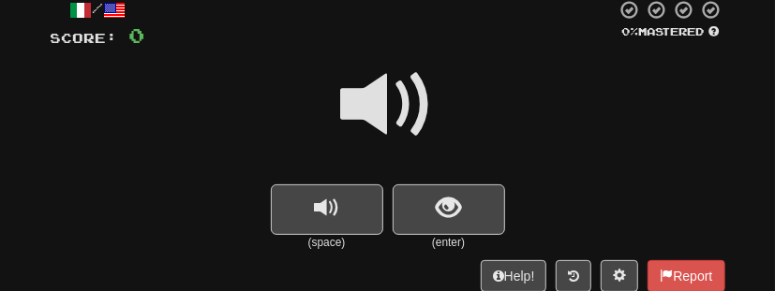
scroll to position [108, 0]
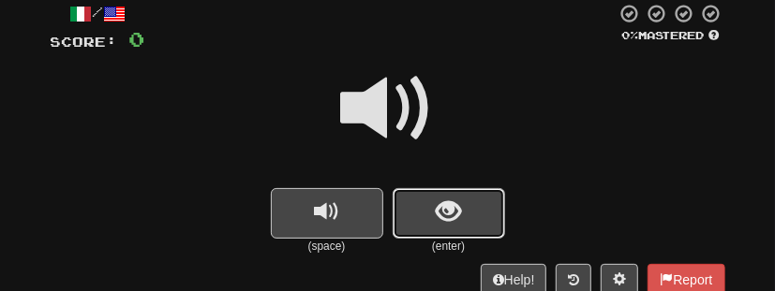
click at [441, 221] on span "show sentence" at bounding box center [448, 212] width 25 height 25
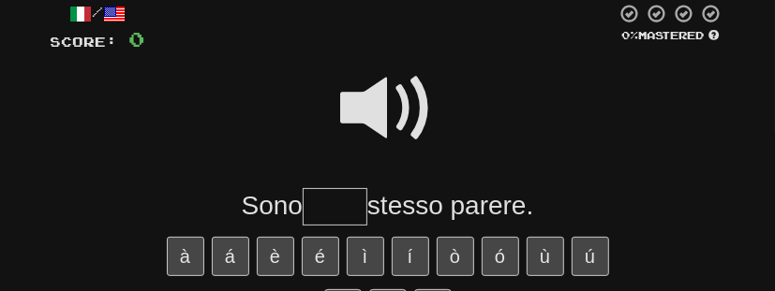
click at [396, 125] on span at bounding box center [388, 109] width 94 height 94
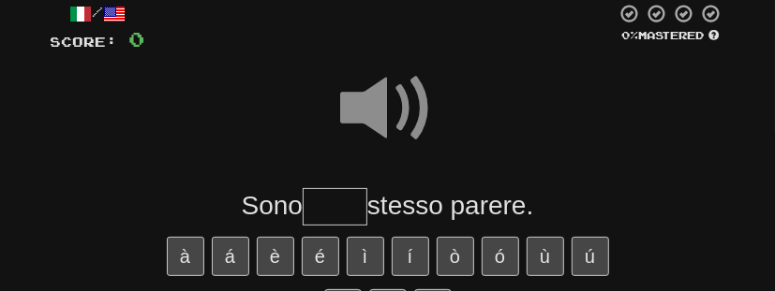
click at [344, 208] on input "text" at bounding box center [335, 206] width 65 height 37
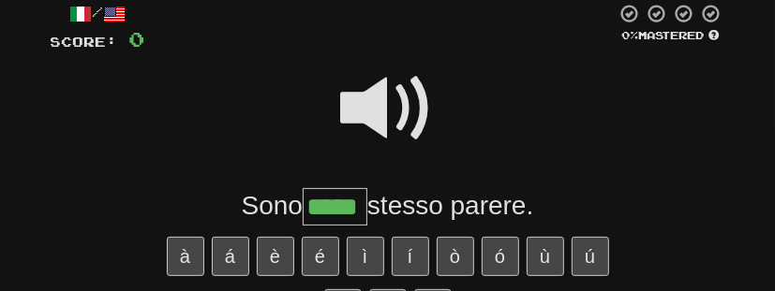
type input "*****"
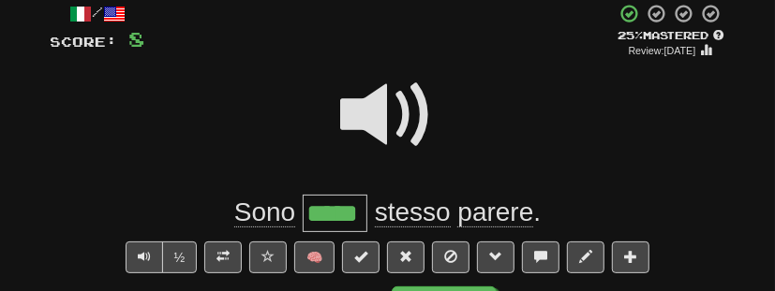
click at [488, 220] on span "parere" at bounding box center [495, 213] width 76 height 30
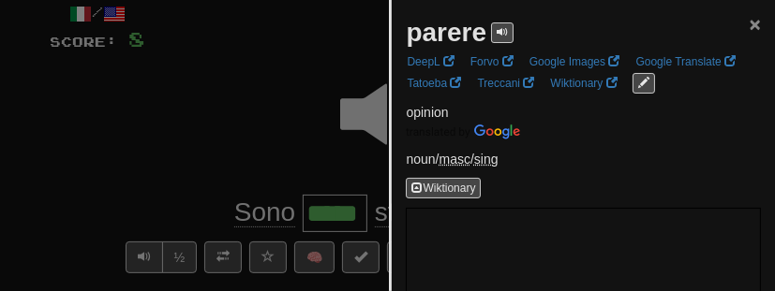
click at [751, 25] on span "×" at bounding box center [755, 24] width 11 height 22
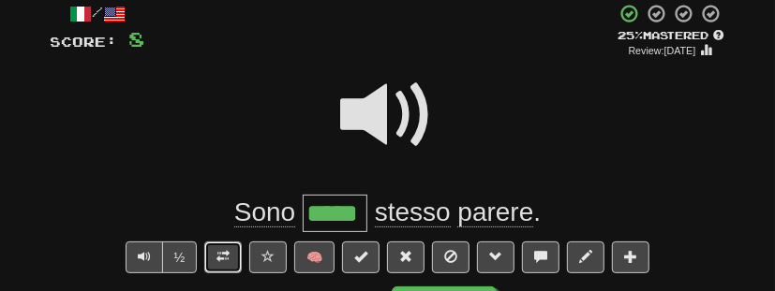
click at [226, 259] on span at bounding box center [223, 256] width 13 height 13
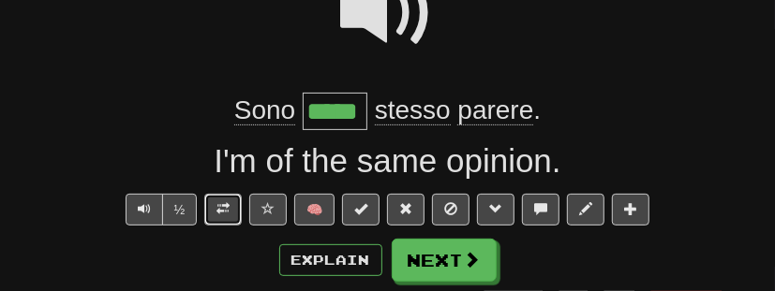
scroll to position [218, 0]
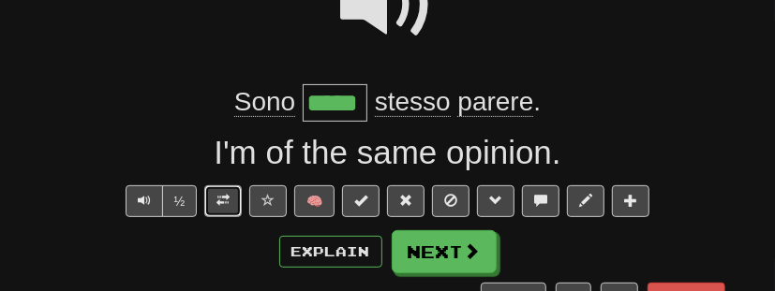
click at [226, 202] on span at bounding box center [223, 200] width 13 height 13
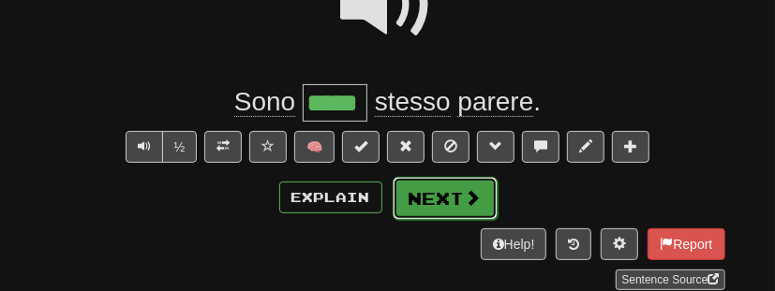
click at [459, 201] on button "Next" at bounding box center [445, 198] width 105 height 43
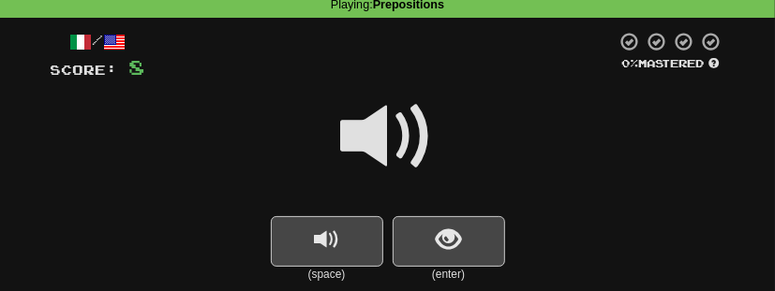
scroll to position [146, 0]
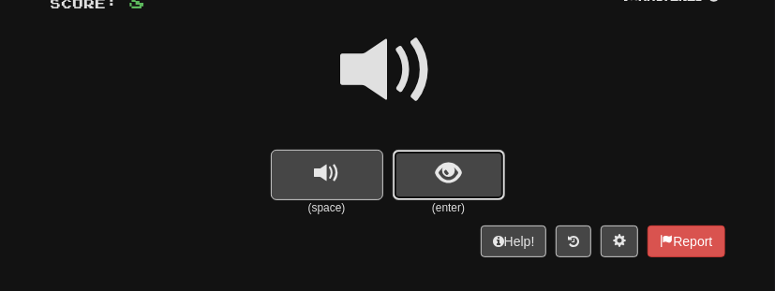
click at [452, 164] on span "show sentence" at bounding box center [448, 173] width 25 height 25
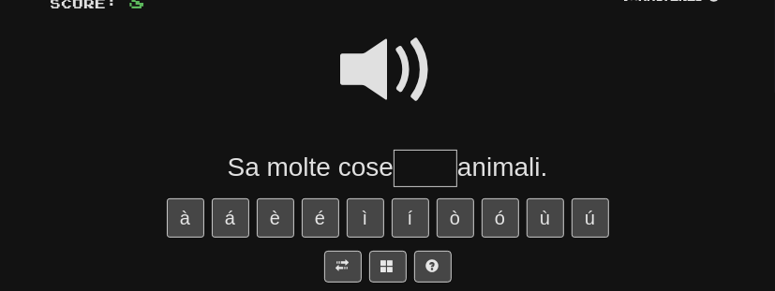
click at [378, 49] on span at bounding box center [388, 70] width 94 height 94
click at [413, 173] on input "text" at bounding box center [426, 168] width 64 height 37
type input "*****"
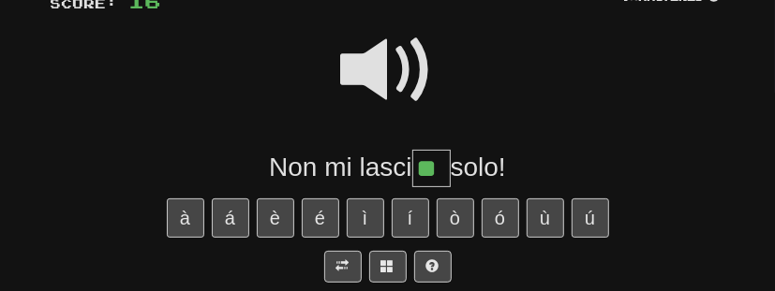
type input "**"
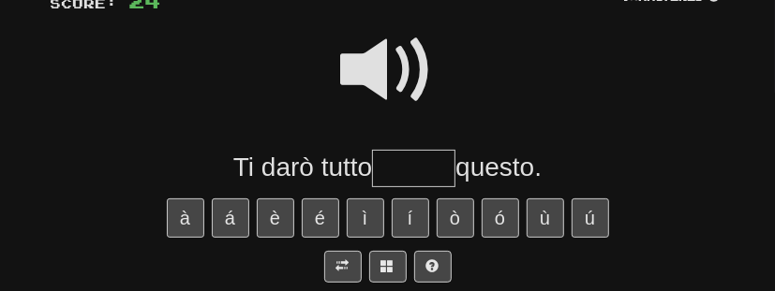
click at [410, 75] on span at bounding box center [388, 70] width 94 height 94
click at [413, 172] on input "text" at bounding box center [413, 168] width 83 height 37
type input "******"
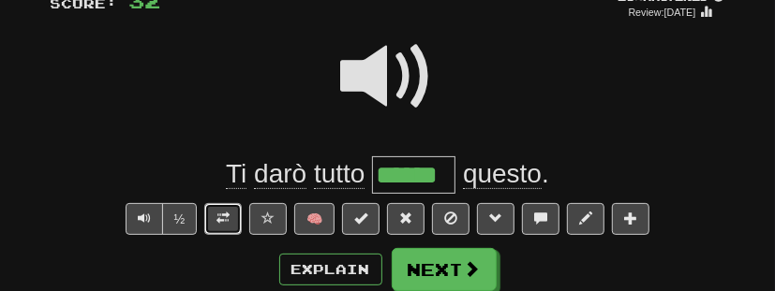
click at [225, 216] on span at bounding box center [223, 218] width 13 height 13
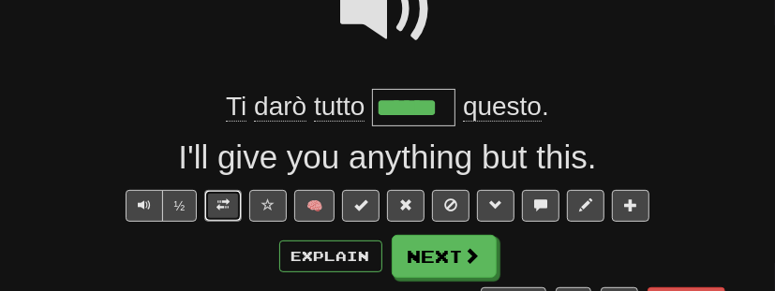
scroll to position [213, 0]
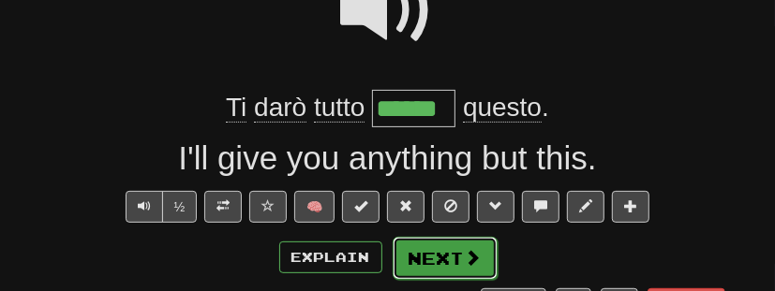
click at [465, 254] on span at bounding box center [473, 257] width 17 height 17
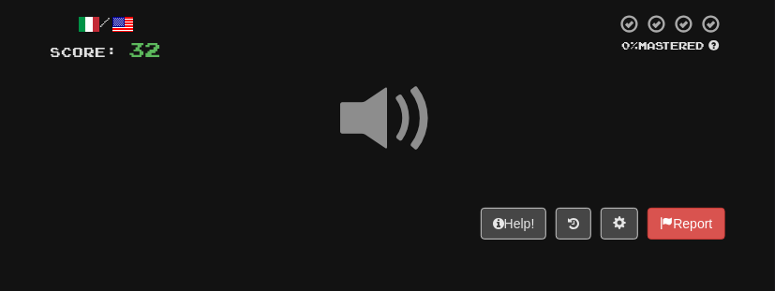
scroll to position [97, 0]
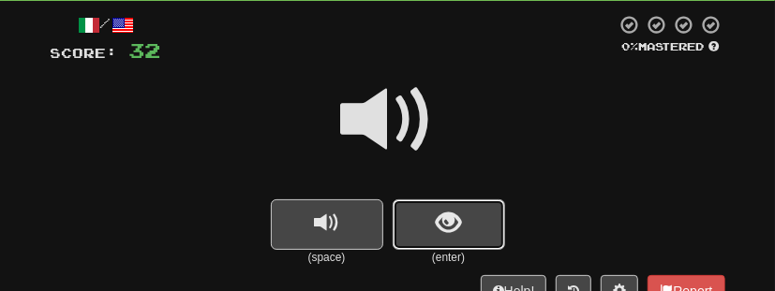
click at [435, 231] on button "show sentence" at bounding box center [449, 225] width 112 height 51
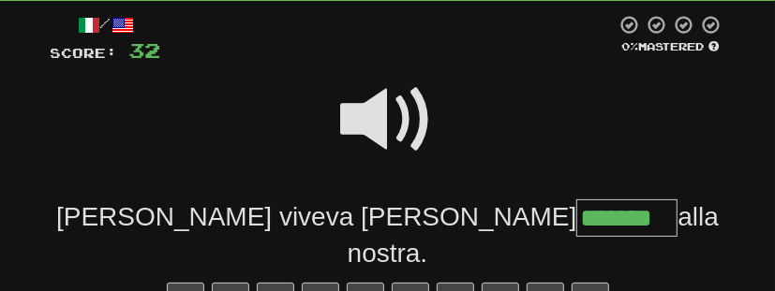
type input "*******"
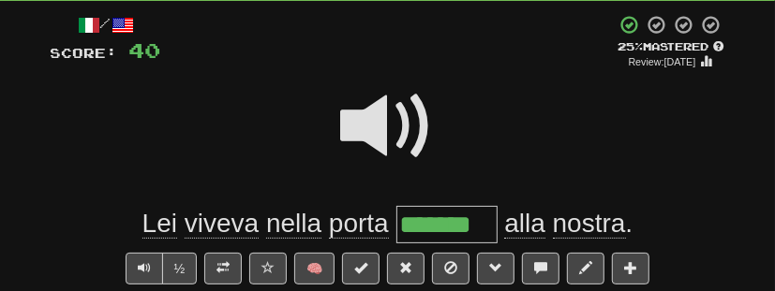
click at [369, 228] on span "porta" at bounding box center [359, 224] width 60 height 30
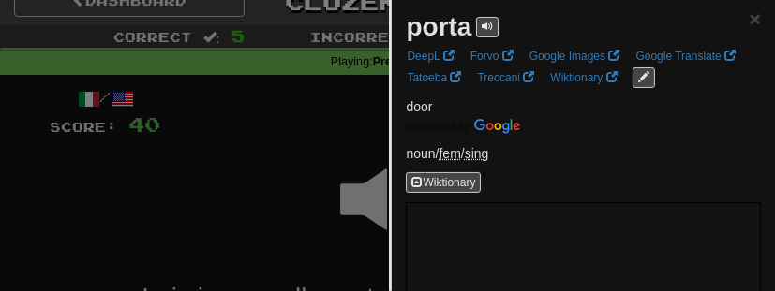
scroll to position [0, 0]
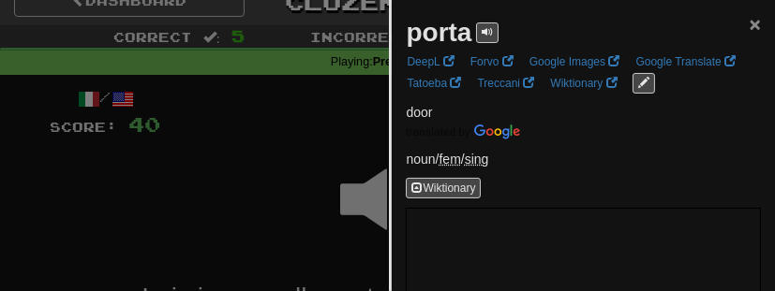
click at [756, 23] on span "×" at bounding box center [755, 24] width 11 height 22
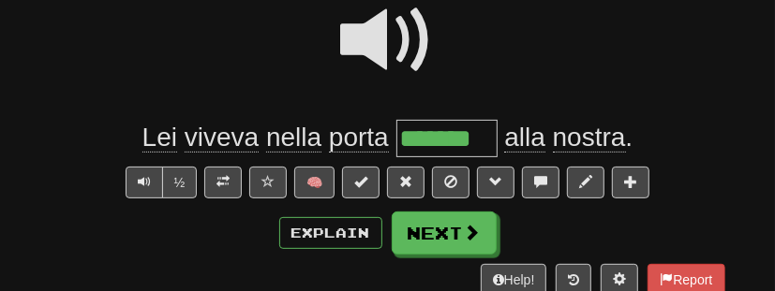
scroll to position [185, 0]
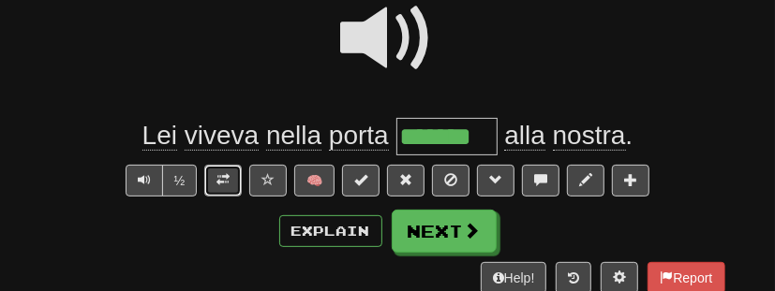
click at [221, 178] on span at bounding box center [223, 179] width 13 height 13
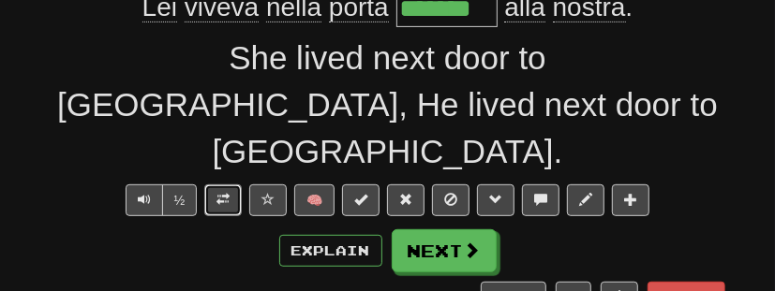
scroll to position [347, 0]
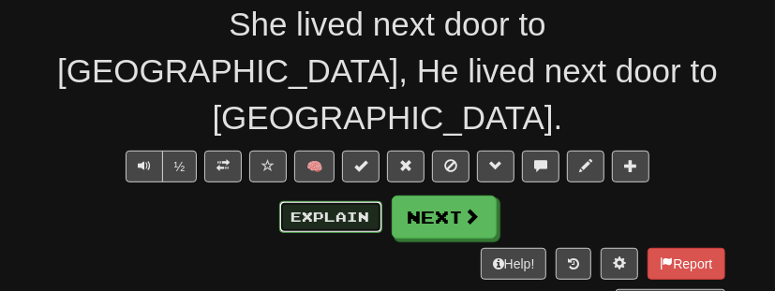
click at [313, 202] on button "Explain" at bounding box center [330, 218] width 103 height 32
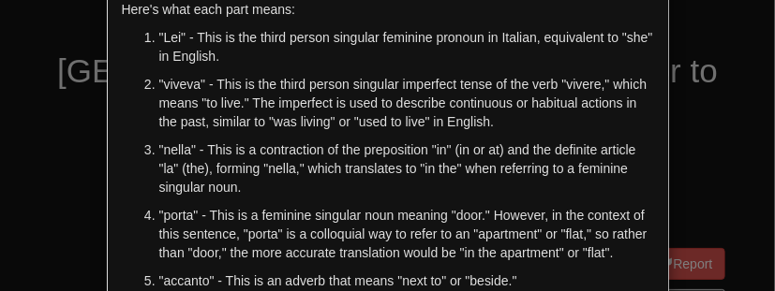
scroll to position [0, 0]
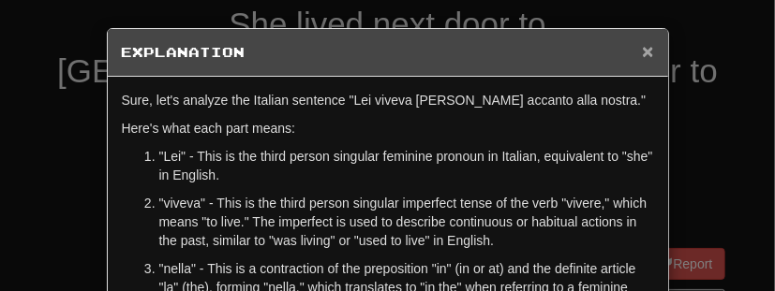
click at [650, 55] on span "×" at bounding box center [647, 51] width 11 height 22
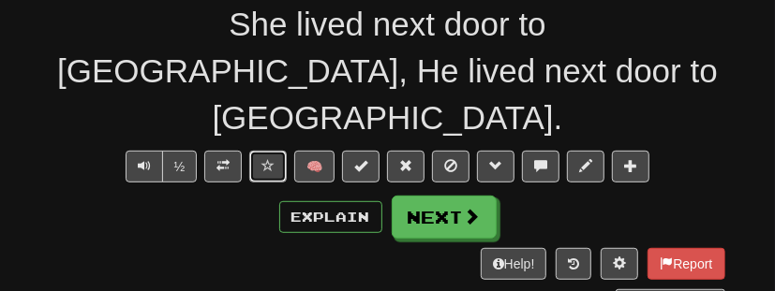
click at [270, 159] on span at bounding box center [267, 165] width 13 height 13
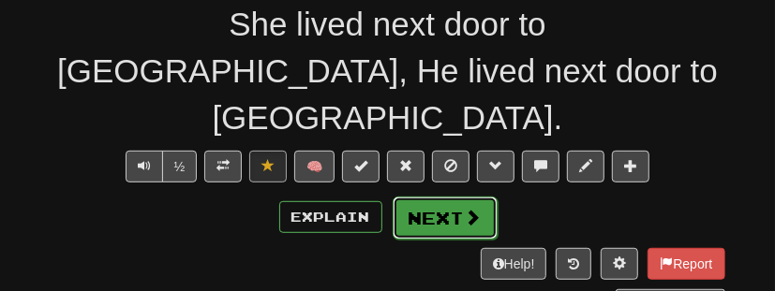
click at [447, 197] on button "Next" at bounding box center [445, 218] width 105 height 43
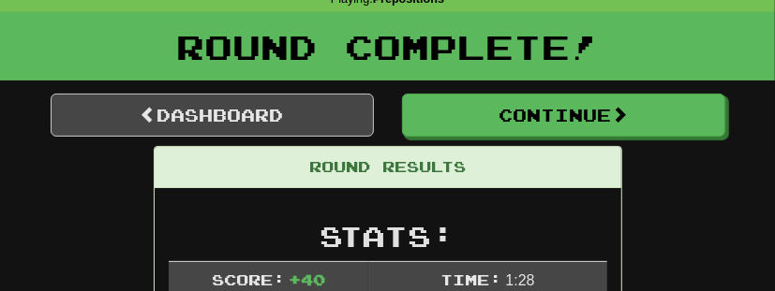
scroll to position [89, 0]
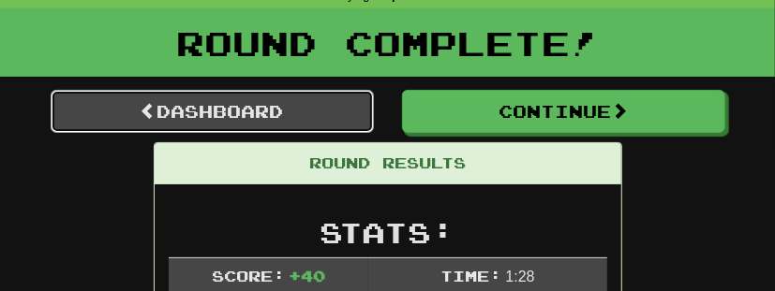
click at [322, 120] on link "Dashboard" at bounding box center [212, 111] width 323 height 43
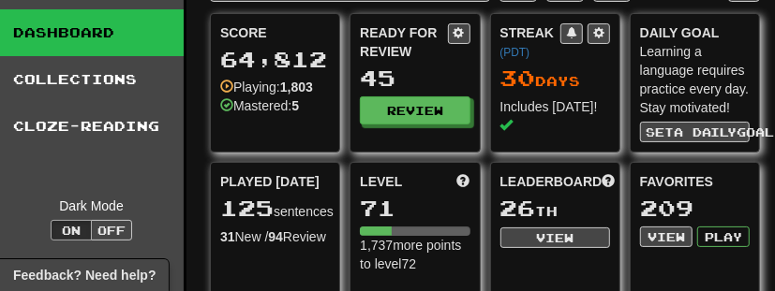
scroll to position [45, 7]
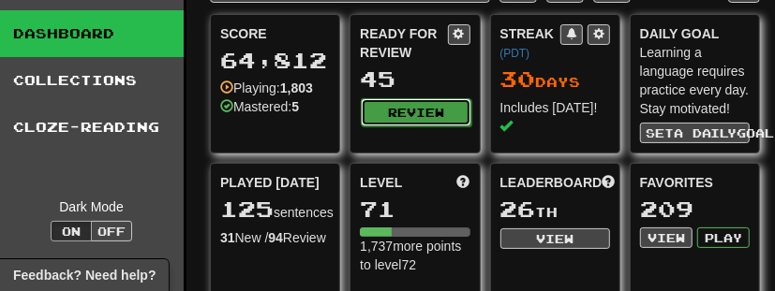
click at [397, 103] on button "Review" at bounding box center [416, 112] width 110 height 28
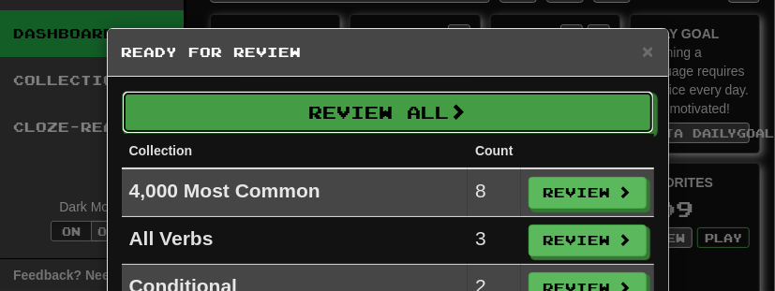
click at [397, 103] on button "Review All" at bounding box center [388, 112] width 532 height 43
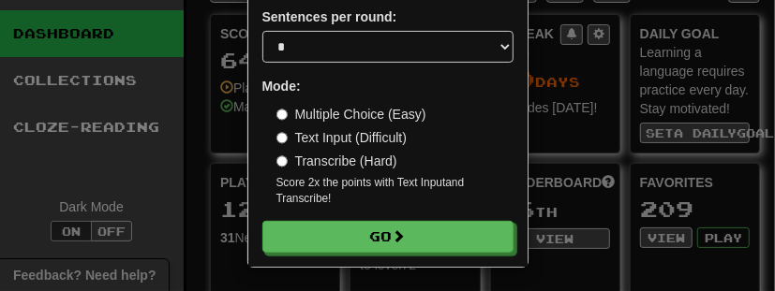
scroll to position [238, 0]
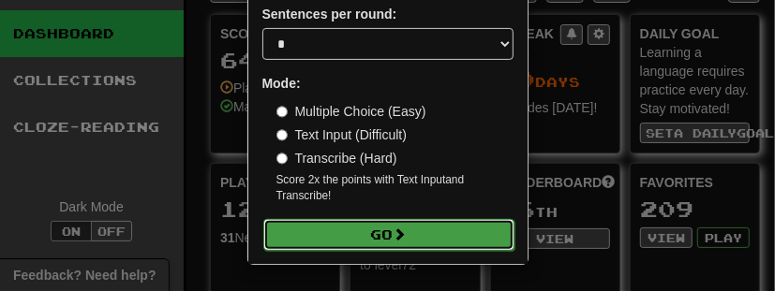
click at [422, 226] on button "Go" at bounding box center [388, 235] width 251 height 32
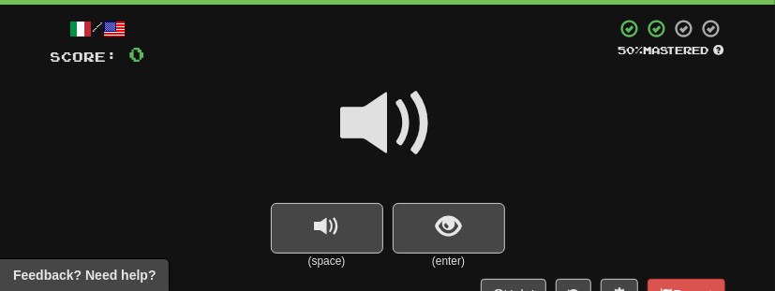
scroll to position [93, 0]
click at [422, 226] on button "show sentence" at bounding box center [449, 228] width 112 height 51
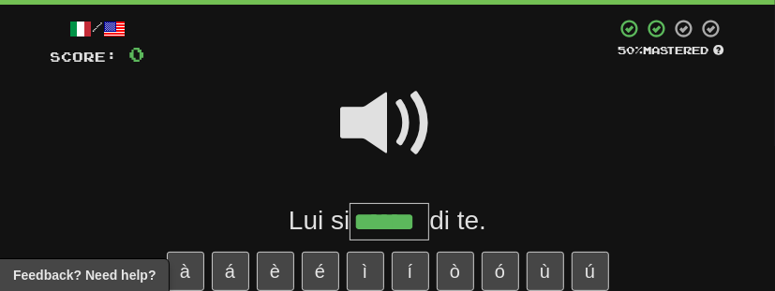
type input "******"
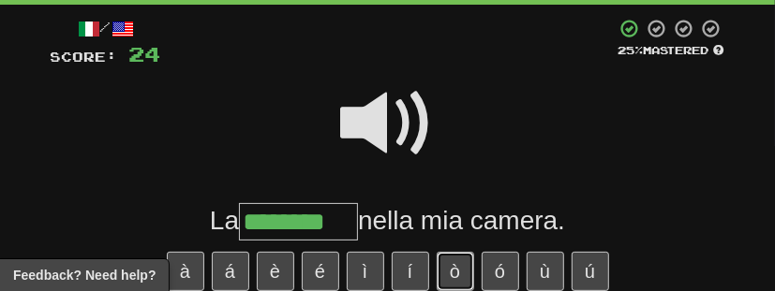
click at [461, 268] on button "ò" at bounding box center [455, 271] width 37 height 39
type input "*********"
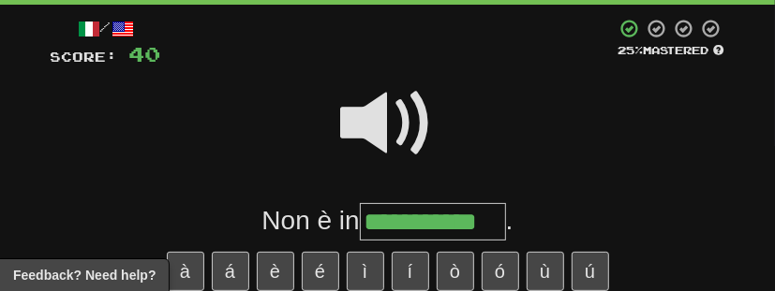
type input "**********"
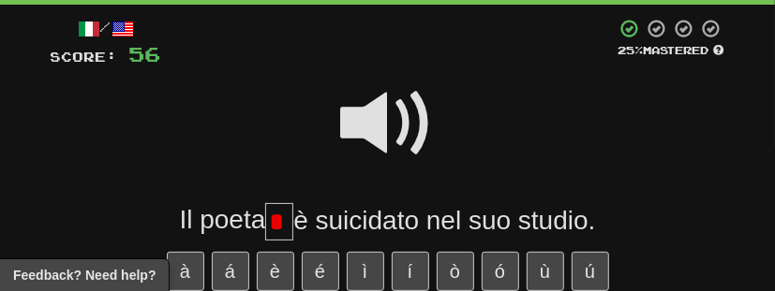
scroll to position [0, 0]
type input "**"
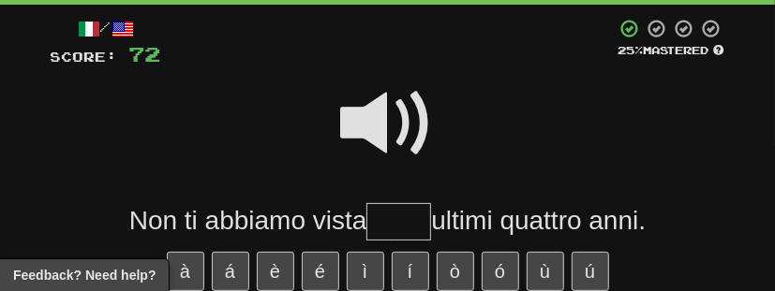
click at [396, 125] on span at bounding box center [388, 124] width 94 height 94
click at [405, 227] on input "text" at bounding box center [398, 221] width 65 height 37
type input "*****"
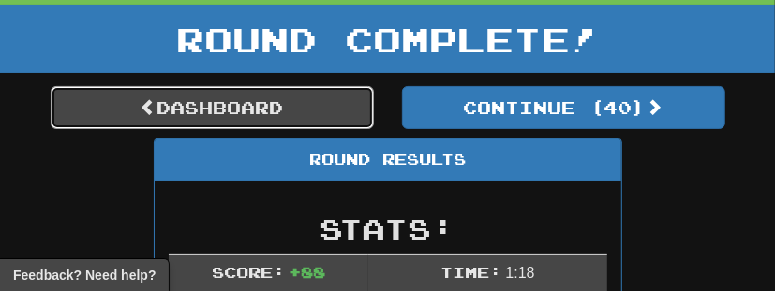
click at [280, 106] on link "Dashboard" at bounding box center [212, 107] width 323 height 43
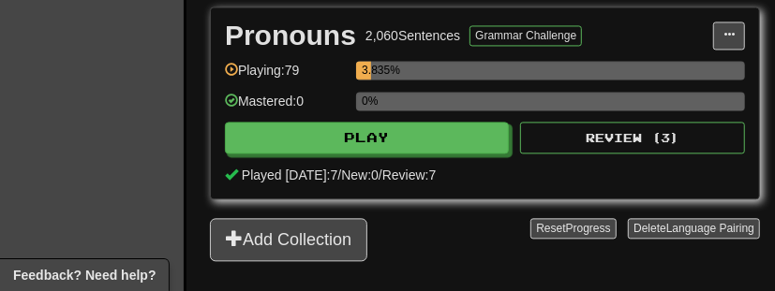
scroll to position [1581, 1]
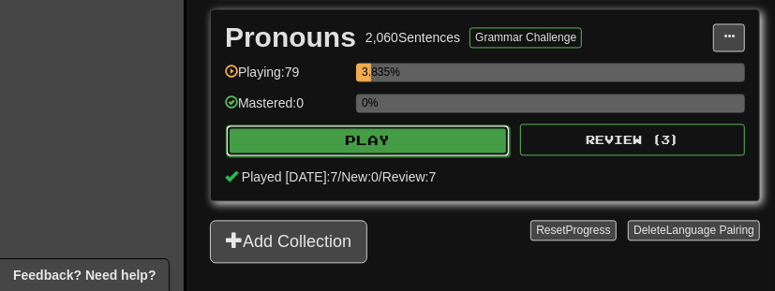
click at [334, 129] on button "Play" at bounding box center [368, 141] width 284 height 32
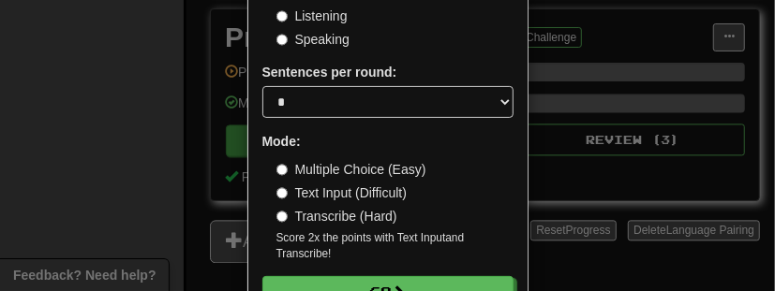
scroll to position [222, 0]
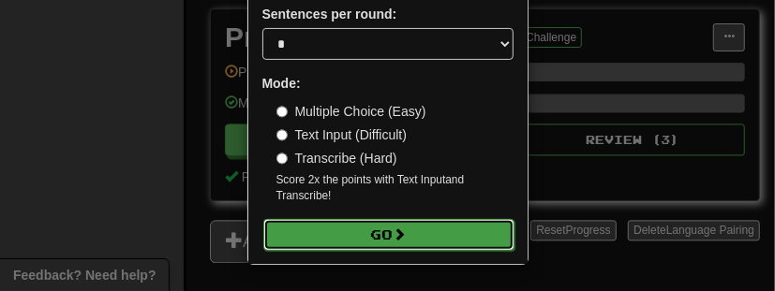
click at [372, 236] on button "Go" at bounding box center [388, 235] width 251 height 32
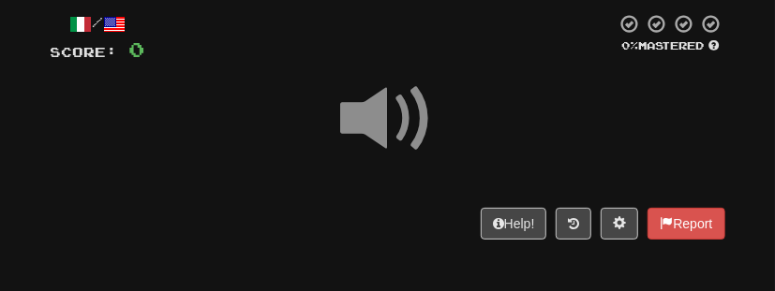
scroll to position [98, 0]
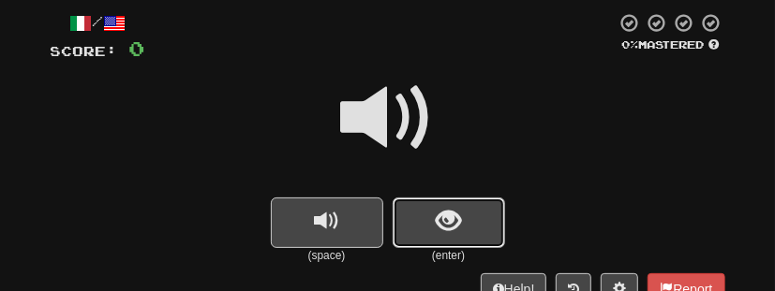
click at [461, 231] on span "show sentence" at bounding box center [448, 221] width 25 height 25
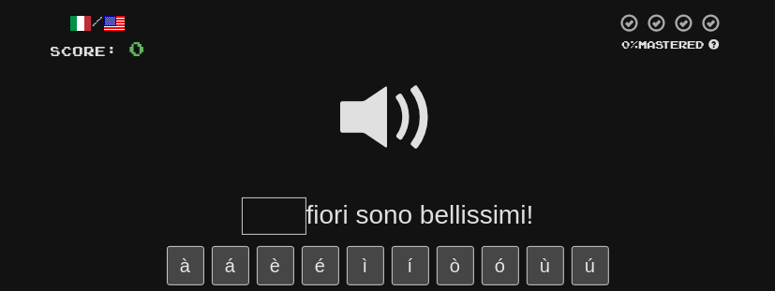
click at [391, 132] on span at bounding box center [388, 118] width 94 height 94
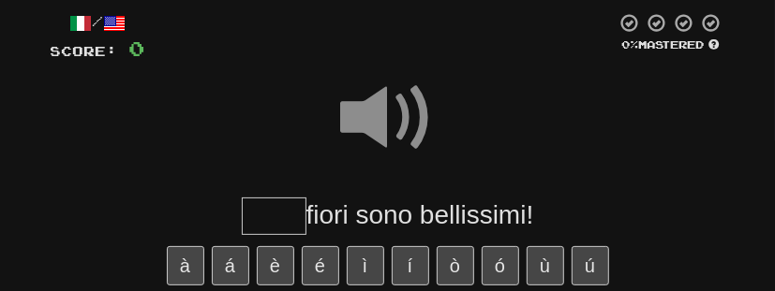
click at [286, 216] on input "text" at bounding box center [274, 216] width 65 height 37
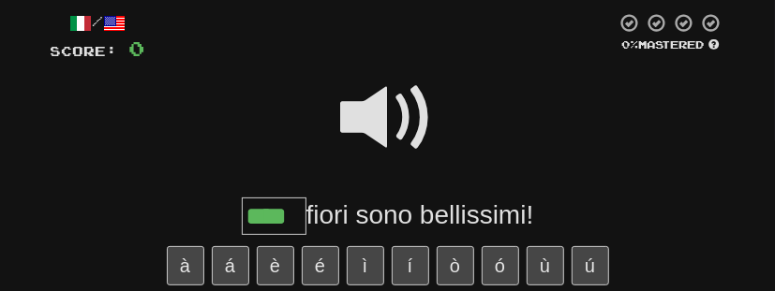
type input "****"
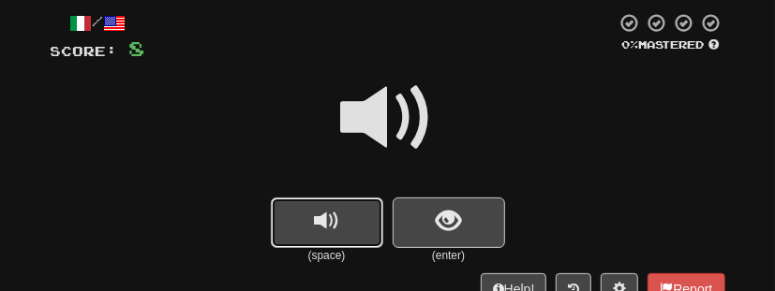
click at [345, 217] on button "replay audio" at bounding box center [327, 223] width 112 height 51
click at [466, 227] on button "show sentence" at bounding box center [449, 223] width 112 height 51
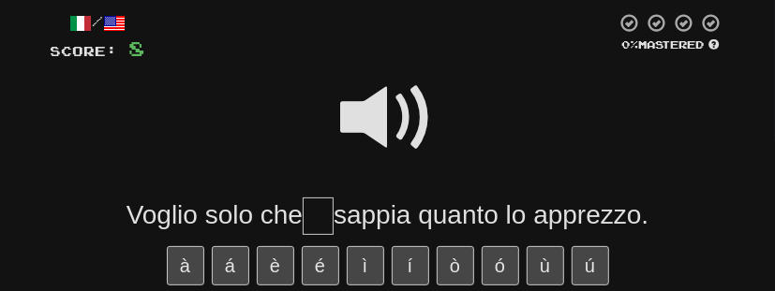
click at [408, 127] on span at bounding box center [388, 118] width 94 height 94
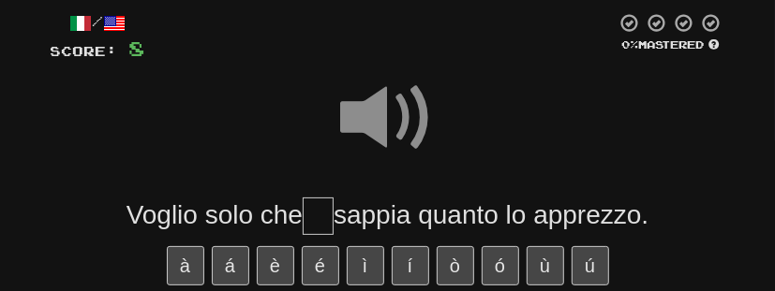
click at [320, 221] on input "text" at bounding box center [318, 216] width 31 height 37
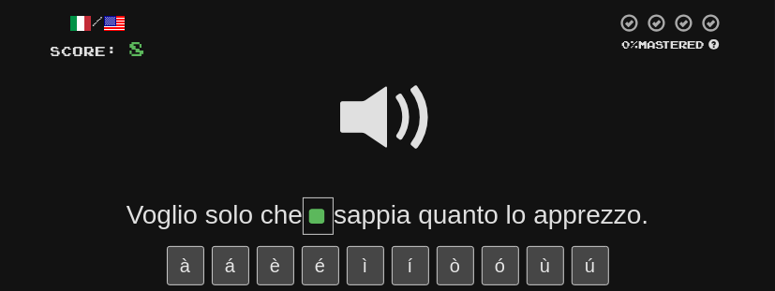
type input "**"
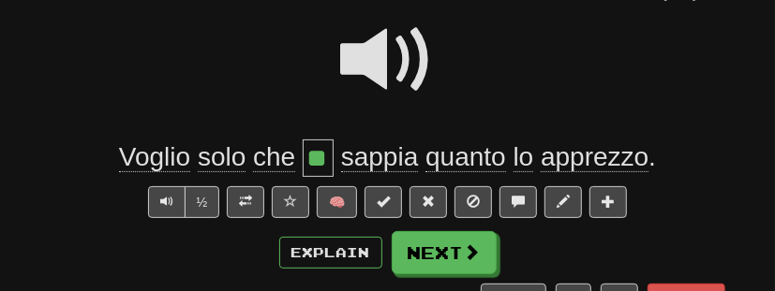
scroll to position [161, 0]
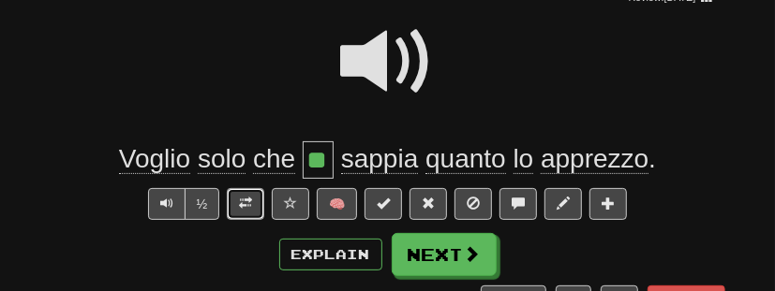
click at [255, 203] on button at bounding box center [245, 204] width 37 height 32
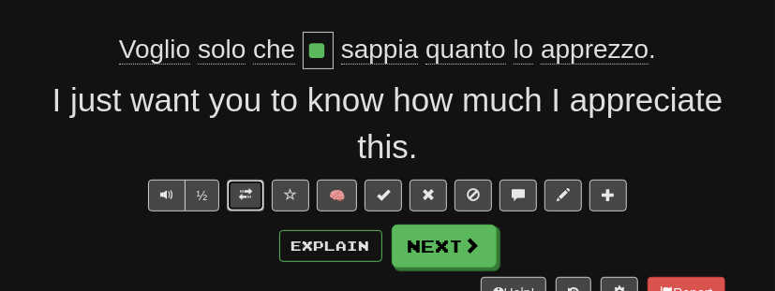
scroll to position [277, 0]
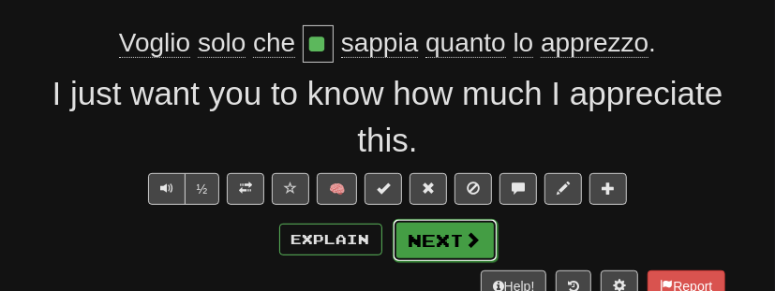
click at [449, 240] on button "Next" at bounding box center [445, 240] width 105 height 43
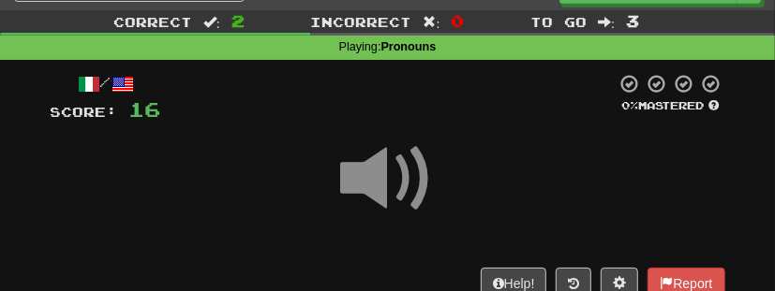
scroll to position [104, 0]
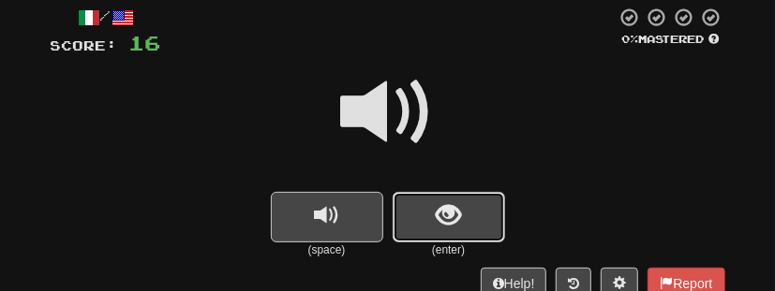
click at [447, 212] on span "show sentence" at bounding box center [448, 215] width 25 height 25
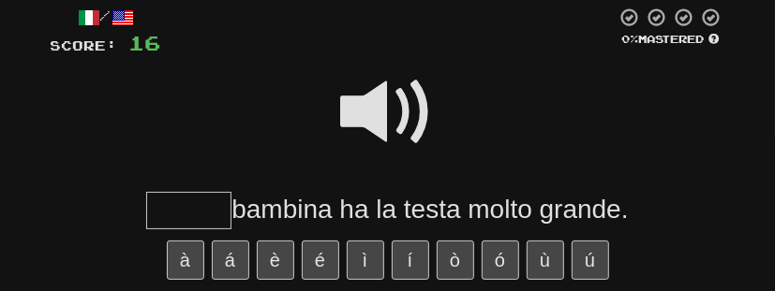
click at [406, 104] on span at bounding box center [388, 113] width 94 height 94
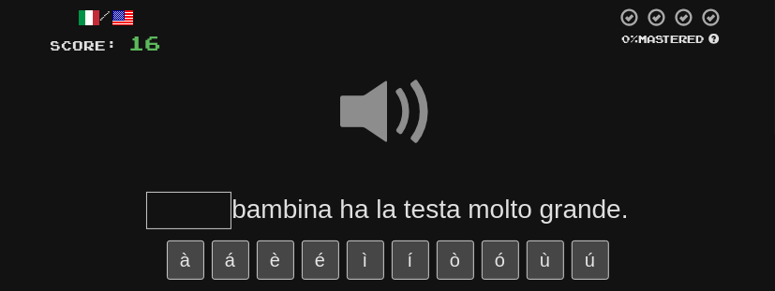
click at [208, 217] on input "text" at bounding box center [188, 210] width 85 height 37
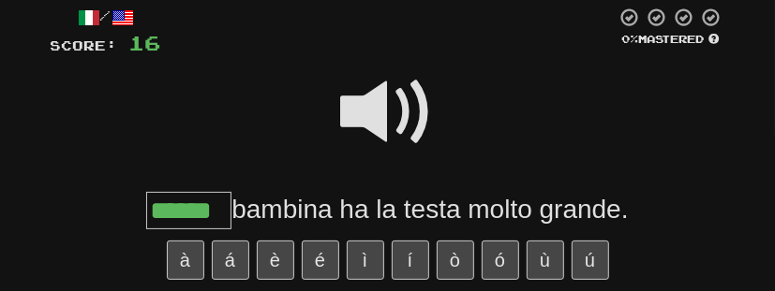
type input "******"
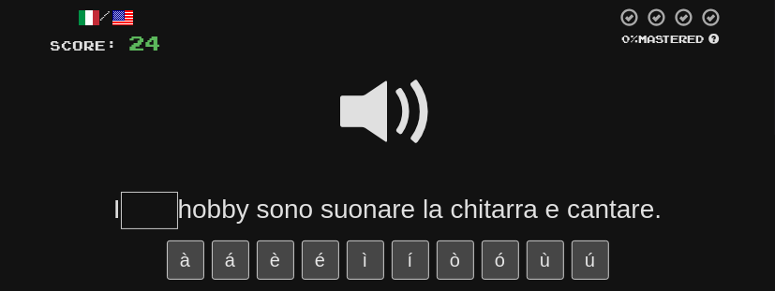
type input "*"
click at [387, 112] on span at bounding box center [388, 113] width 94 height 94
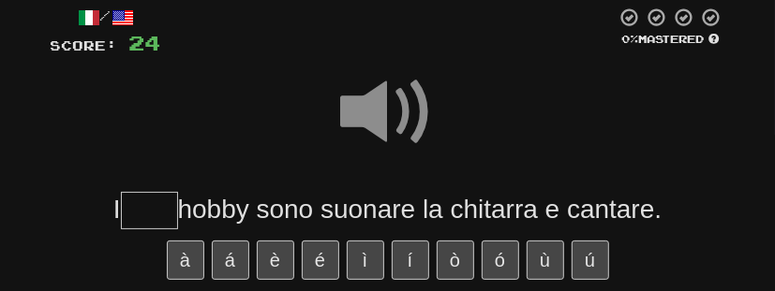
click at [153, 213] on input "text" at bounding box center [149, 210] width 57 height 37
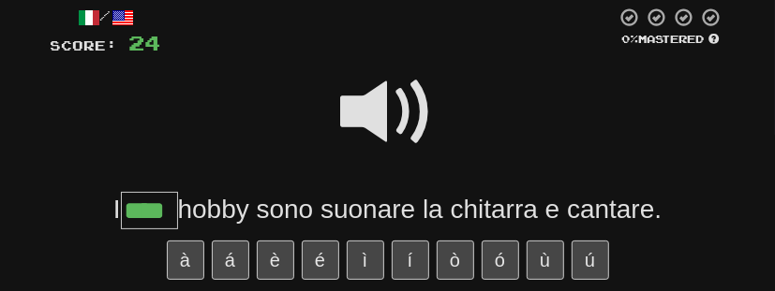
type input "****"
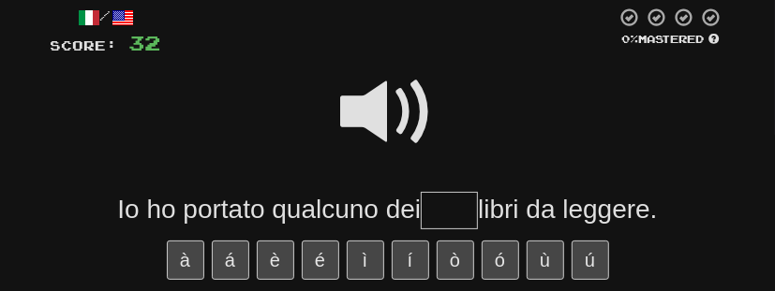
click at [358, 109] on span at bounding box center [388, 113] width 94 height 94
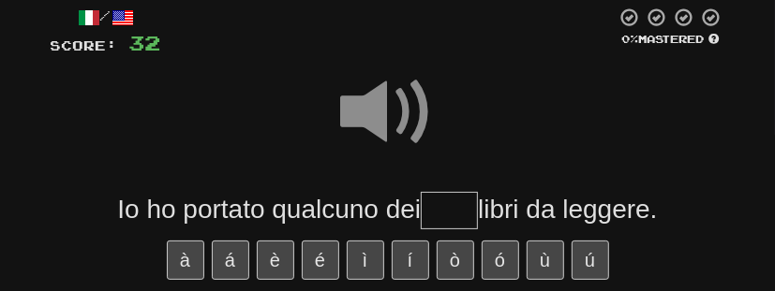
click at [440, 209] on input "text" at bounding box center [449, 210] width 57 height 37
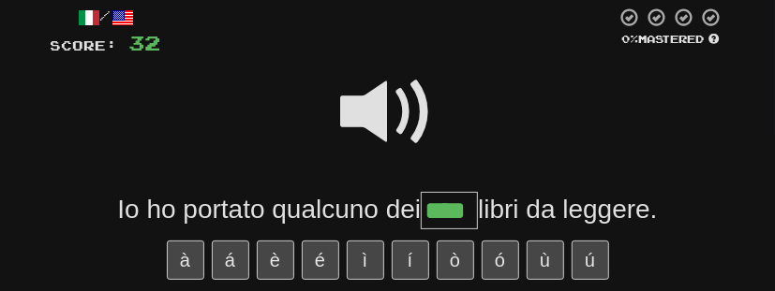
type input "****"
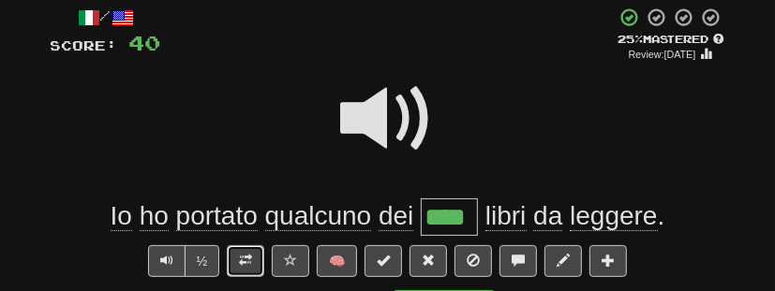
click at [252, 261] on span at bounding box center [245, 260] width 13 height 13
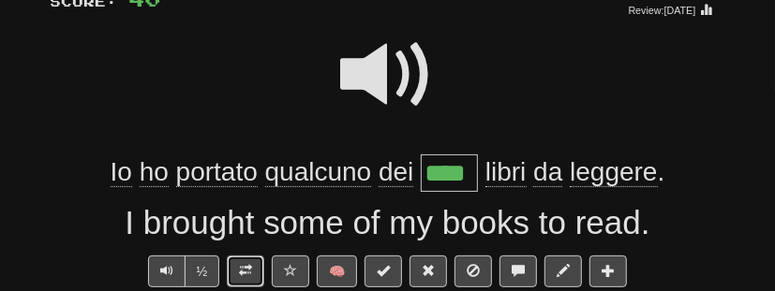
scroll to position [146, 0]
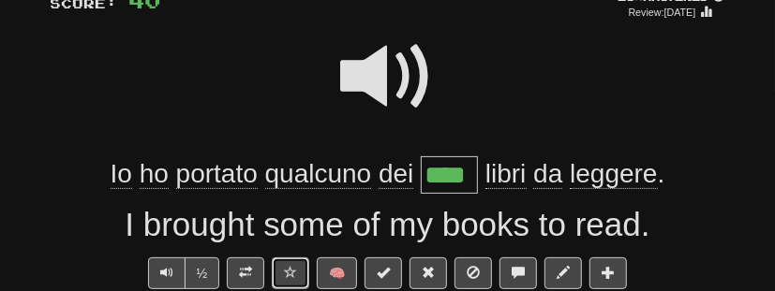
click at [293, 270] on span at bounding box center [290, 272] width 13 height 13
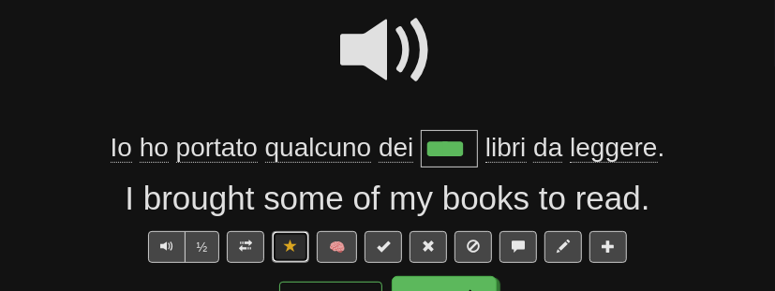
scroll to position [173, 0]
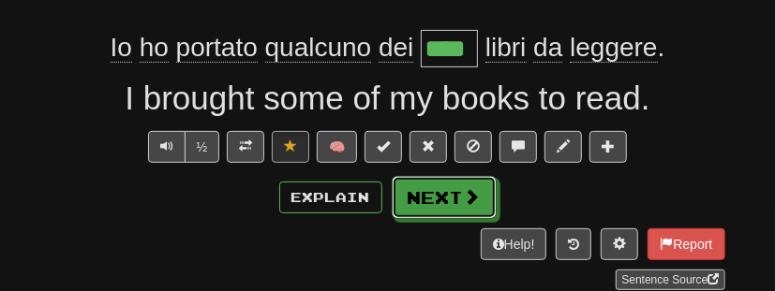
click at [446, 198] on button "Next" at bounding box center [444, 197] width 105 height 43
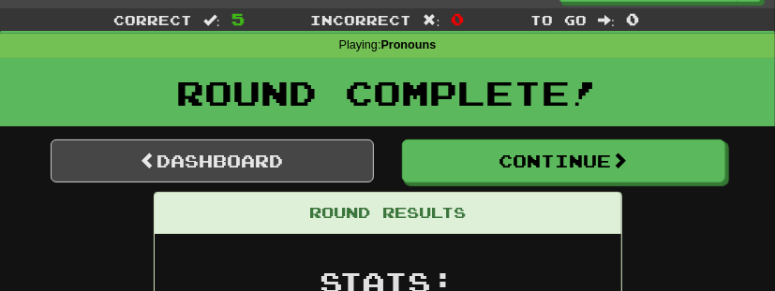
scroll to position [38, 0]
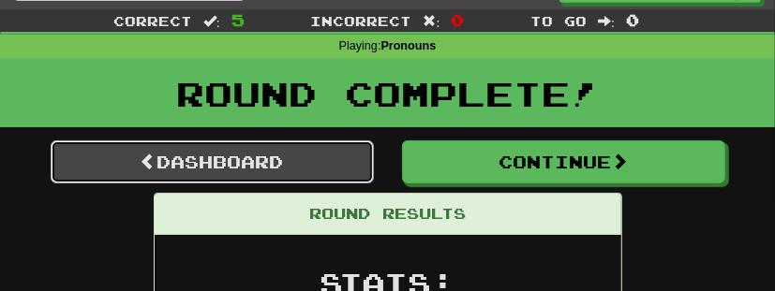
click at [309, 167] on link "Dashboard" at bounding box center [212, 162] width 323 height 43
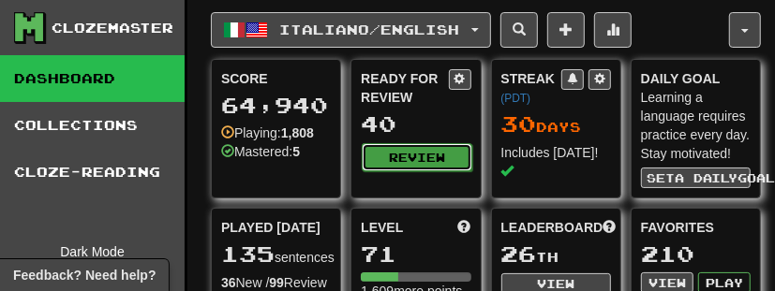
click at [399, 146] on button "Review" at bounding box center [417, 157] width 110 height 28
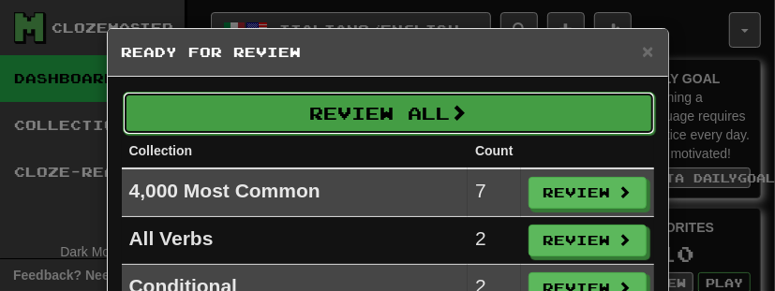
click at [411, 117] on button "Review All" at bounding box center [389, 113] width 532 height 43
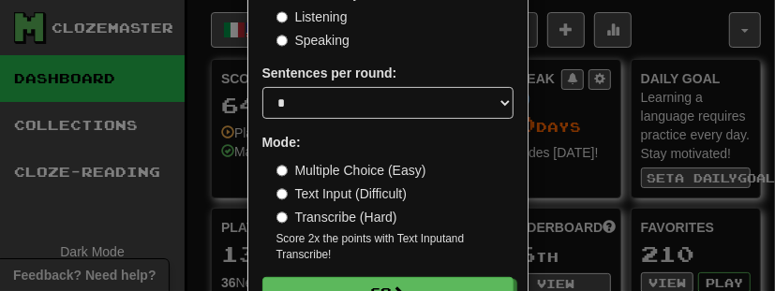
scroll to position [238, 0]
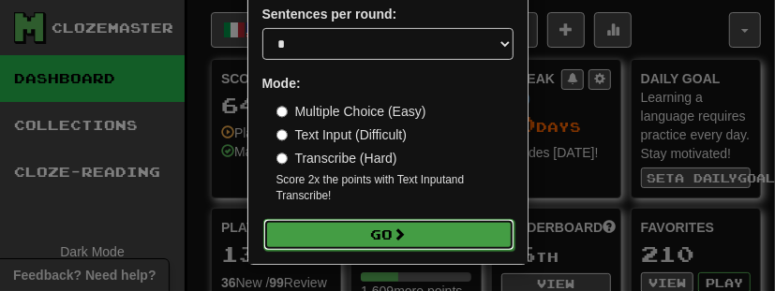
click at [407, 233] on span at bounding box center [400, 234] width 13 height 13
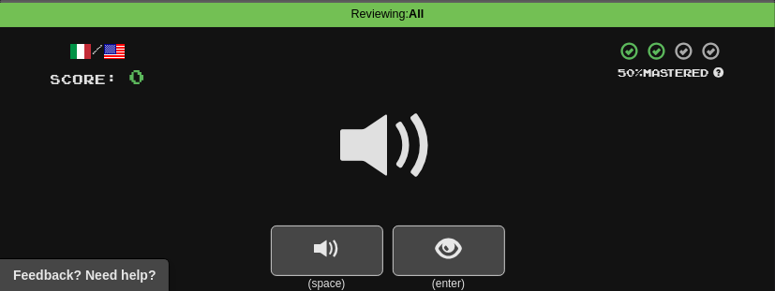
scroll to position [73, 0]
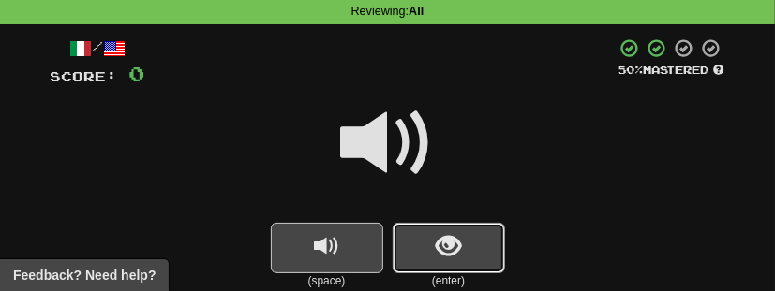
click at [446, 255] on span "show sentence" at bounding box center [448, 246] width 25 height 25
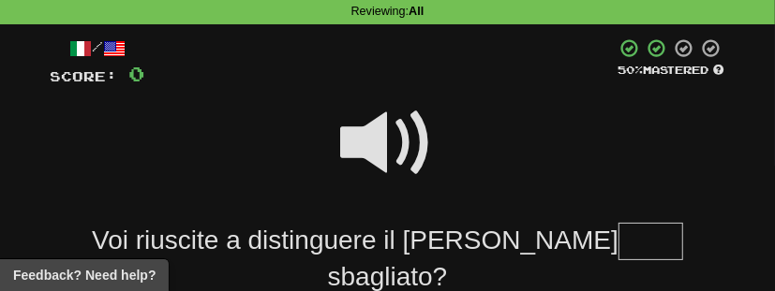
click at [409, 166] on span at bounding box center [388, 144] width 94 height 94
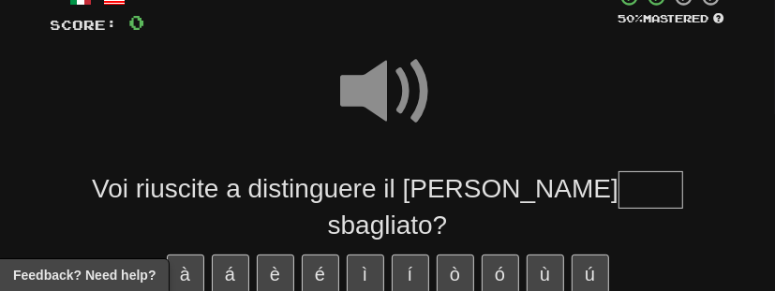
scroll to position [127, 0]
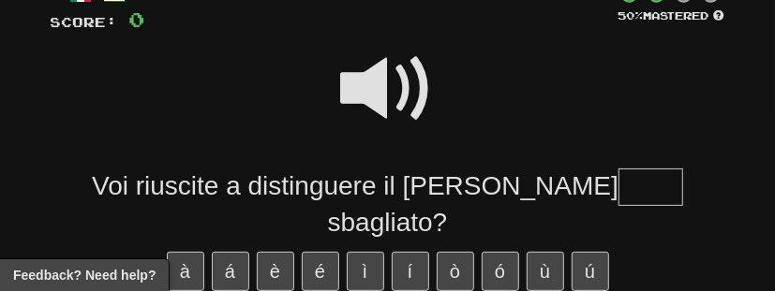
click at [619, 198] on input "text" at bounding box center [651, 187] width 65 height 37
type input "*****"
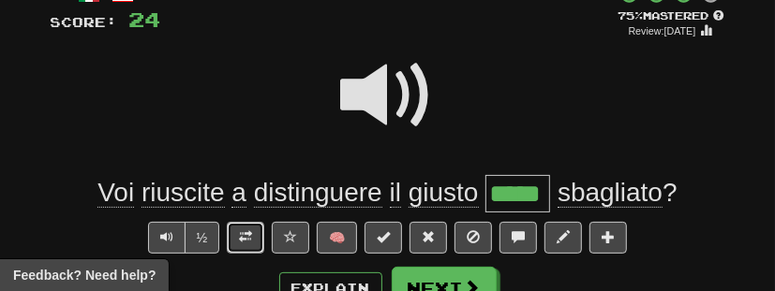
click at [259, 229] on button at bounding box center [245, 238] width 37 height 32
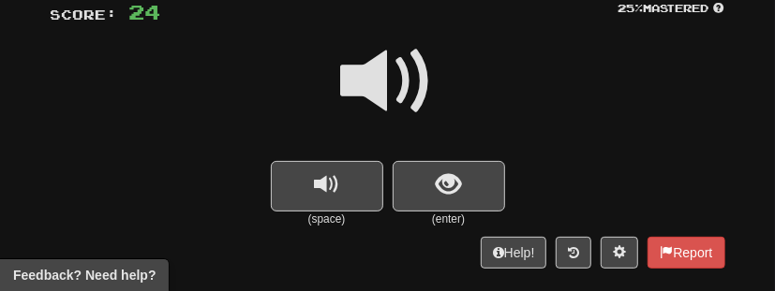
scroll to position [135, 0]
click at [457, 181] on span "show sentence" at bounding box center [448, 184] width 25 height 25
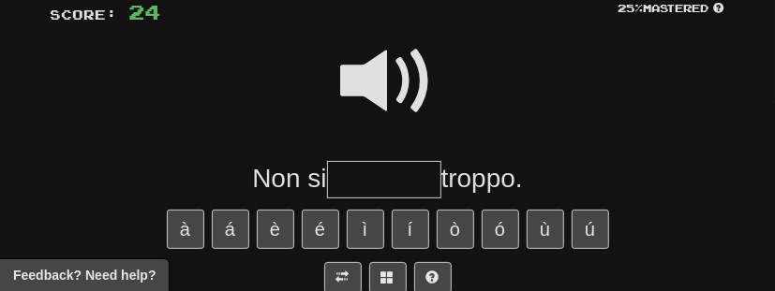
type input "*"
click at [404, 84] on span at bounding box center [388, 82] width 94 height 94
click at [403, 176] on input "text" at bounding box center [384, 179] width 114 height 37
type input "********"
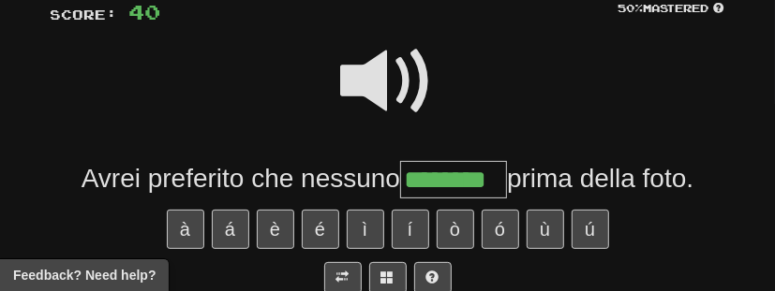
type input "********"
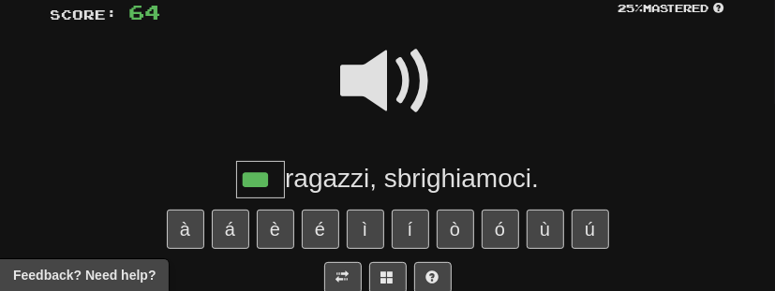
type input "***"
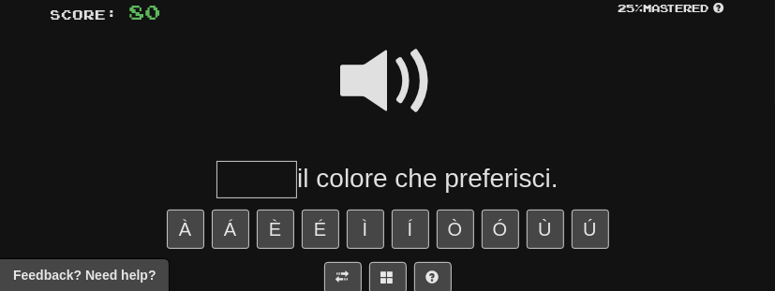
type input "*"
type input "******"
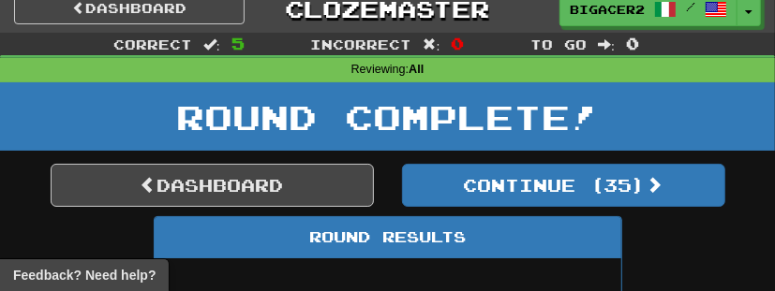
scroll to position [0, 0]
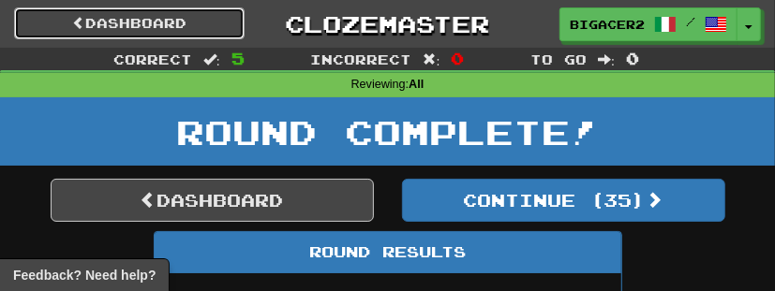
click at [115, 14] on link "Dashboard" at bounding box center [129, 23] width 231 height 32
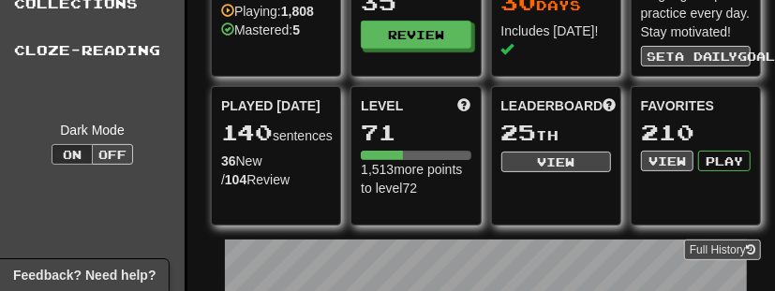
scroll to position [120, 0]
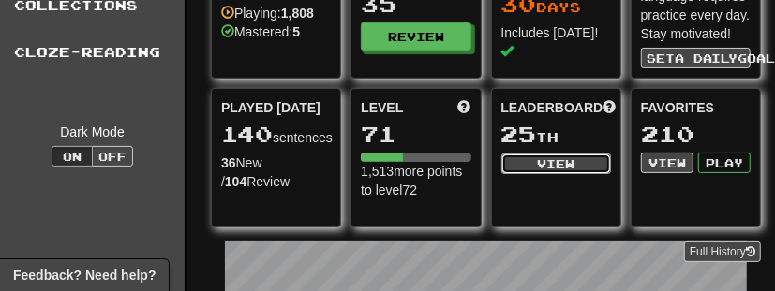
click at [590, 160] on button "View" at bounding box center [556, 164] width 110 height 21
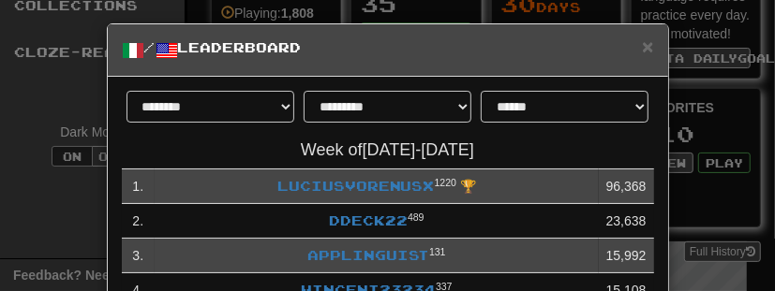
scroll to position [0, 0]
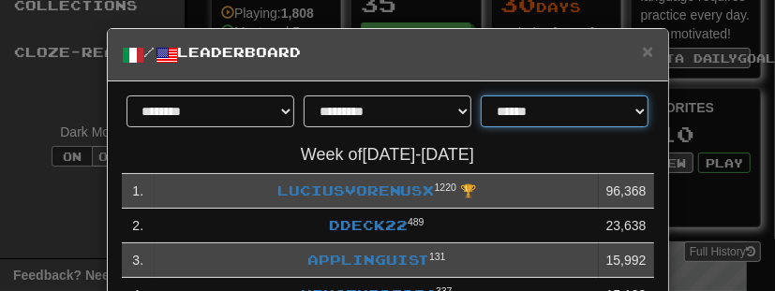
click at [613, 118] on select "**********" at bounding box center [565, 112] width 168 height 32
select select "**********"
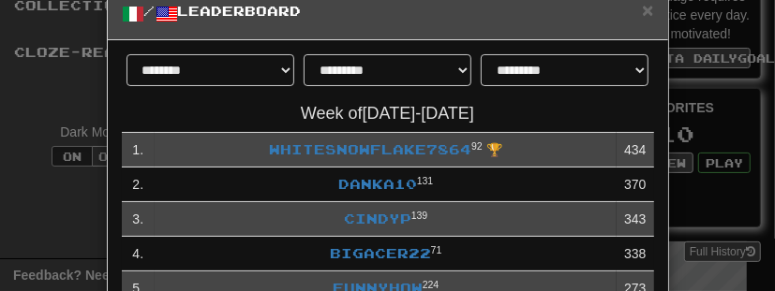
scroll to position [41, 0]
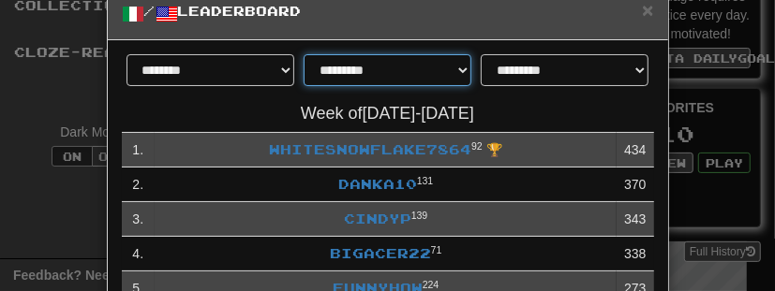
click at [424, 67] on select "**********" at bounding box center [388, 70] width 168 height 32
select select "*******"
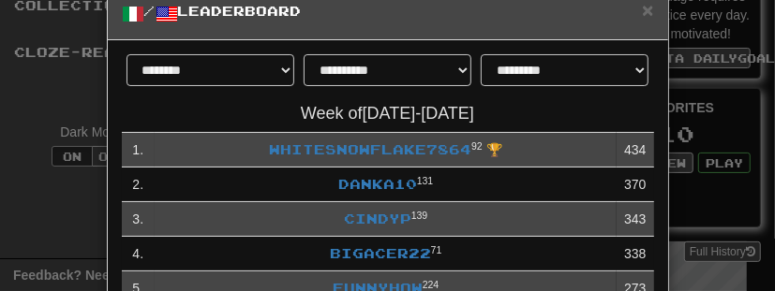
scroll to position [0, 0]
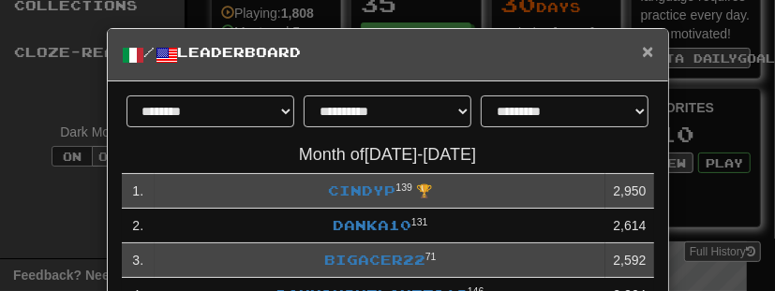
click at [646, 53] on span "×" at bounding box center [647, 51] width 11 height 22
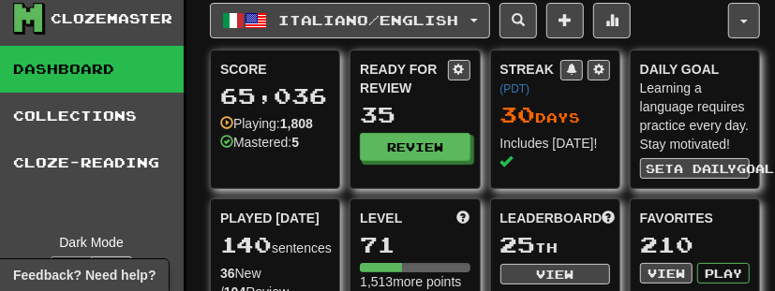
scroll to position [0, 18]
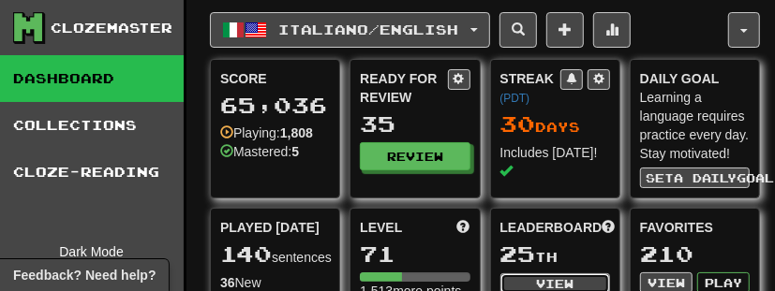
click at [563, 274] on button "View" at bounding box center [555, 284] width 110 height 21
select select "**********"
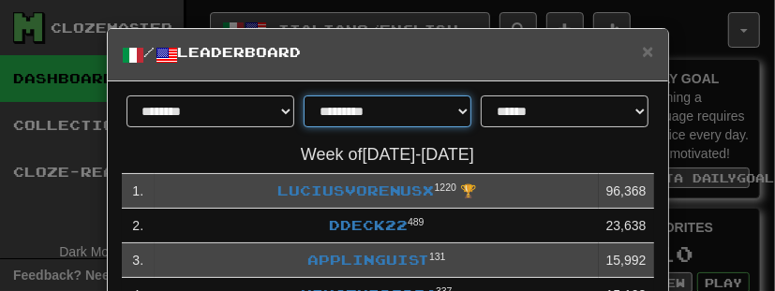
click at [406, 108] on select "**********" at bounding box center [388, 112] width 168 height 32
select select "*******"
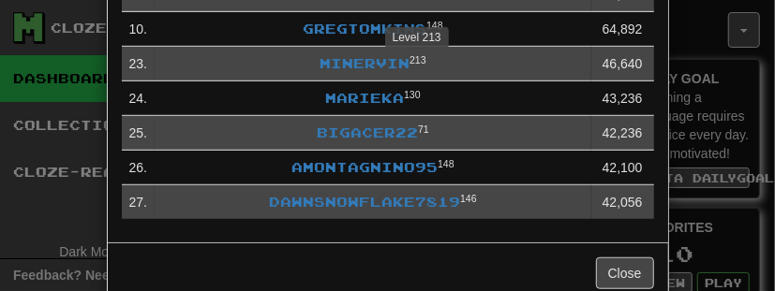
scroll to position [515, 0]
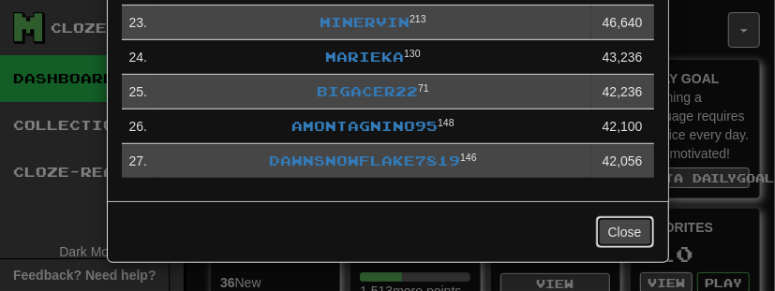
click at [619, 232] on button "Close" at bounding box center [625, 233] width 58 height 32
